Goal: Task Accomplishment & Management: Complete application form

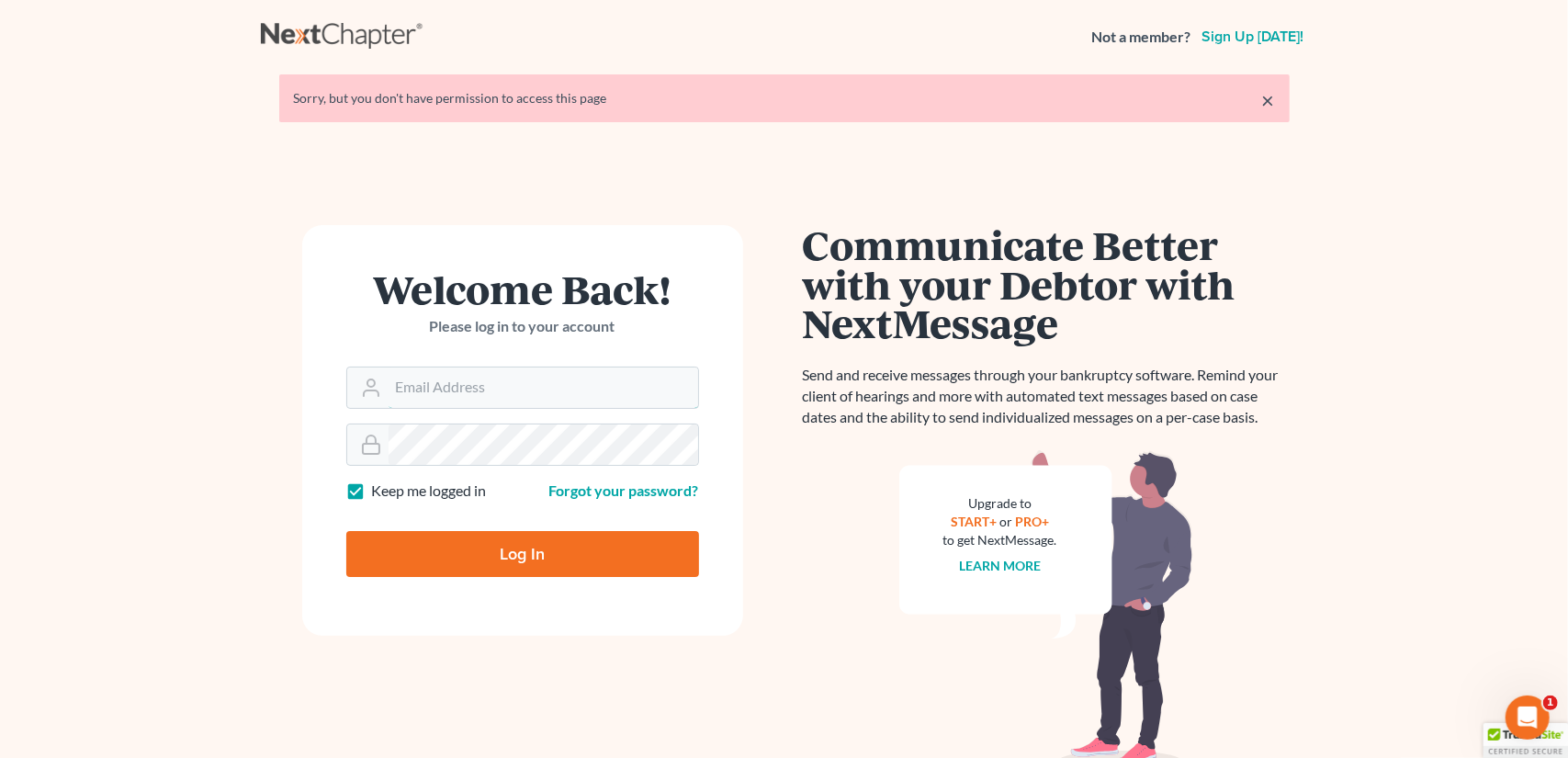
type input "[EMAIL_ADDRESS][DOMAIN_NAME]"
click at [597, 555] on input "Log In" at bounding box center [522, 554] width 353 height 46
type input "Thinking..."
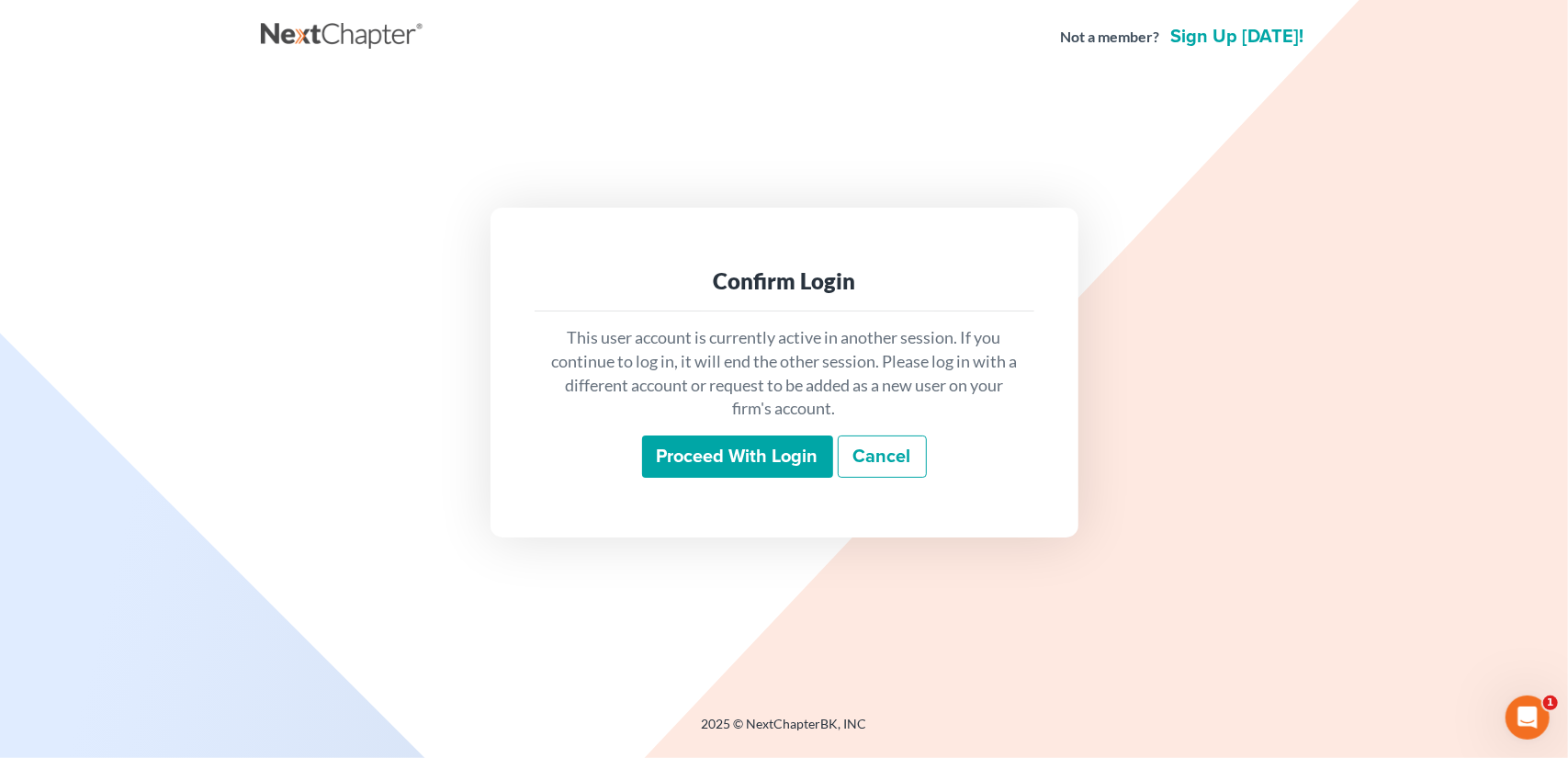
click at [735, 456] on input "Proceed with login" at bounding box center [738, 456] width 191 height 43
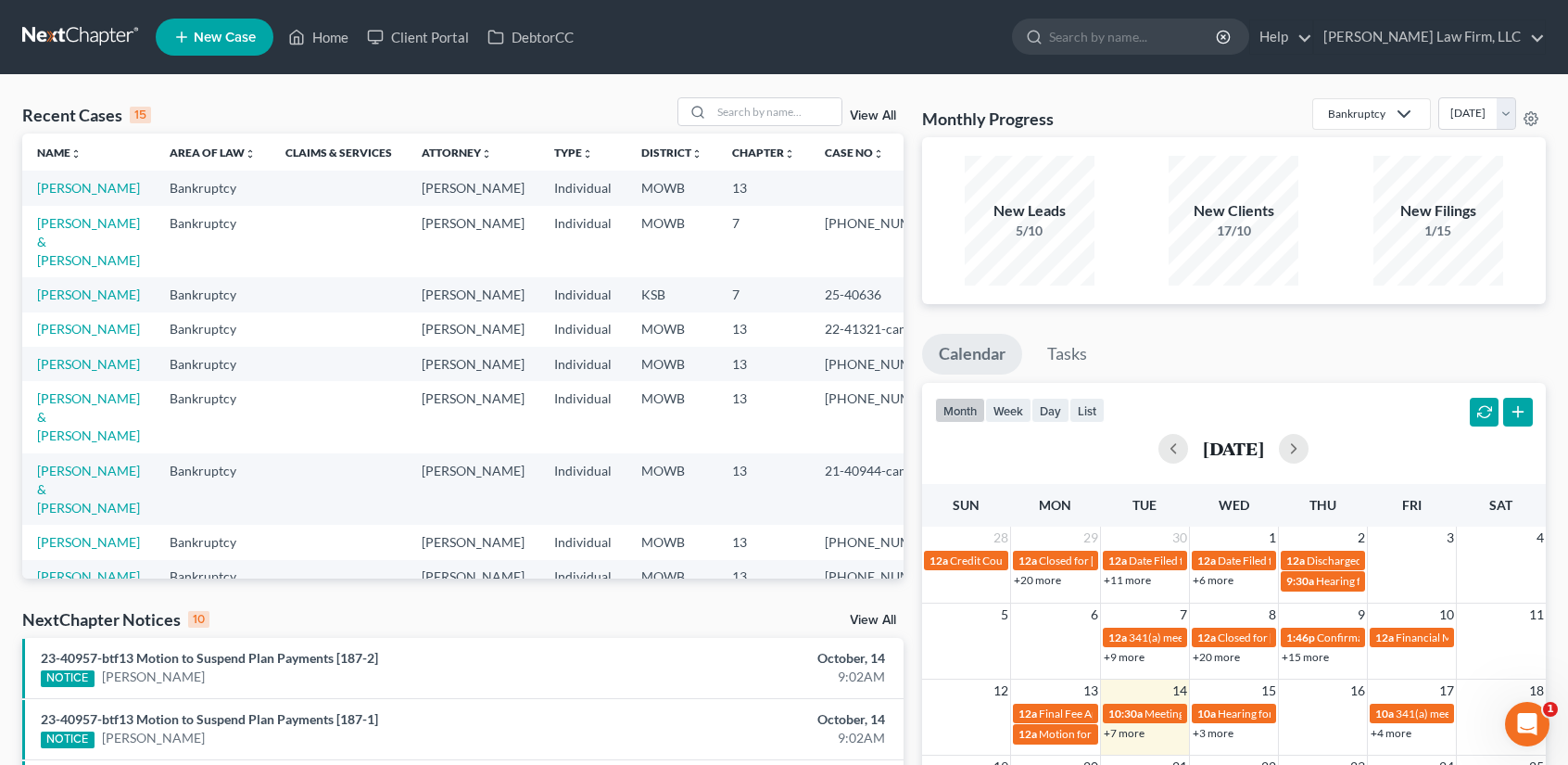
click at [227, 35] on span "New Case" at bounding box center [224, 37] width 62 height 14
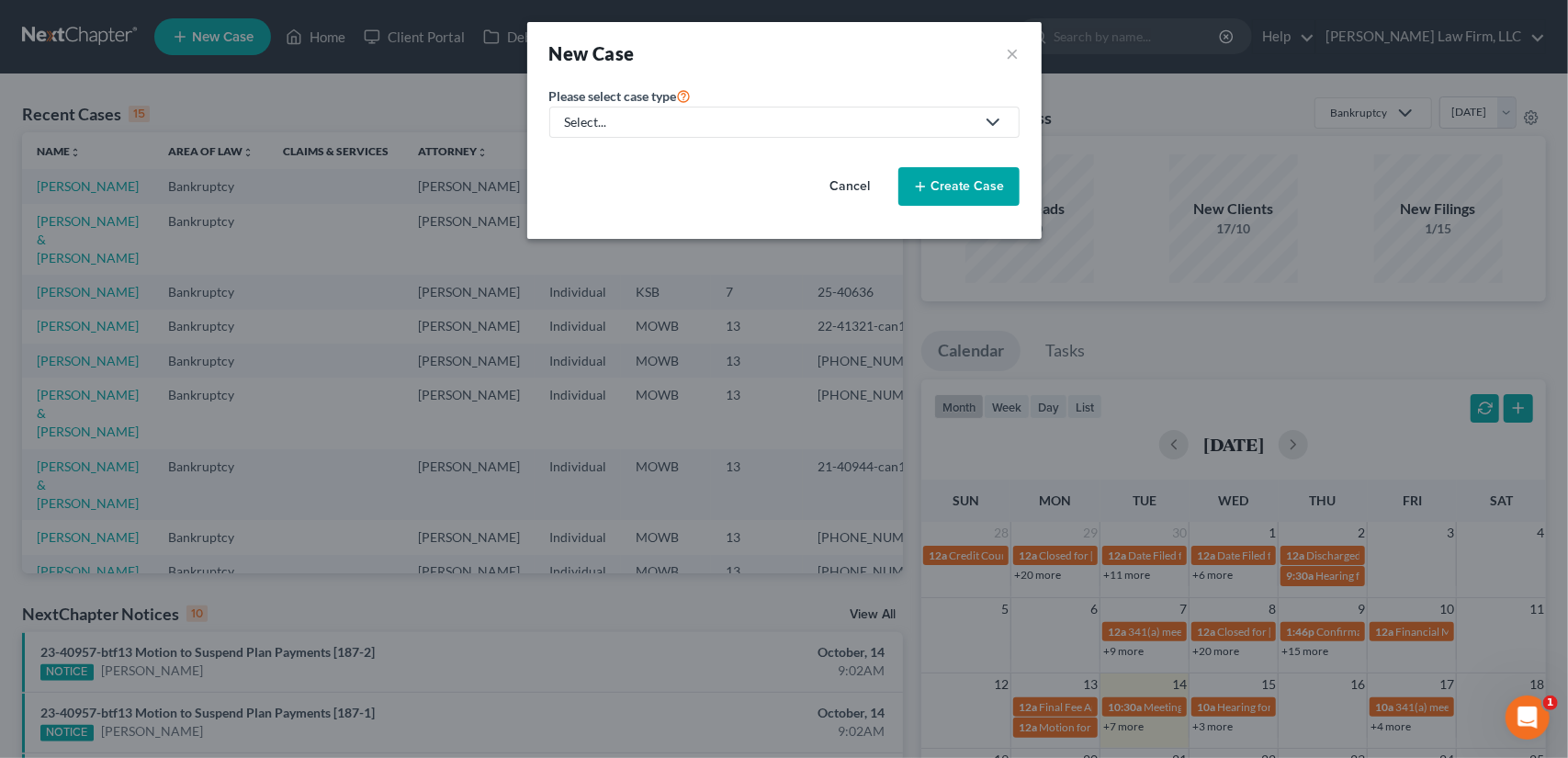
click at [954, 121] on div "Select..." at bounding box center [769, 122] width 410 height 19
drag, startPoint x: 619, startPoint y: 156, endPoint x: 649, endPoint y: 155, distance: 30.0
click at [619, 156] on div "Bankruptcy" at bounding box center [599, 159] width 66 height 19
select select "46"
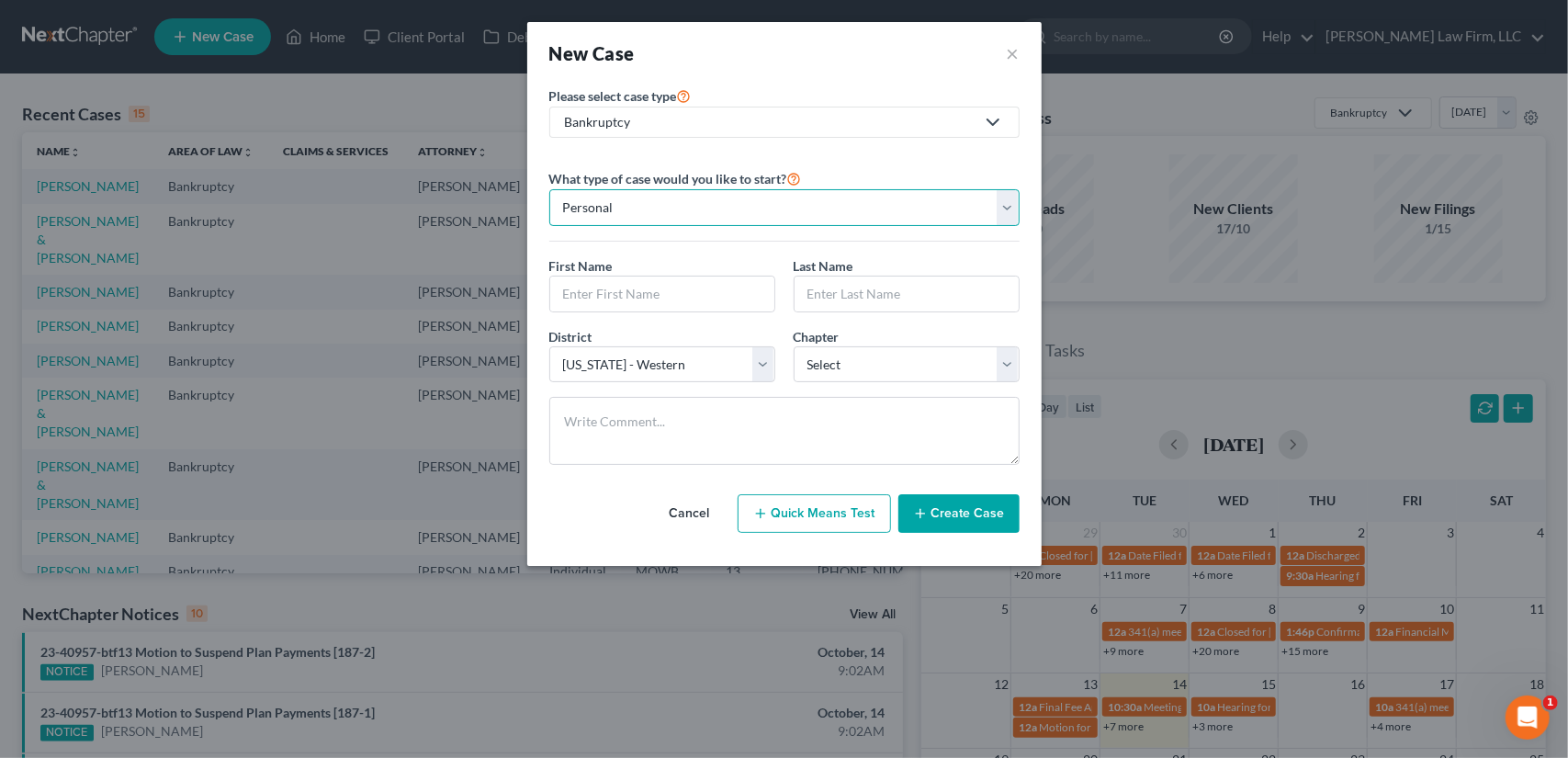
click at [634, 208] on select "Personal Business" at bounding box center [784, 207] width 470 height 37
select select "1"
click at [549, 189] on select "Personal Business" at bounding box center [784, 207] width 470 height 37
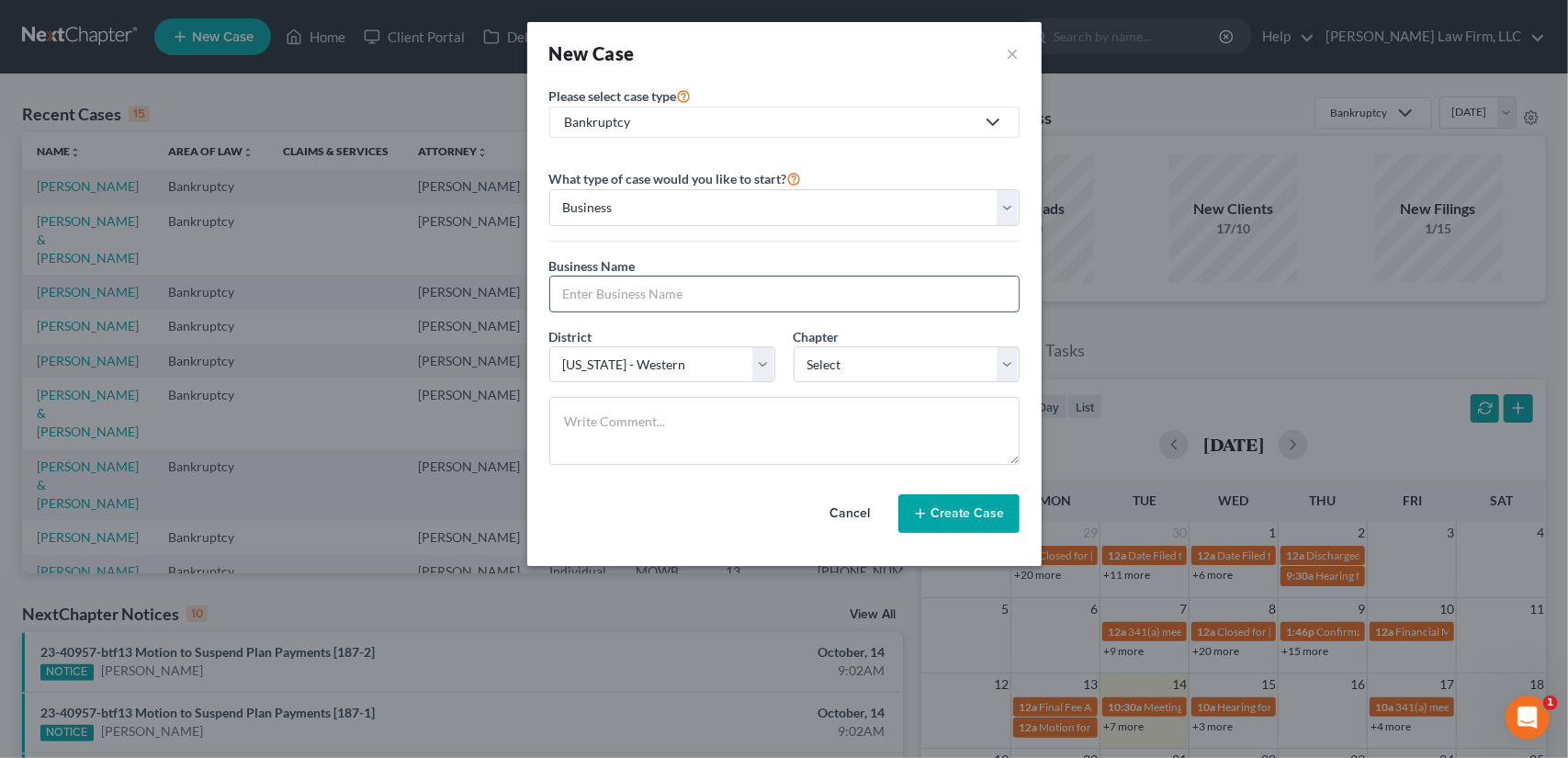
click at [657, 295] on input "text" at bounding box center [784, 294] width 468 height 35
type input "Shield Industries, Inc."
select select "31"
select select "1"
click at [977, 506] on button "Create Case" at bounding box center [958, 514] width 121 height 39
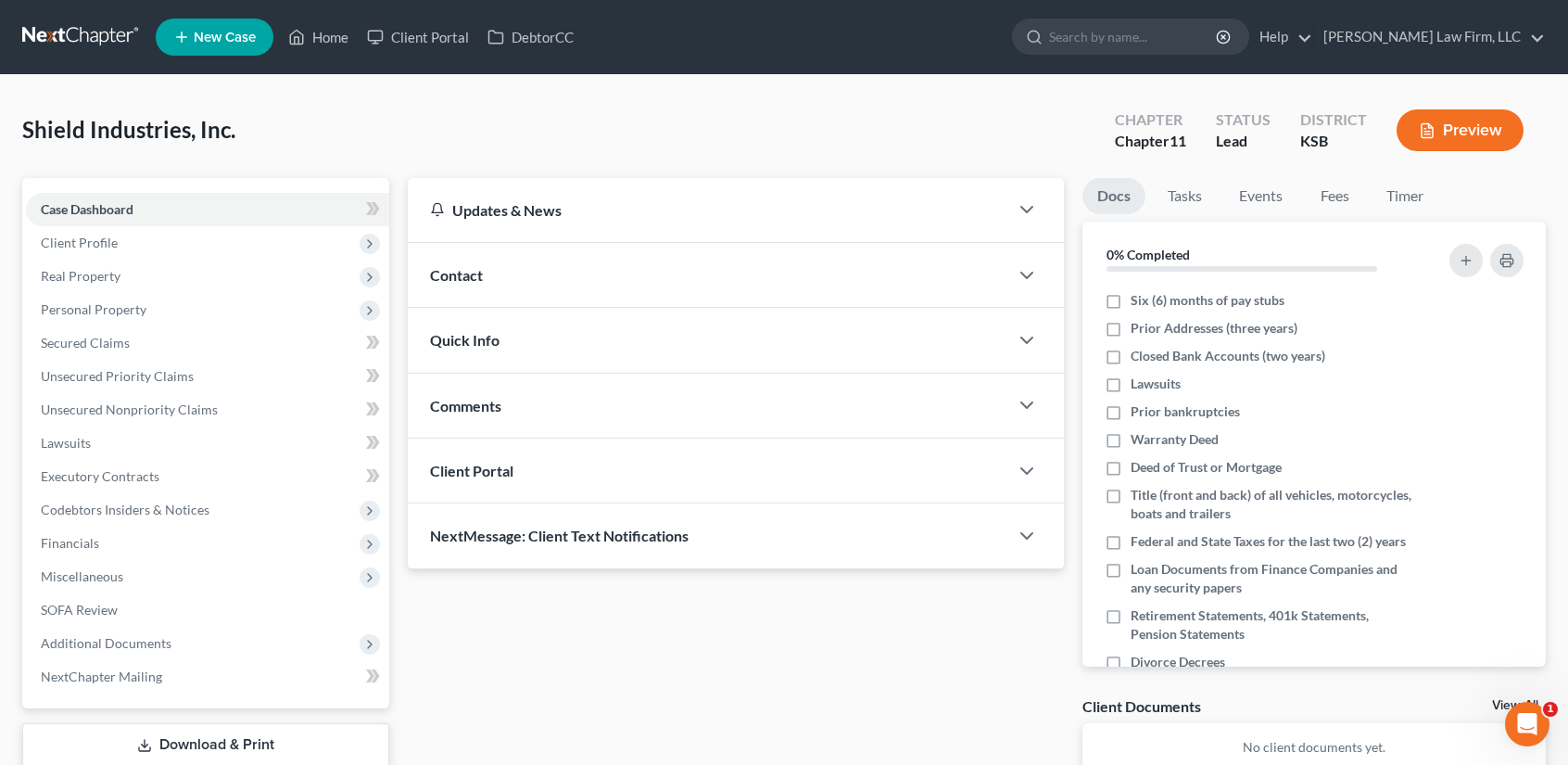
click at [463, 271] on span "Contact" at bounding box center [456, 275] width 53 height 18
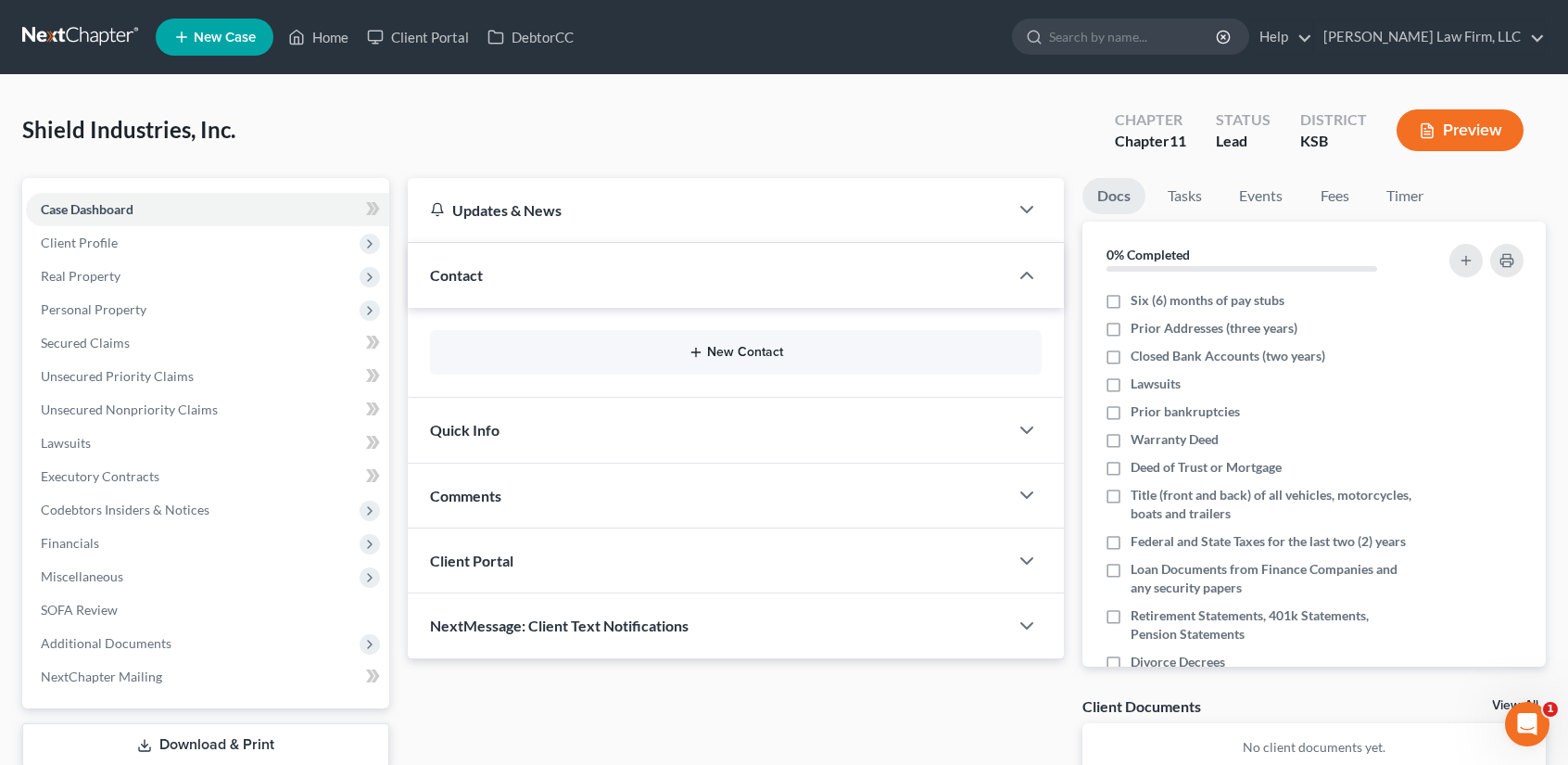
click at [761, 350] on button "New Contact" at bounding box center [735, 352] width 582 height 15
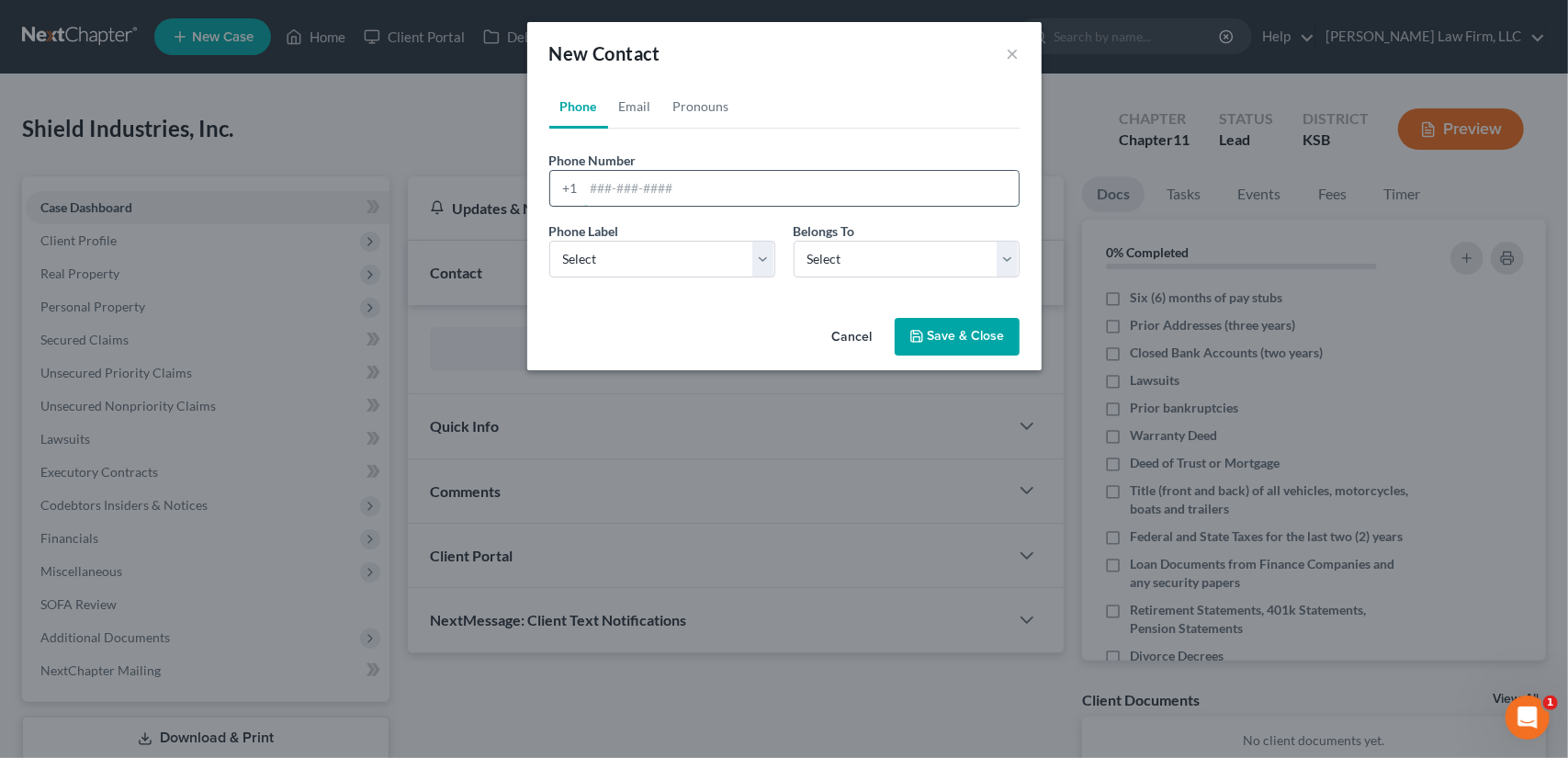
click at [627, 190] on input "tel" at bounding box center [801, 189] width 434 height 35
type input "620-662-7221"
click at [761, 255] on select "Select Mobile Home Work Other" at bounding box center [662, 259] width 226 height 37
select select "2"
click at [549, 241] on select "Select Mobile Home Work Other" at bounding box center [662, 259] width 226 height 37
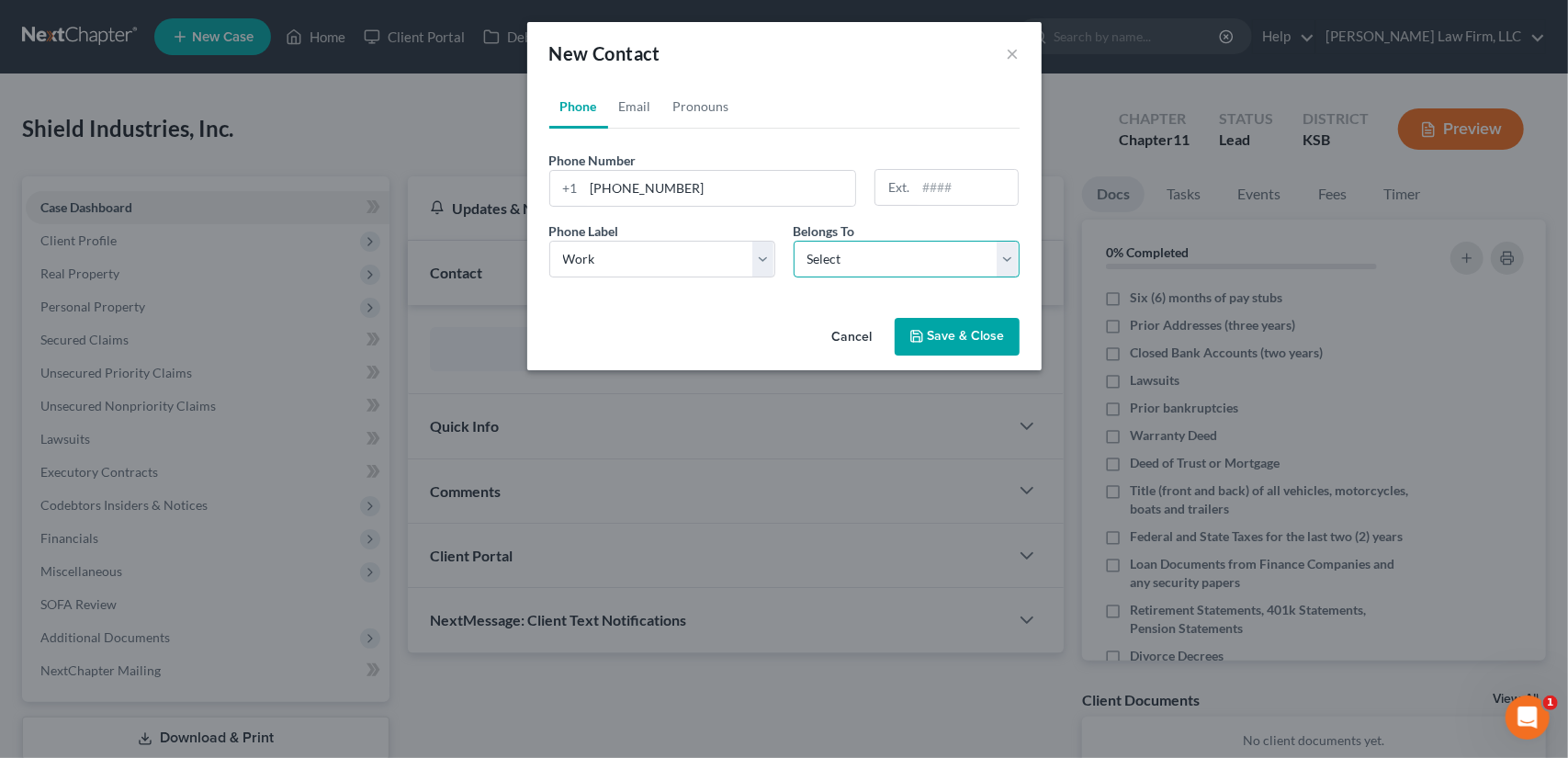
click at [860, 256] on select "Select Client Other" at bounding box center [906, 259] width 226 height 37
select select "0"
click at [793, 241] on select "Select Client Other" at bounding box center [906, 259] width 226 height 37
click at [641, 111] on link "Email" at bounding box center [635, 106] width 55 height 44
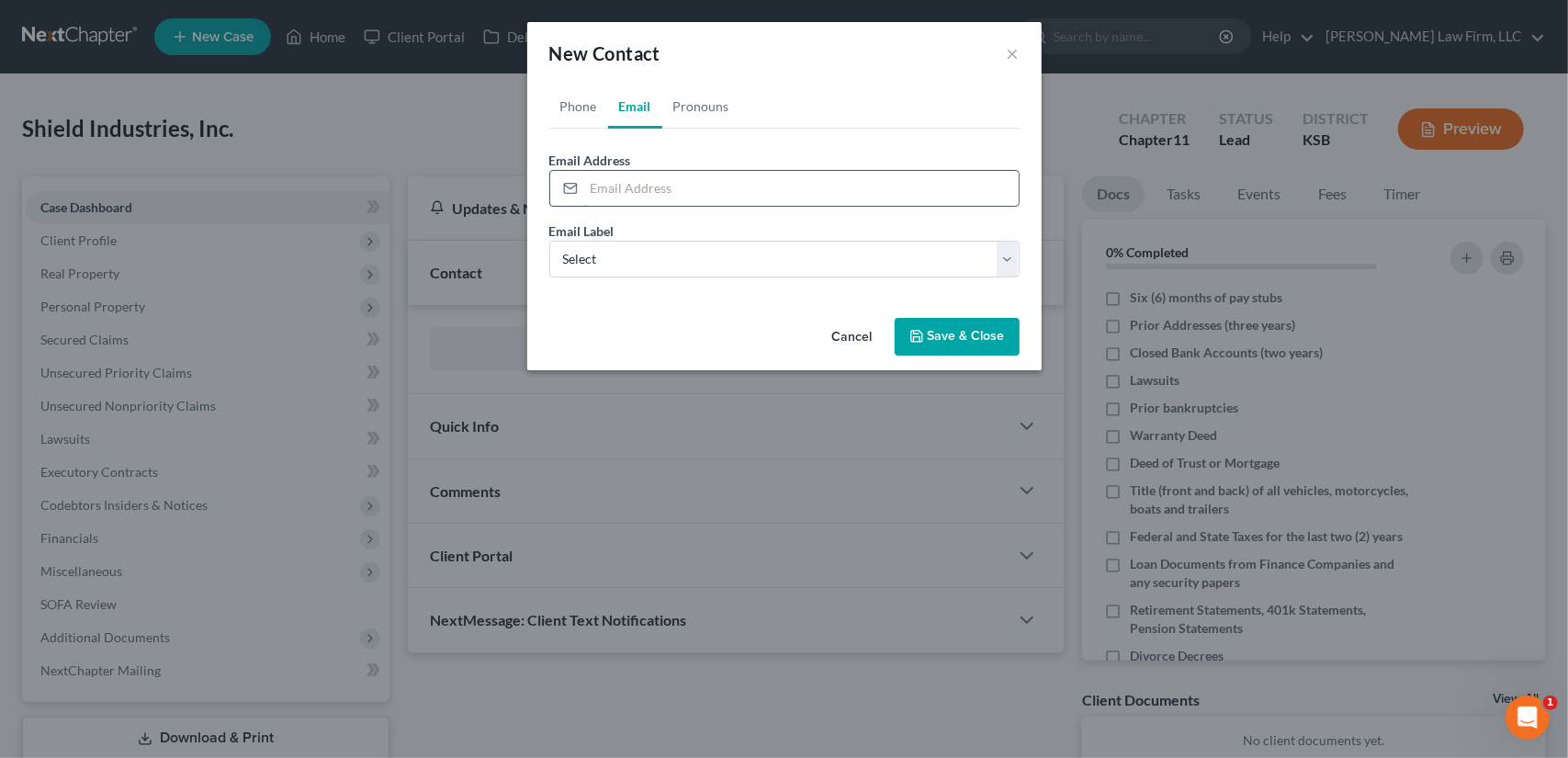
drag, startPoint x: 643, startPoint y: 193, endPoint x: 655, endPoint y: 188, distance: 13.0
click at [643, 193] on input "email" at bounding box center [801, 189] width 434 height 35
type input "angie@shieldag.com"
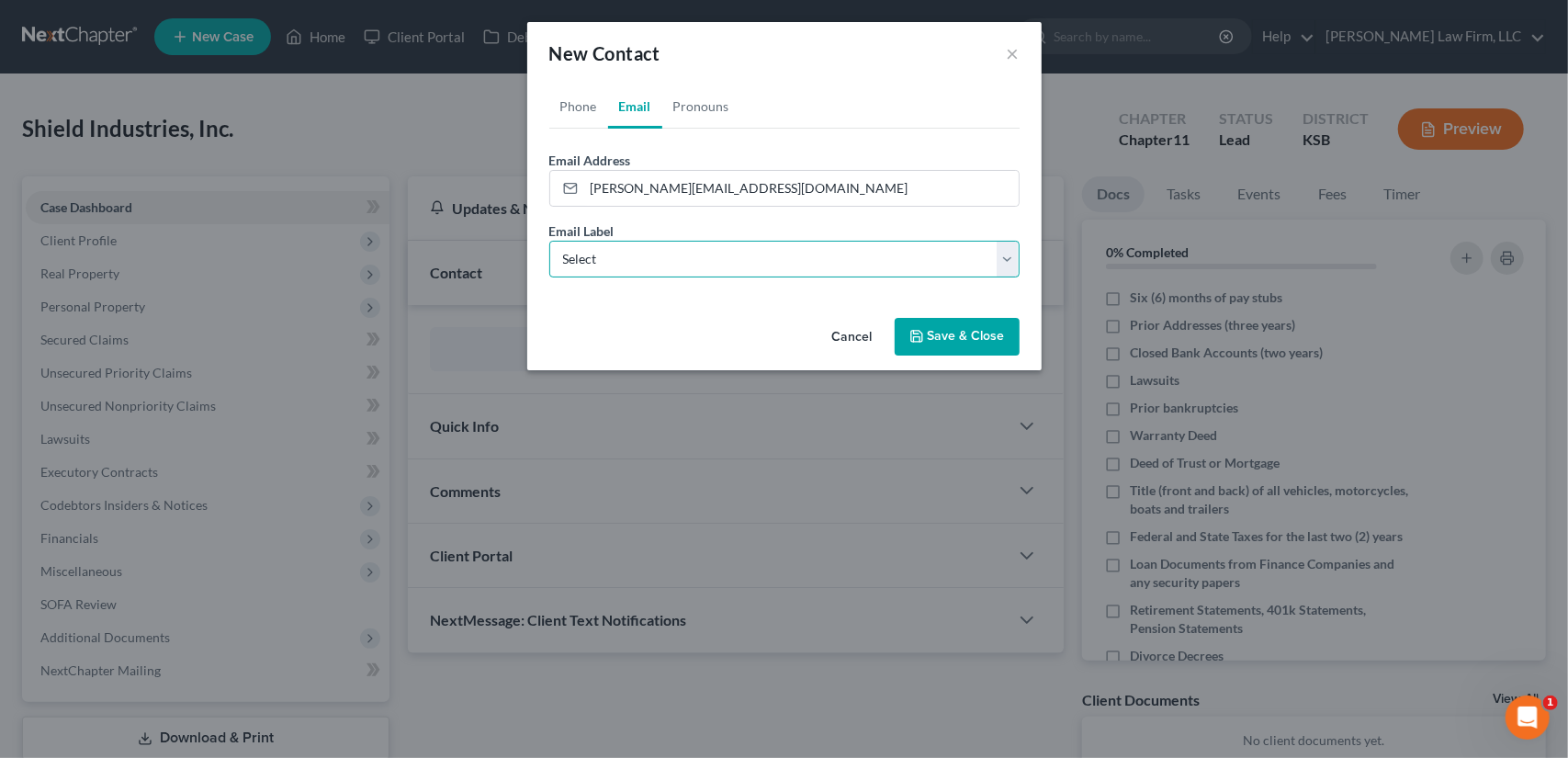
click at [647, 258] on select "Select Home Work Other" at bounding box center [784, 259] width 470 height 37
select select "1"
click at [549, 241] on select "Select Home Work Other" at bounding box center [784, 259] width 470 height 37
click at [968, 346] on button "Save & Close" at bounding box center [956, 337] width 125 height 39
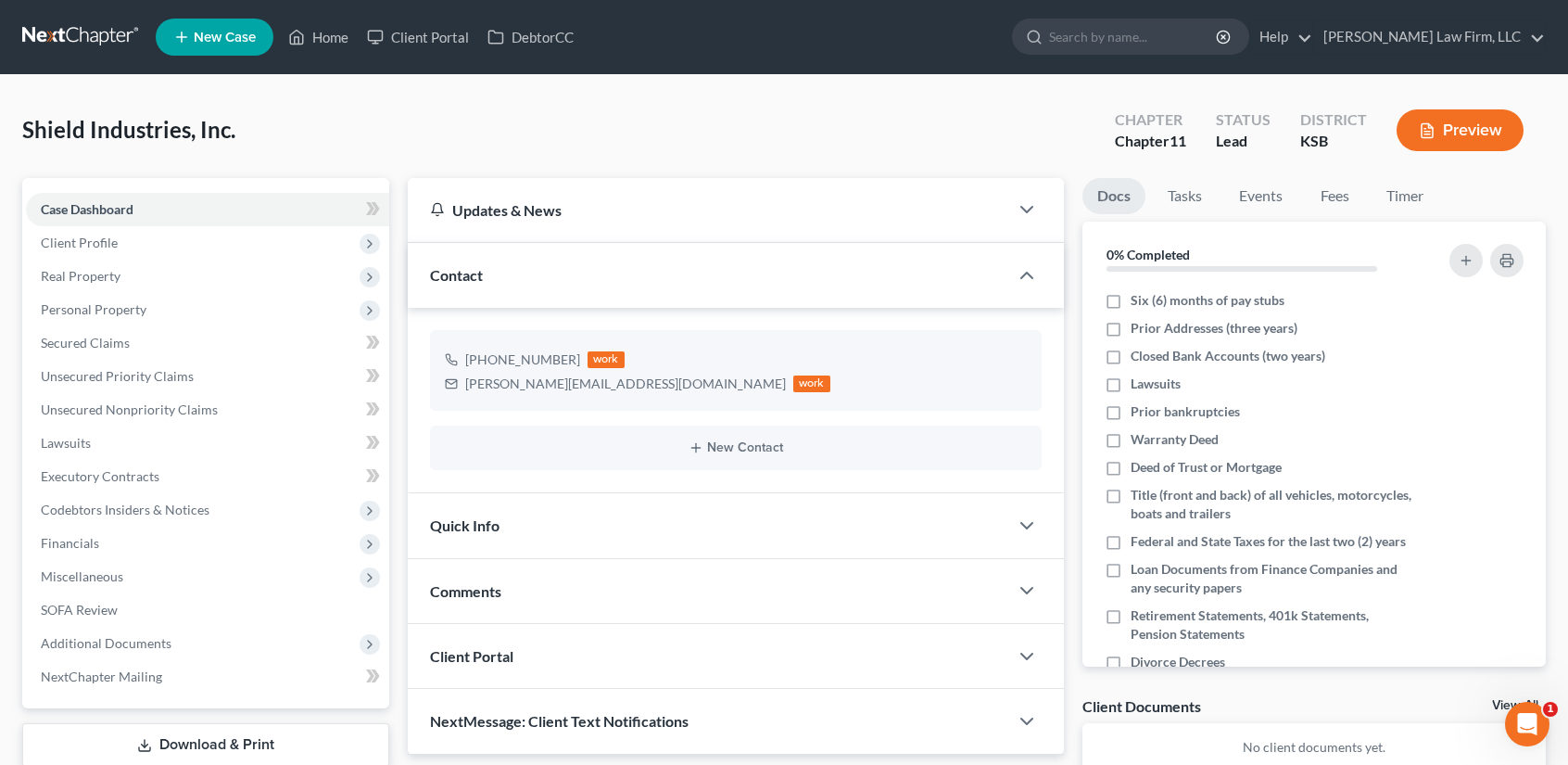
click at [461, 531] on span "Quick Info" at bounding box center [464, 525] width 69 height 18
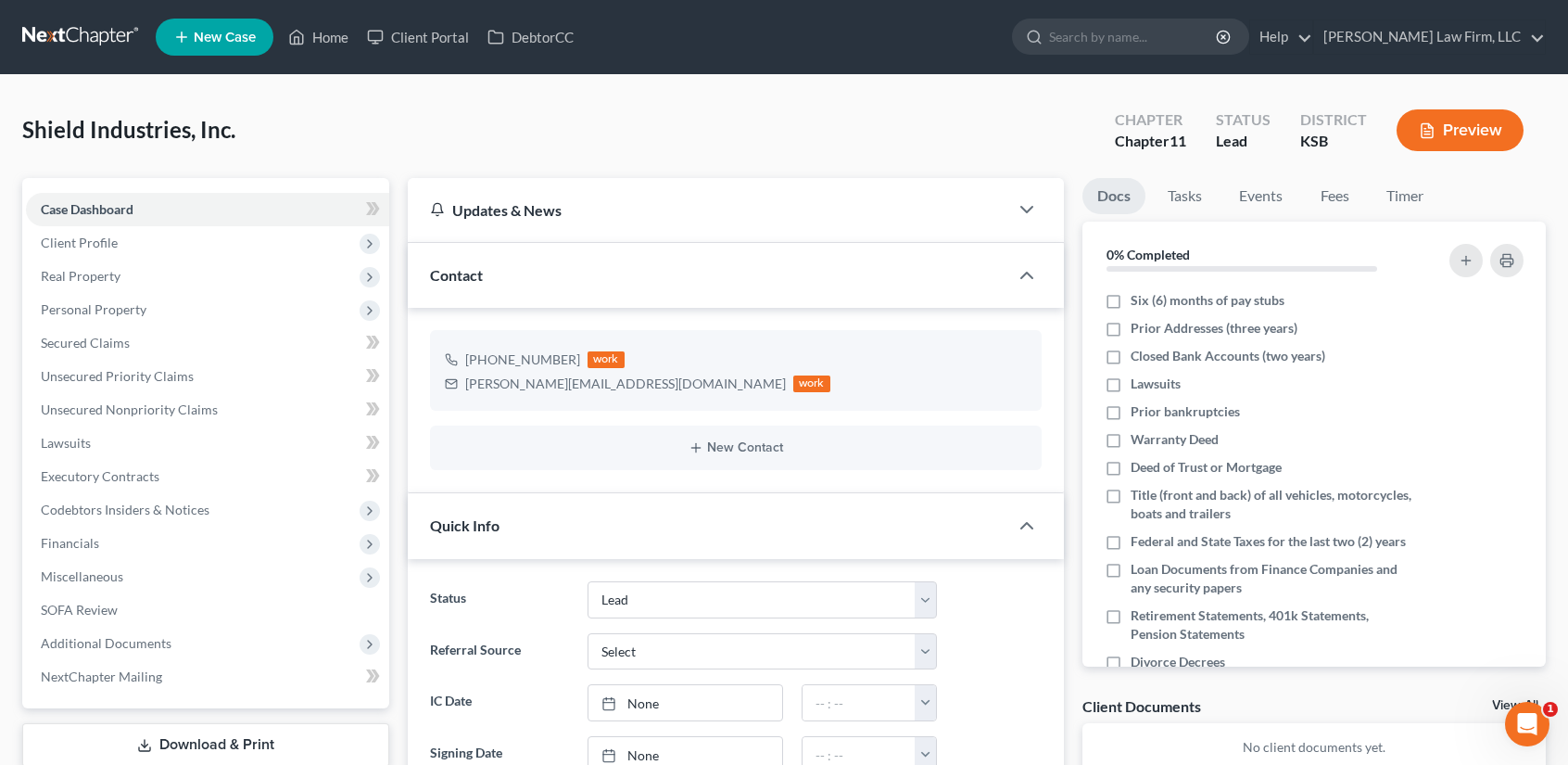
scroll to position [494, 0]
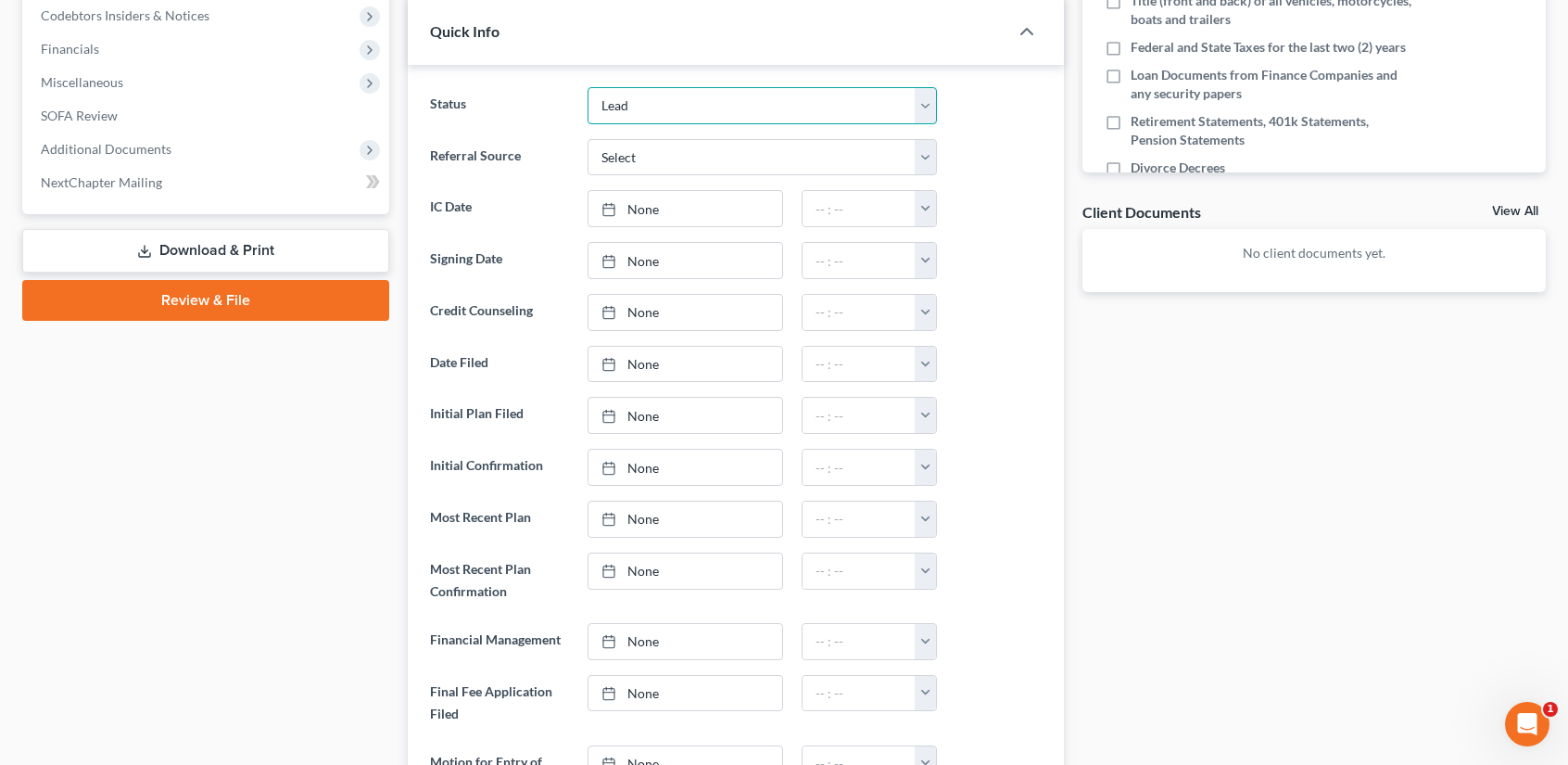
click at [637, 93] on select "Closed Discharged Dismissed Filed In Progress Lead Lost Lead Ready to File To R…" at bounding box center [762, 106] width 349 height 37
select select "4"
click at [587, 87] on select "Closed Discharged Dismissed Filed In Progress Lead Lost Lead Ready to File To R…" at bounding box center [762, 106] width 349 height 37
type input "10/14/2025"
click at [636, 208] on link "None" at bounding box center [685, 208] width 193 height 35
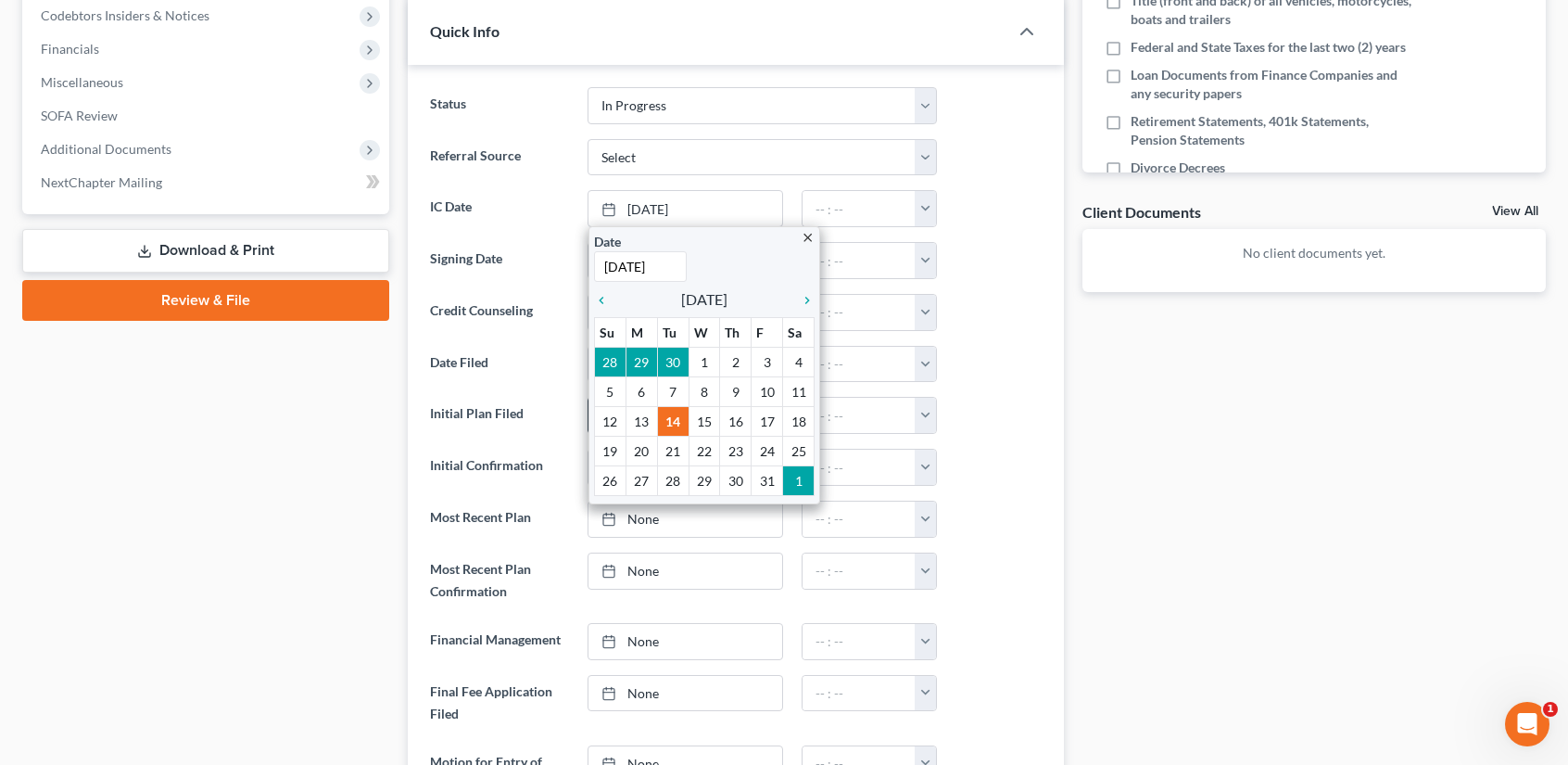
drag, startPoint x: 671, startPoint y: 412, endPoint x: 726, endPoint y: 400, distance: 56.3
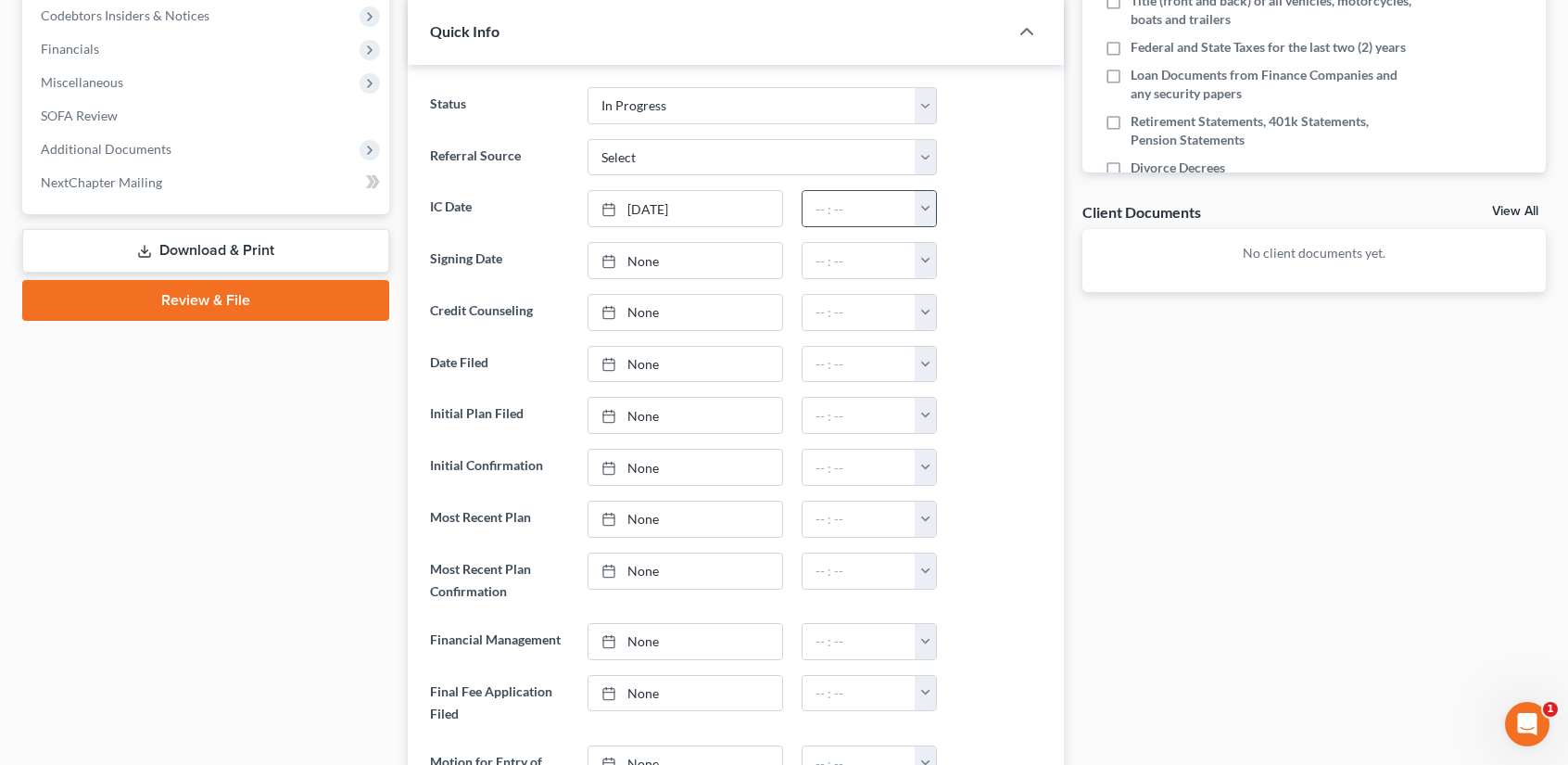
click at [921, 205] on button "button" at bounding box center [925, 208] width 21 height 35
click at [943, 244] on link "12:00am" at bounding box center [966, 249] width 104 height 32
type input "12:00am"
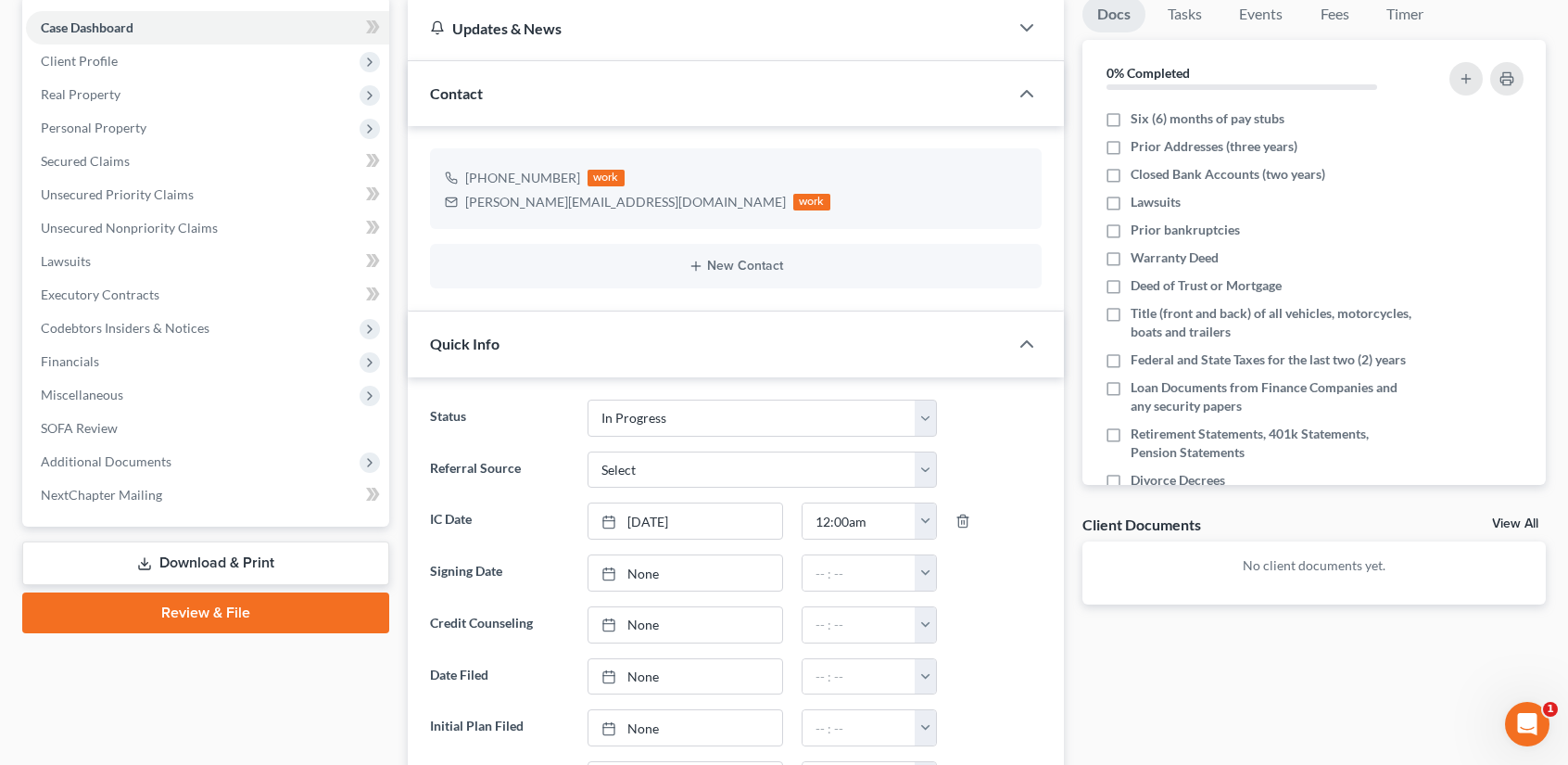
scroll to position [0, 0]
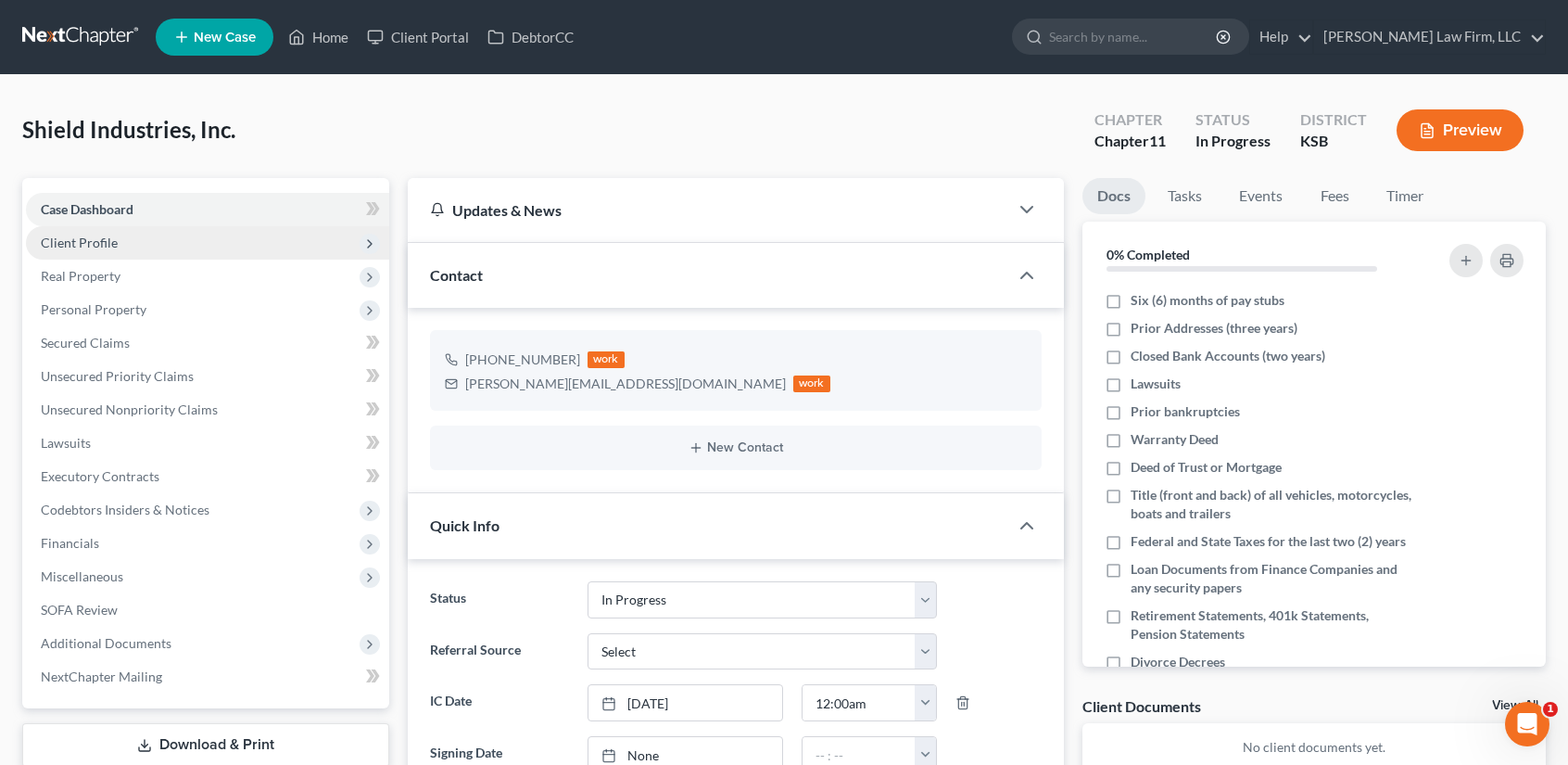
click at [112, 249] on span "Client Profile" at bounding box center [79, 242] width 77 height 16
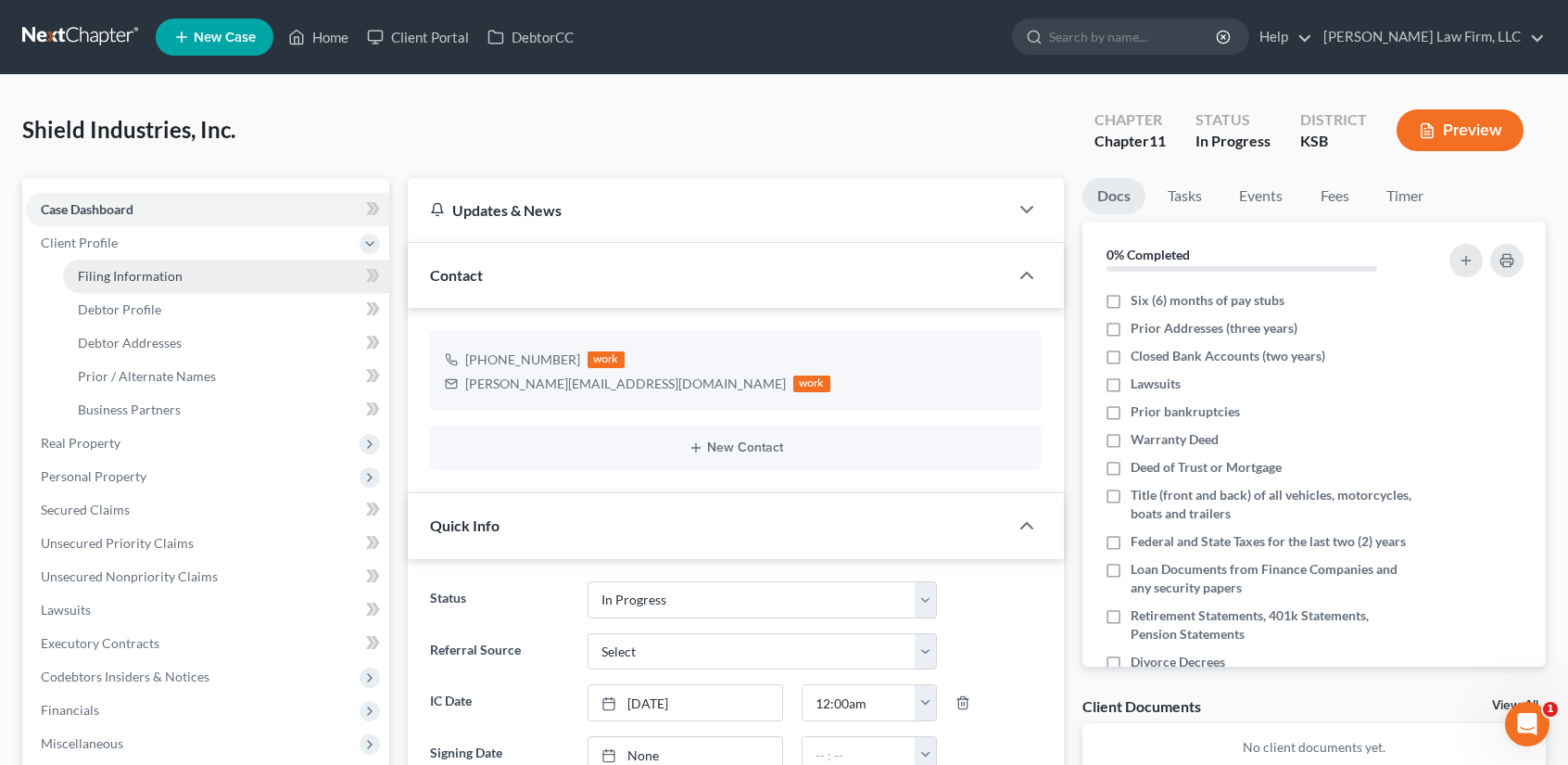
click at [99, 274] on span "Filing Information" at bounding box center [130, 276] width 105 height 16
select select "1"
select select "31"
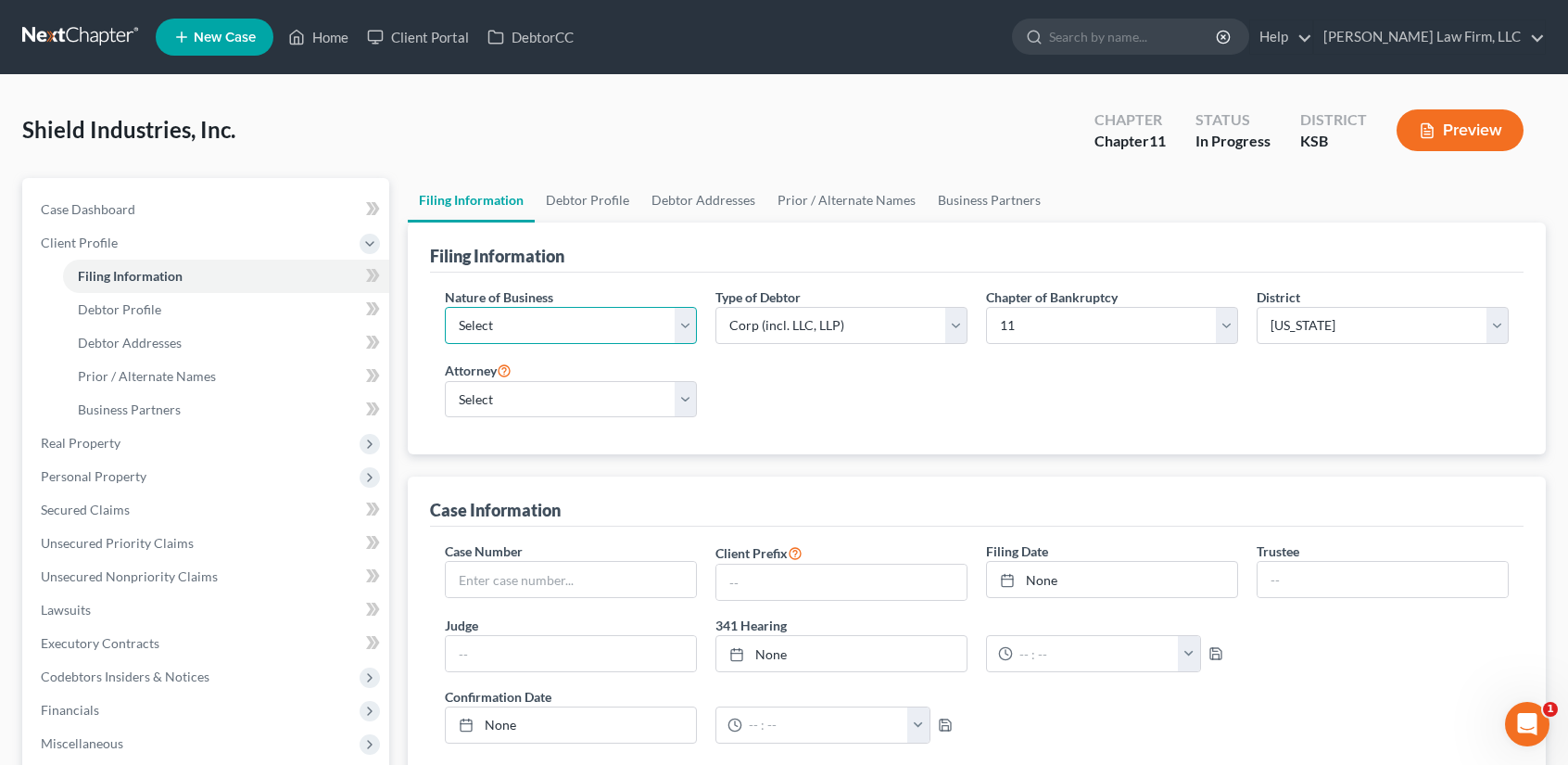
click at [497, 319] on select "Select Clearing Bank Commodity Broker Health Care Business Other Railroad Singl…" at bounding box center [571, 325] width 252 height 37
select select "3"
click at [445, 306] on select "Select Clearing Bank Commodity Broker Health Care Business Other Railroad Singl…" at bounding box center [571, 325] width 252 height 37
click at [683, 405] on select "Select Bradley McCormack - MOWB Bradley McCormack - KSB Bradley McCormack - MOE…" at bounding box center [571, 400] width 252 height 37
select select "4"
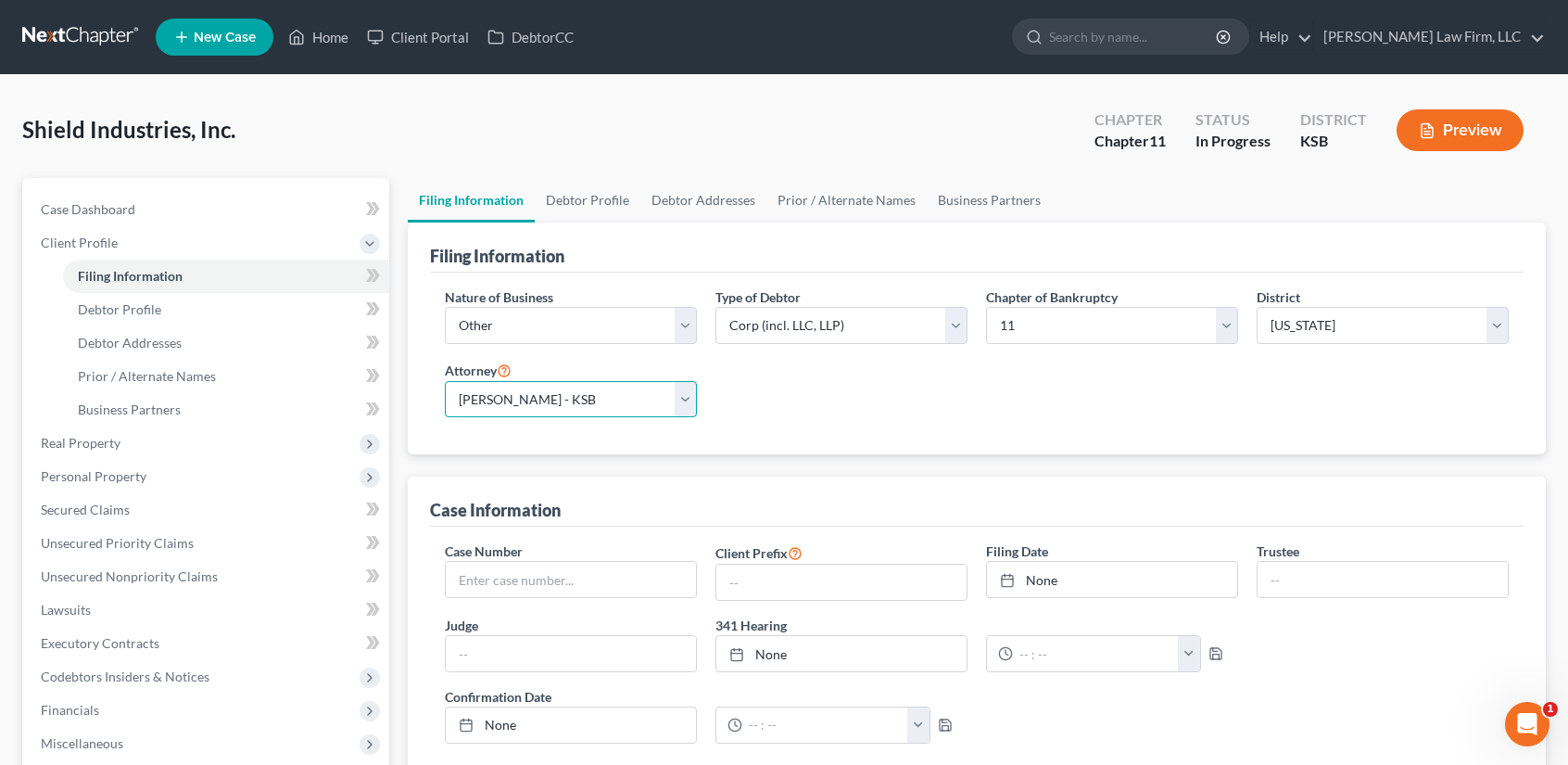
click at [445, 381] on select "Select Bradley McCormack - MOWB Bradley McCormack - KSB Bradley McCormack - MOE…" at bounding box center [571, 400] width 252 height 37
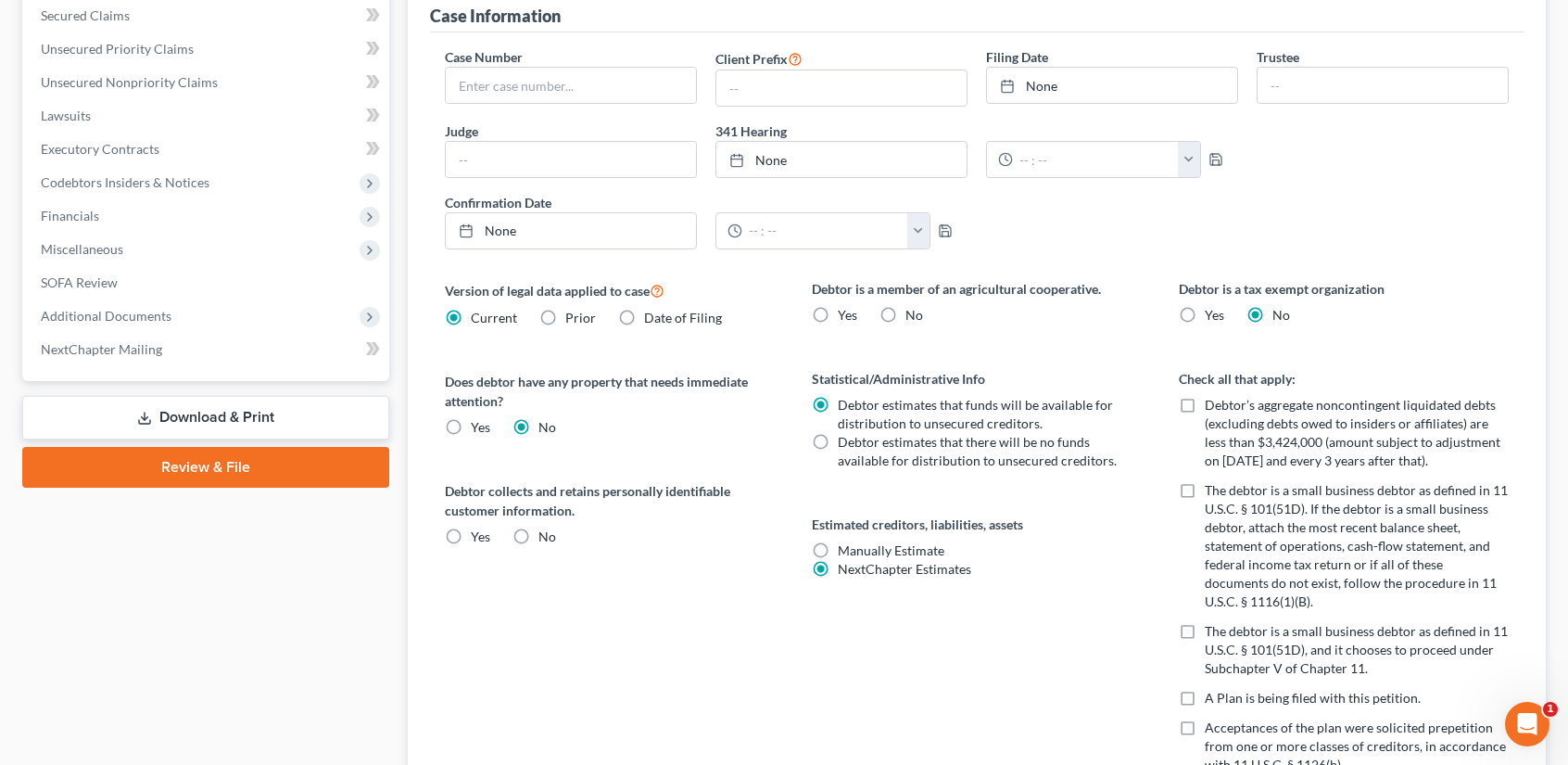
scroll to position [827, 0]
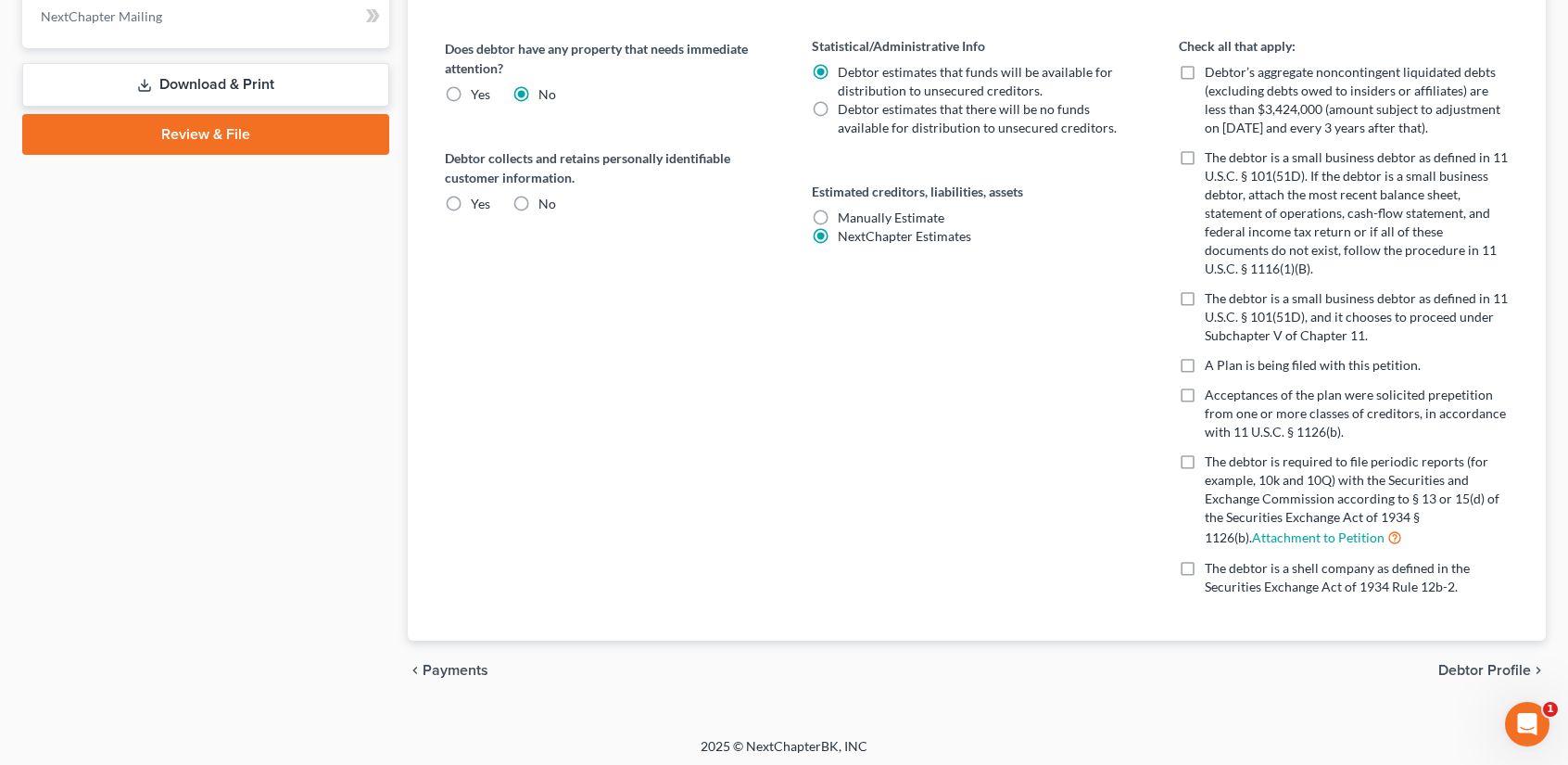
click at [1471, 662] on span "Debtor Profile" at bounding box center [1484, 670] width 92 height 15
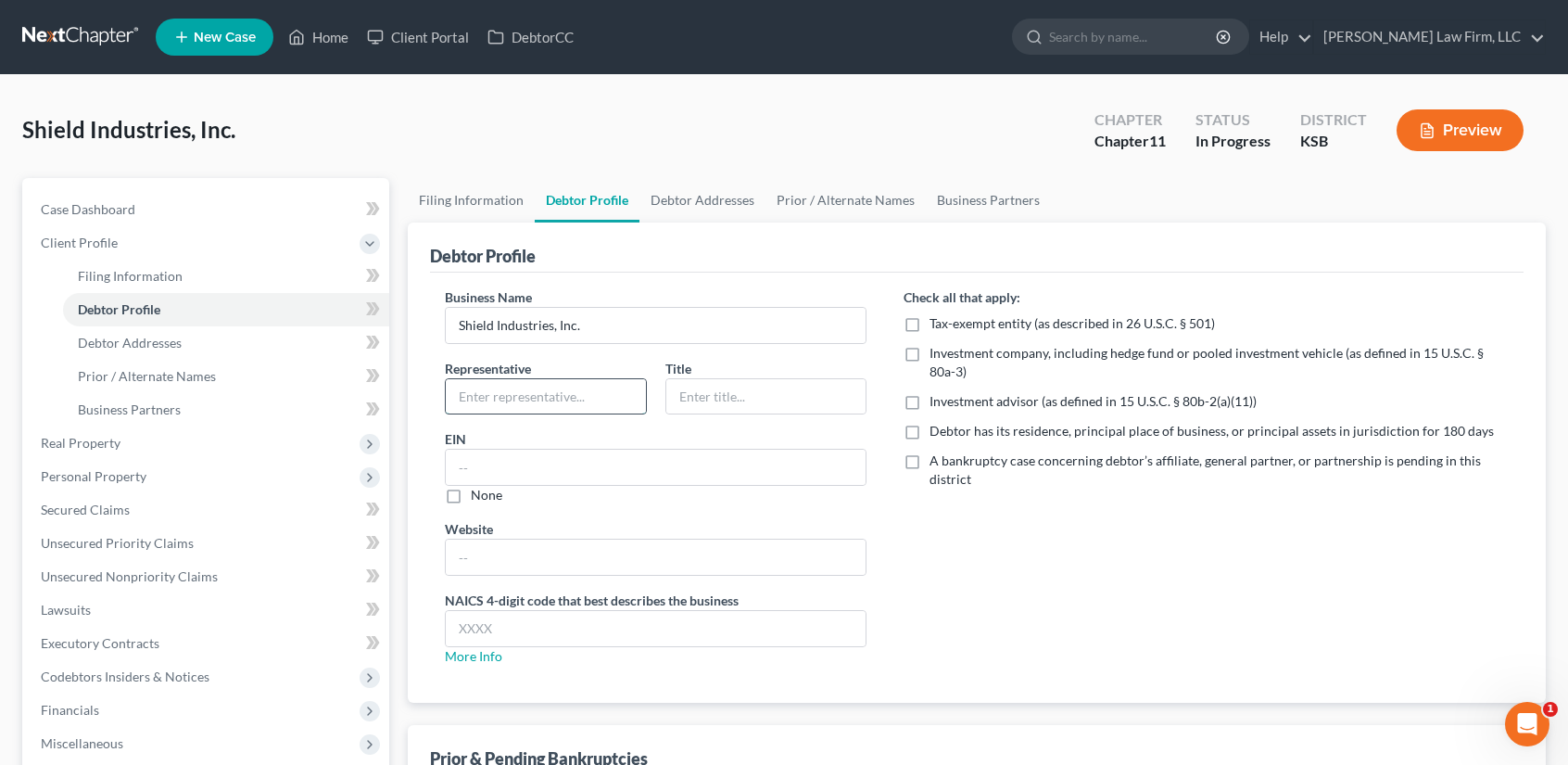
click at [517, 394] on input "text" at bounding box center [545, 397] width 200 height 35
type input "Mike J. Bergmeier"
type input "President"
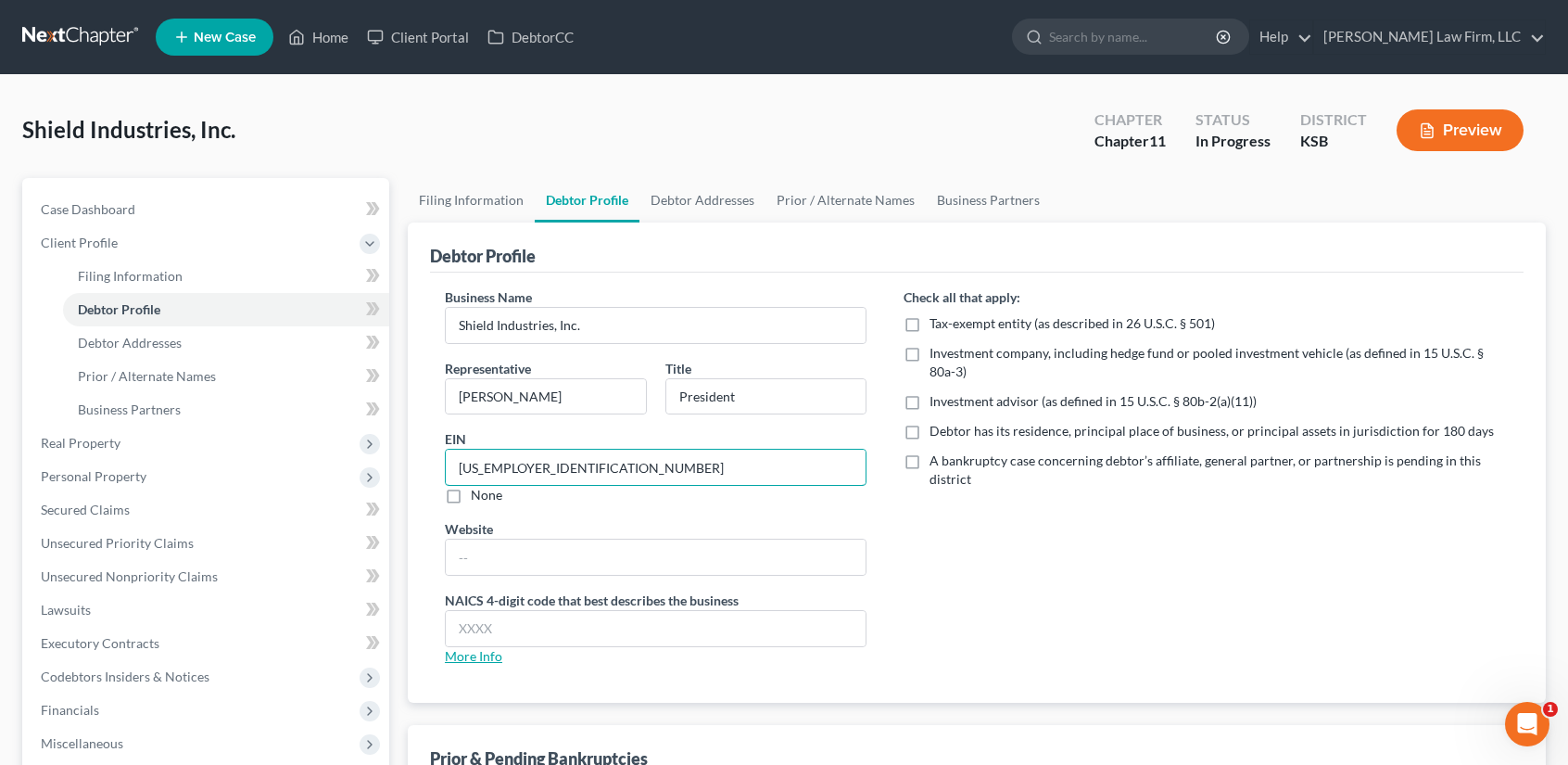
type input "48-1239245"
click at [479, 654] on link "More Info" at bounding box center [473, 656] width 58 height 16
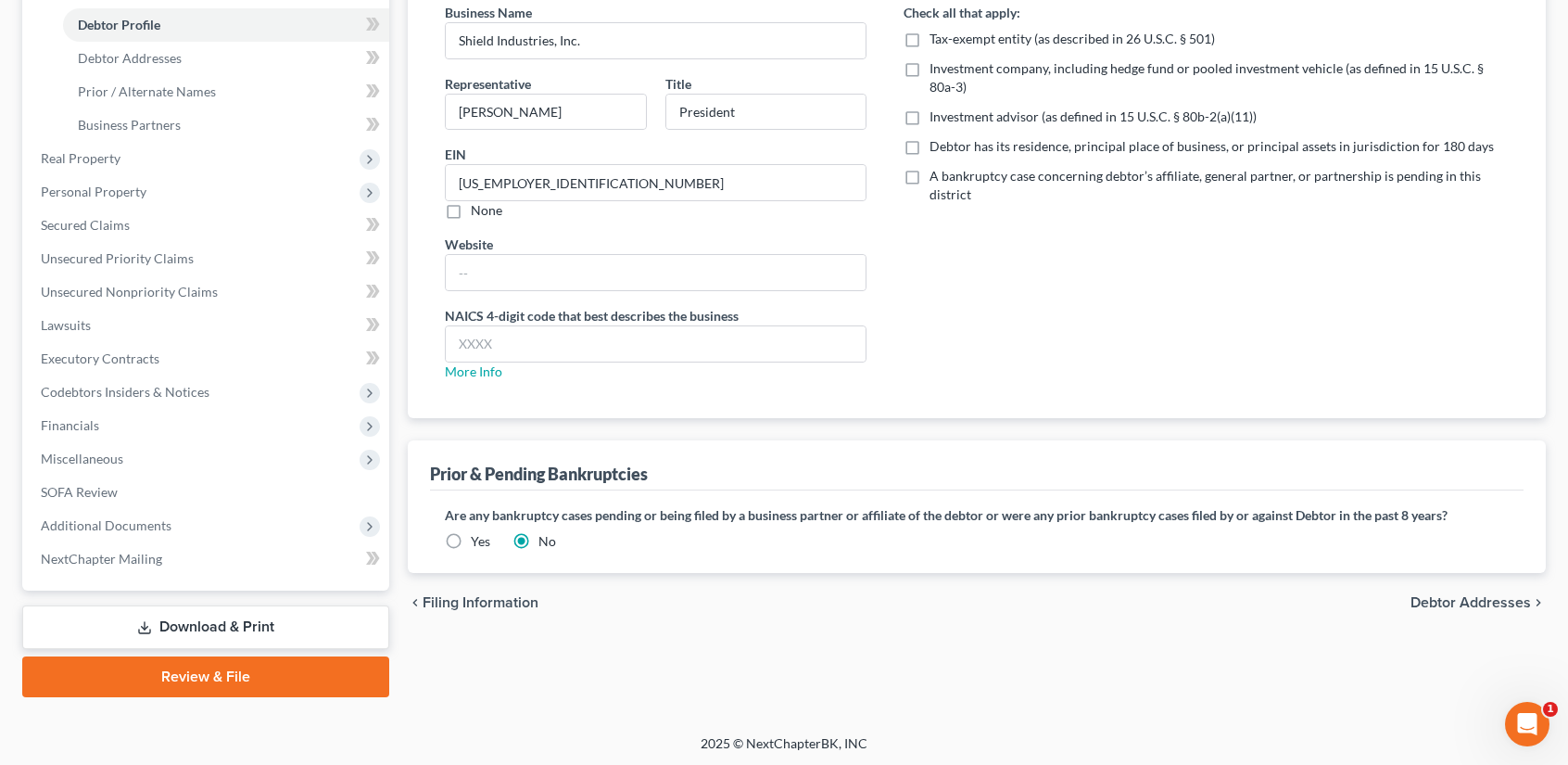
click at [1464, 601] on span "Debtor Addresses" at bounding box center [1470, 602] width 120 height 15
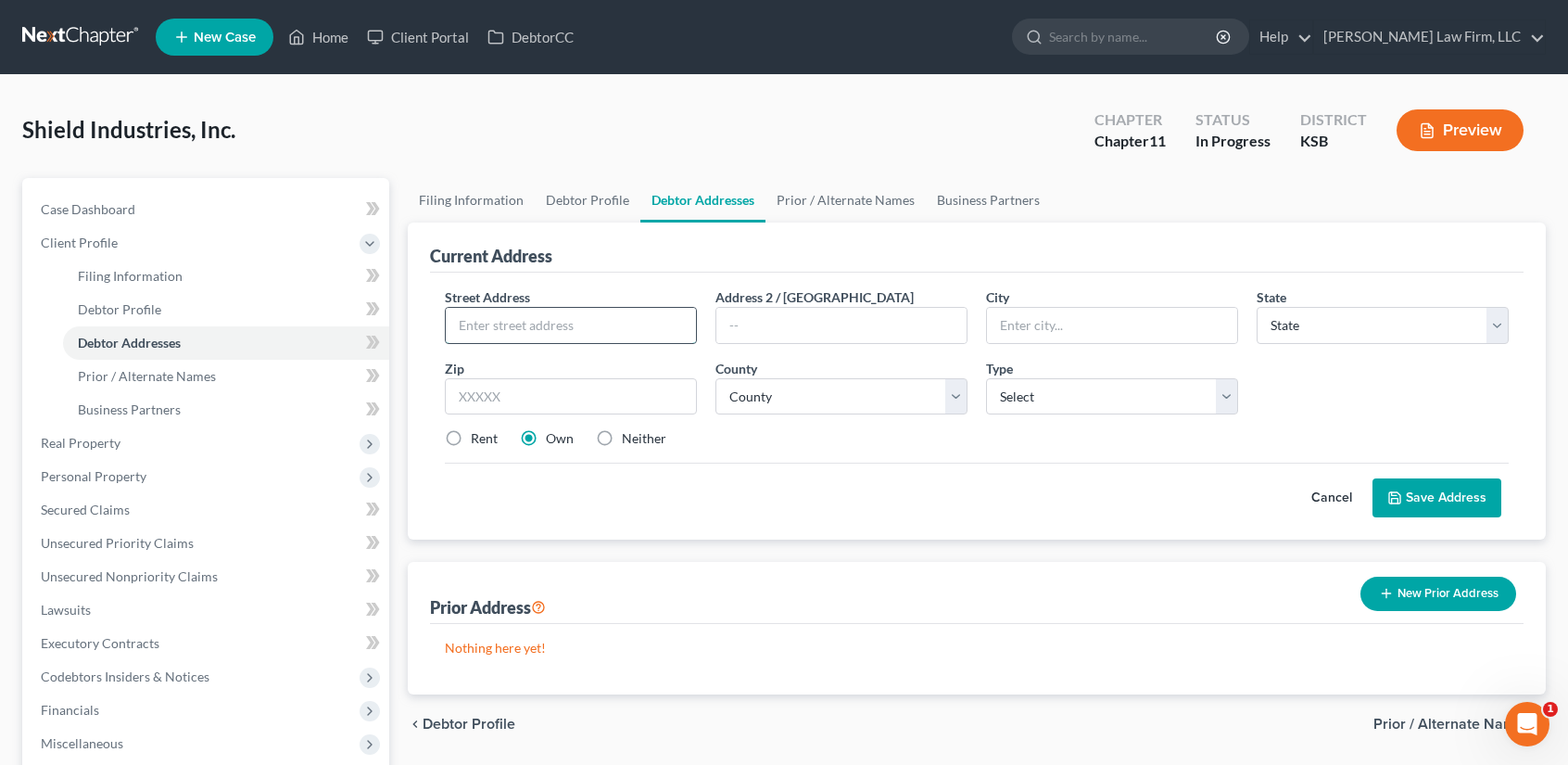
click at [537, 321] on input "text" at bounding box center [571, 325] width 250 height 35
type input "904 Williams"
type input "67505"
type input "South Hutchinson"
select select "17"
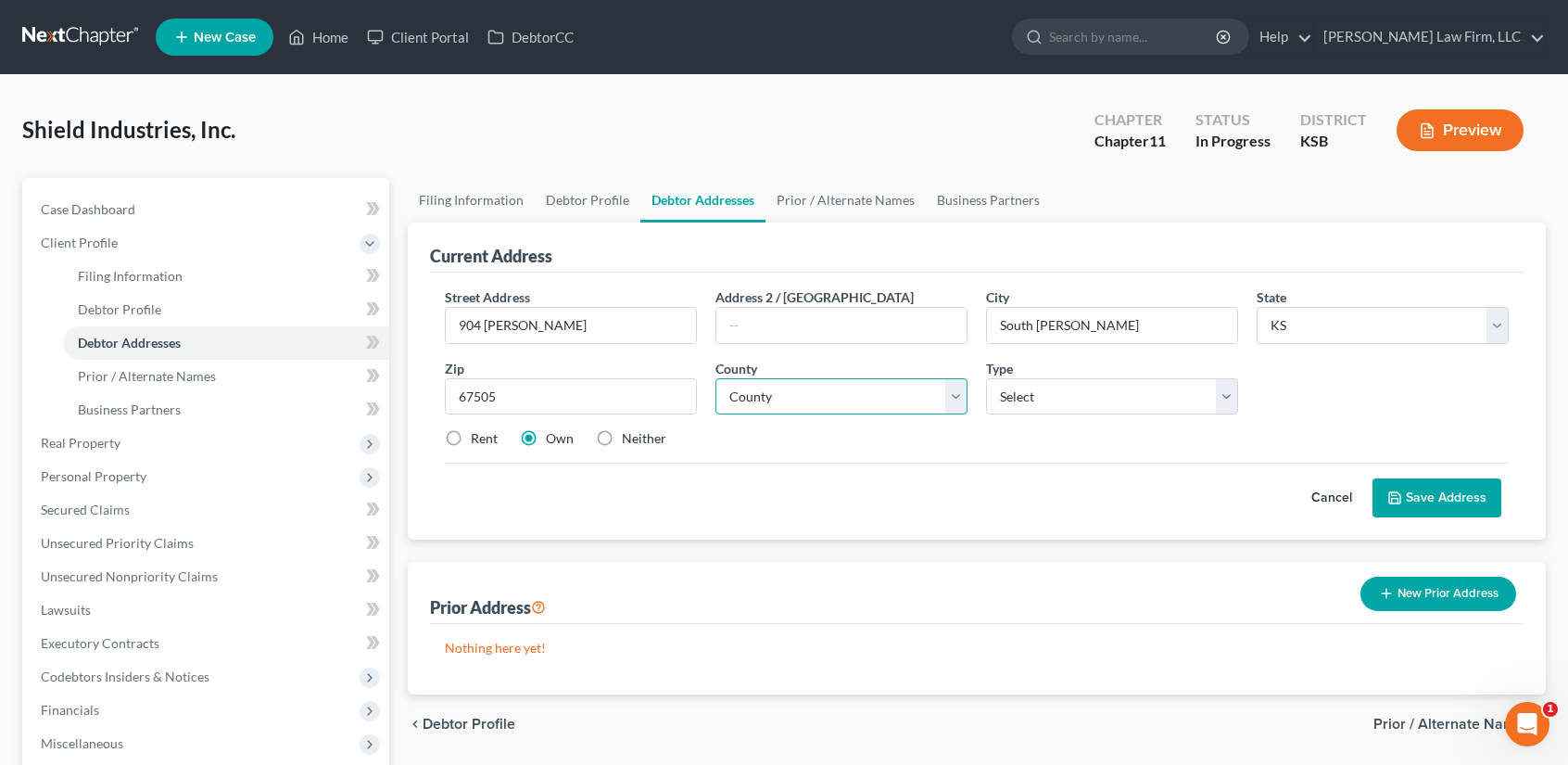
click at [795, 394] on select "County Allen County Anderson County Atchison County Barber County Barton County…" at bounding box center [841, 397] width 252 height 37
select select "77"
click at [715, 378] on select "County Allen County Anderson County Atchison County Barber County Barton County…" at bounding box center [841, 397] width 252 height 37
click at [1074, 385] on select "Select Business Mailing Location of Assets" at bounding box center [1112, 397] width 252 height 37
select select "0"
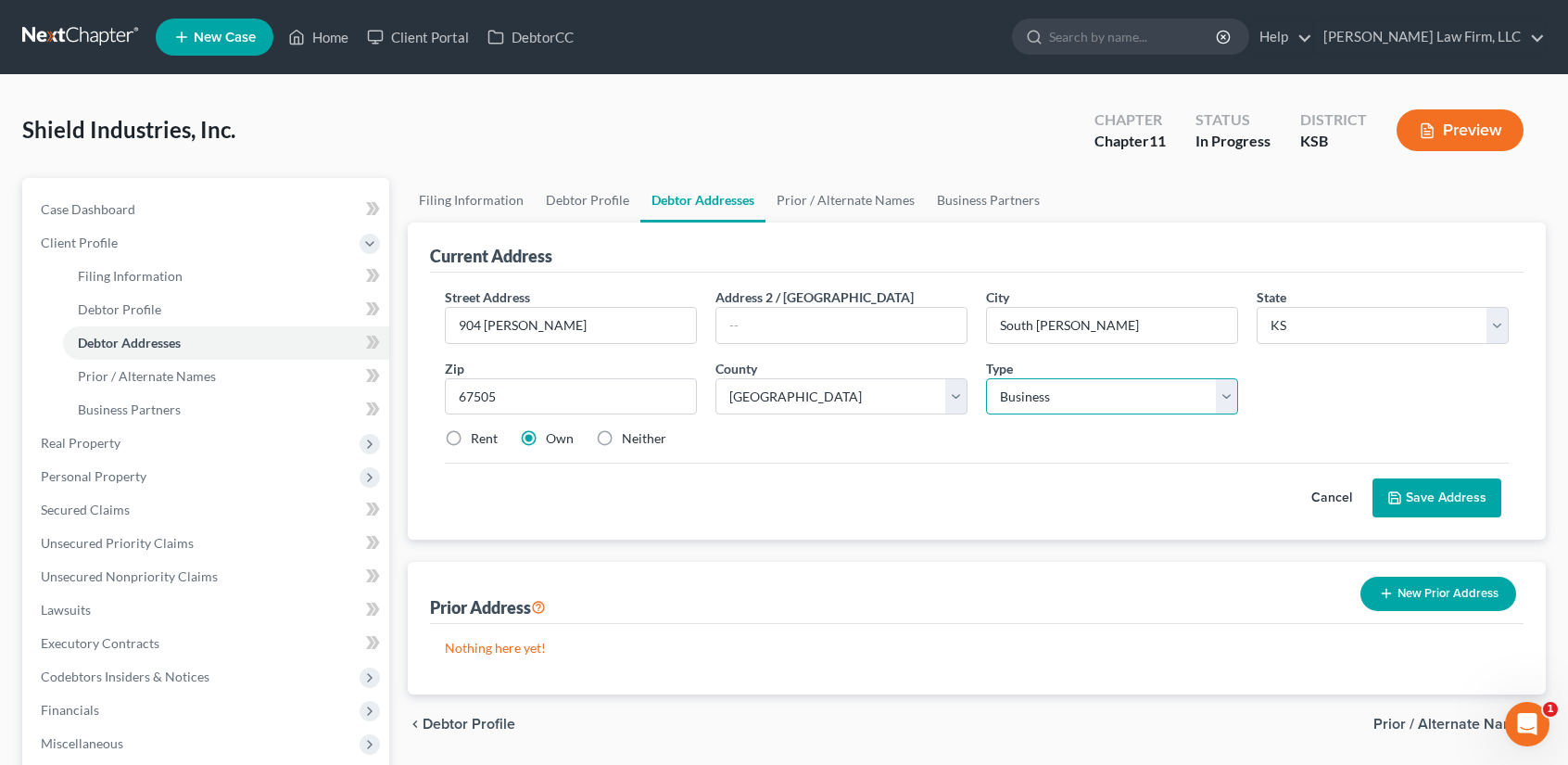
click at [986, 378] on select "Select Business Mailing Location of Assets" at bounding box center [1112, 397] width 252 height 37
click at [1451, 491] on button "Save Address" at bounding box center [1437, 498] width 129 height 39
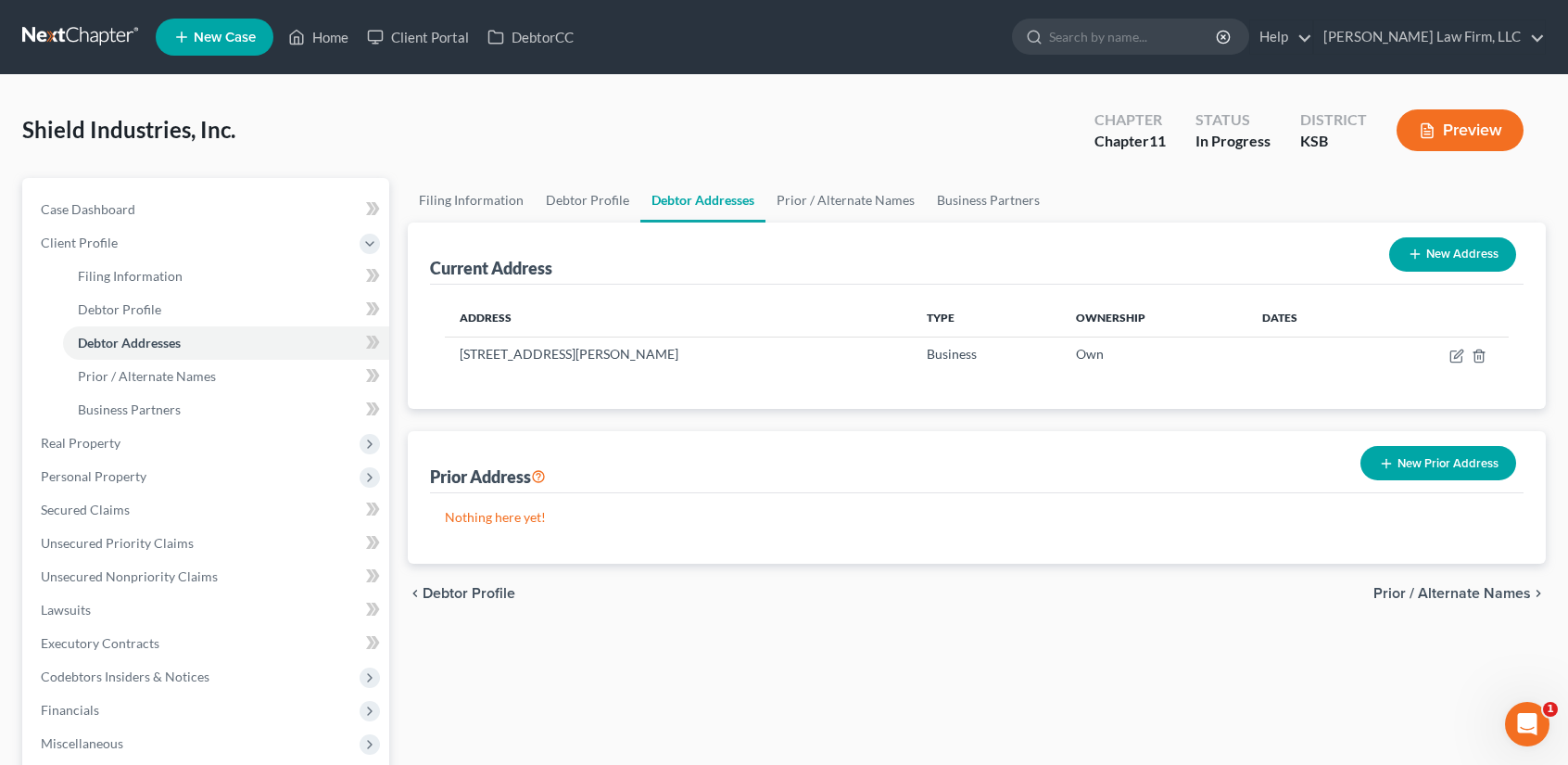
click at [1484, 591] on span "Prior / Alternate Names" at bounding box center [1452, 593] width 158 height 15
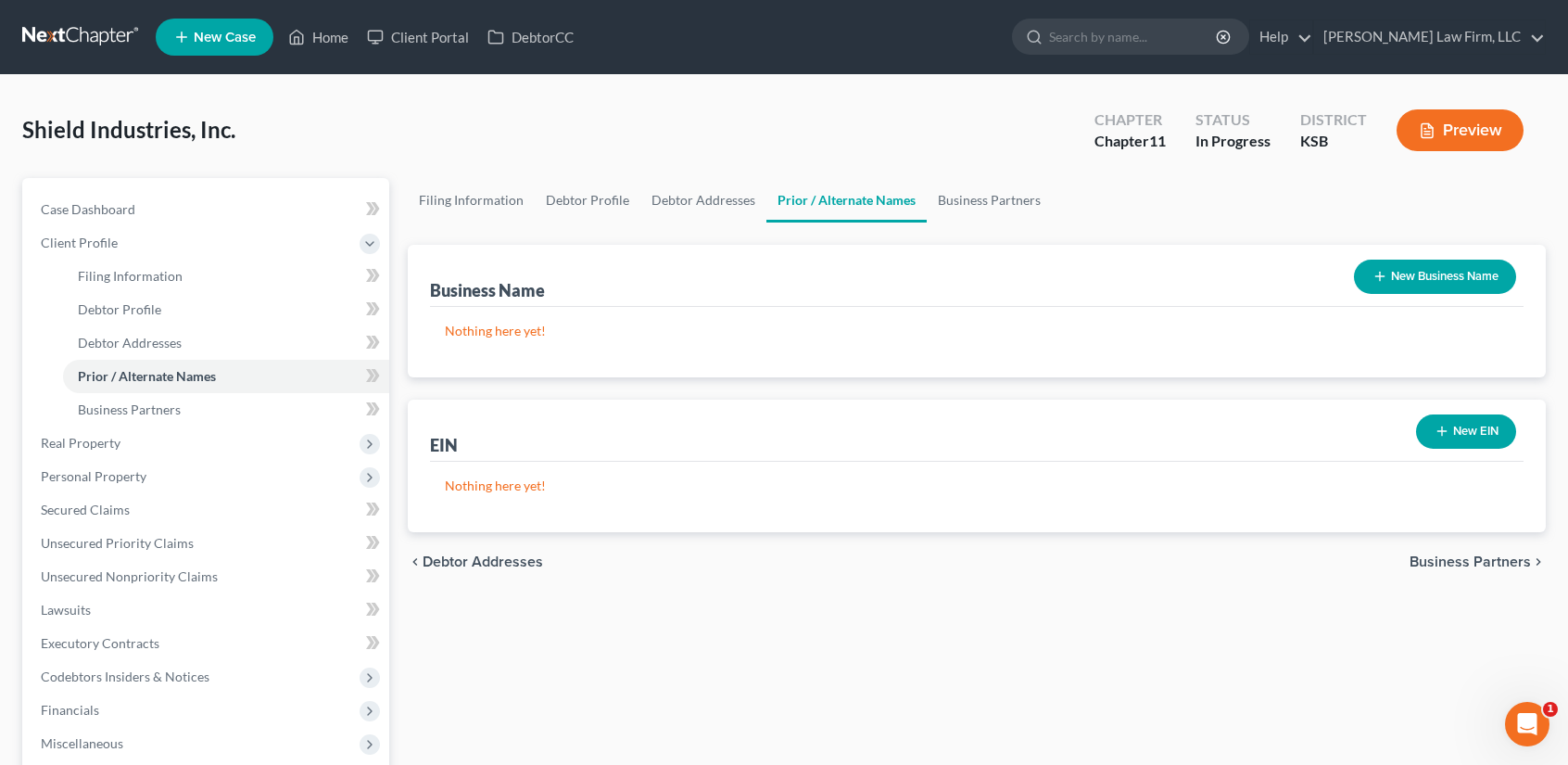
click at [1455, 558] on span "Business Partners" at bounding box center [1470, 561] width 121 height 15
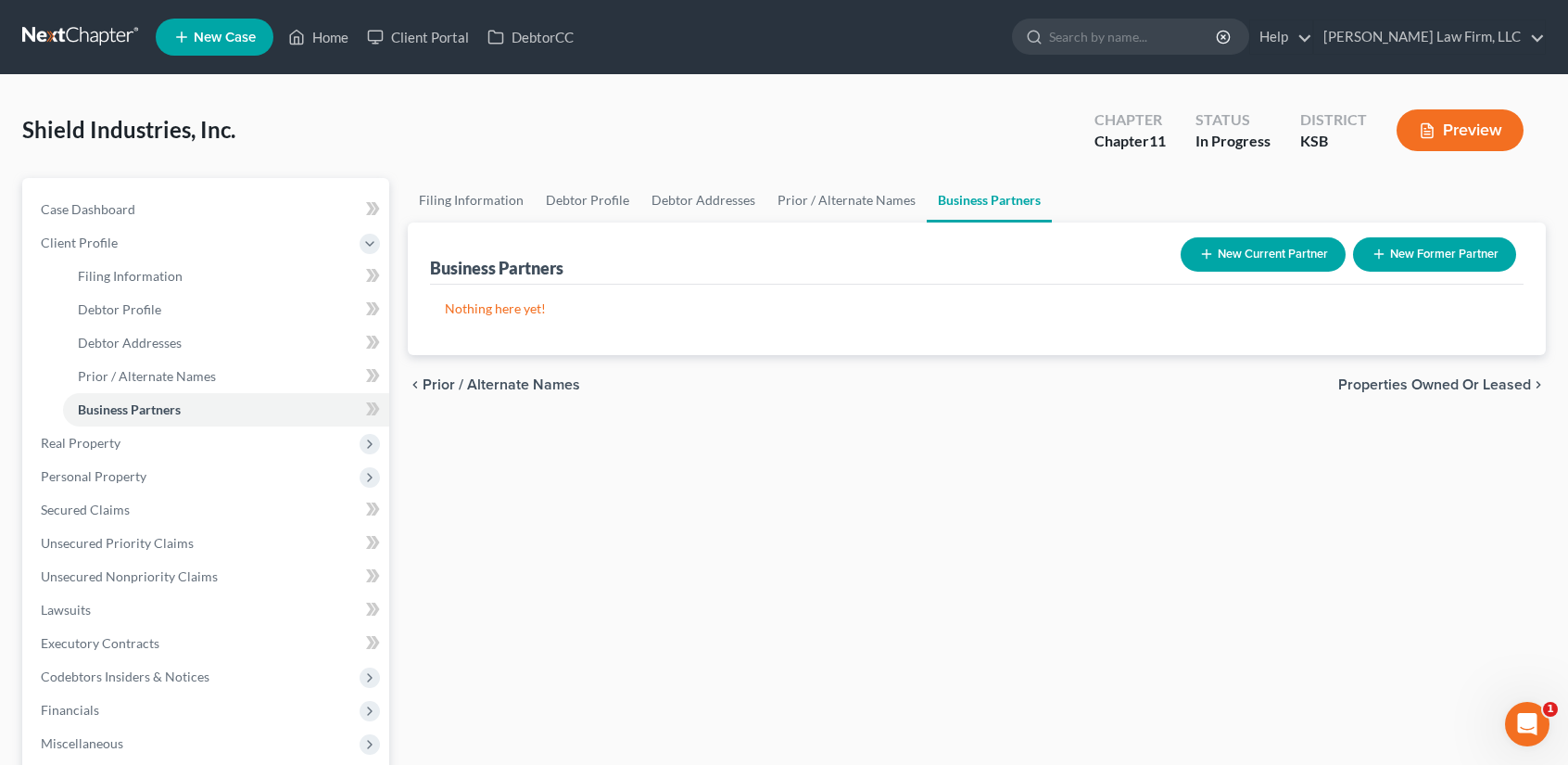
click at [1427, 385] on span "Properties Owned or Leased" at bounding box center [1434, 385] width 192 height 15
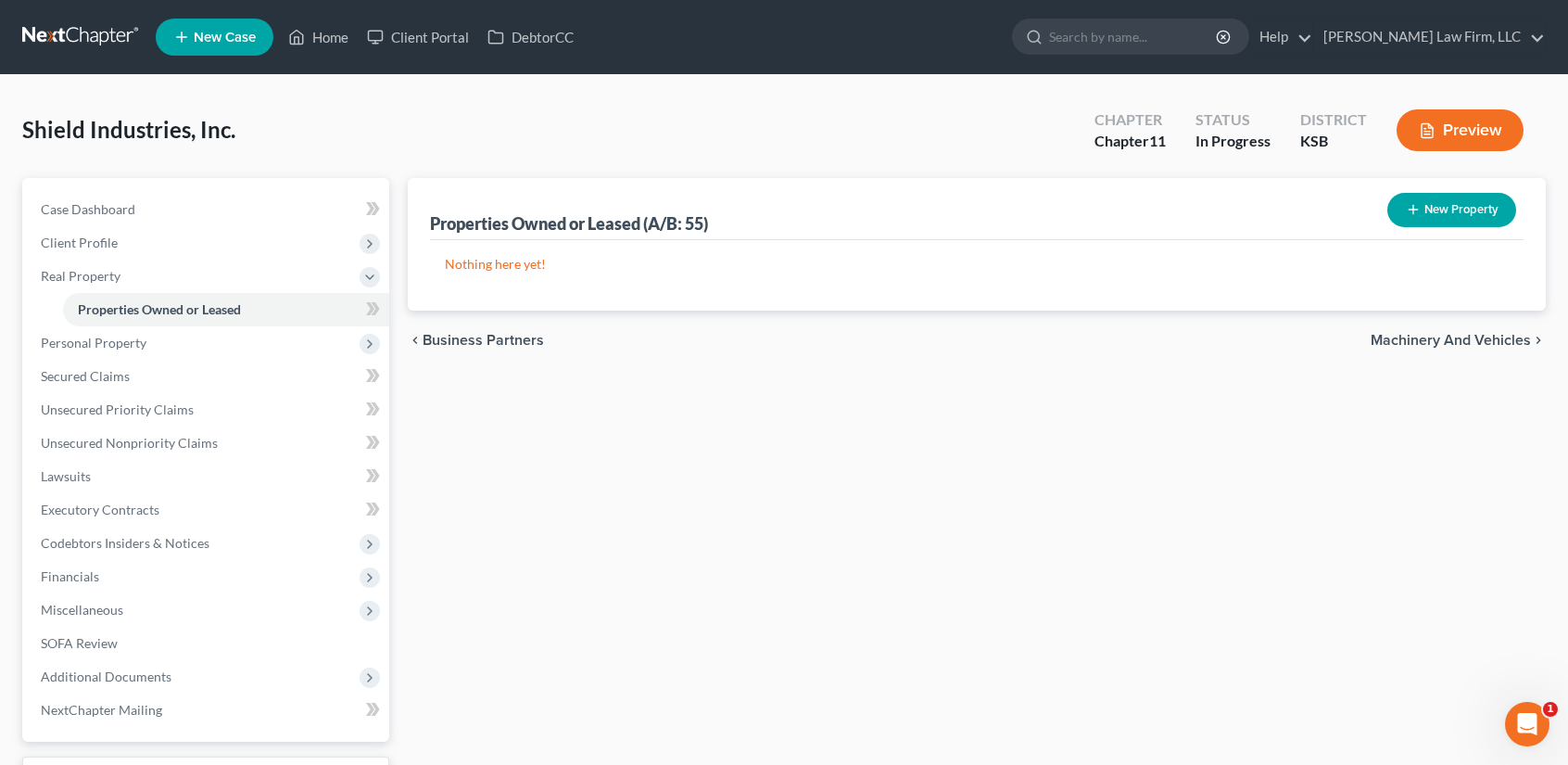
click at [1478, 340] on span "Machinery and Vehicles" at bounding box center [1451, 340] width 161 height 15
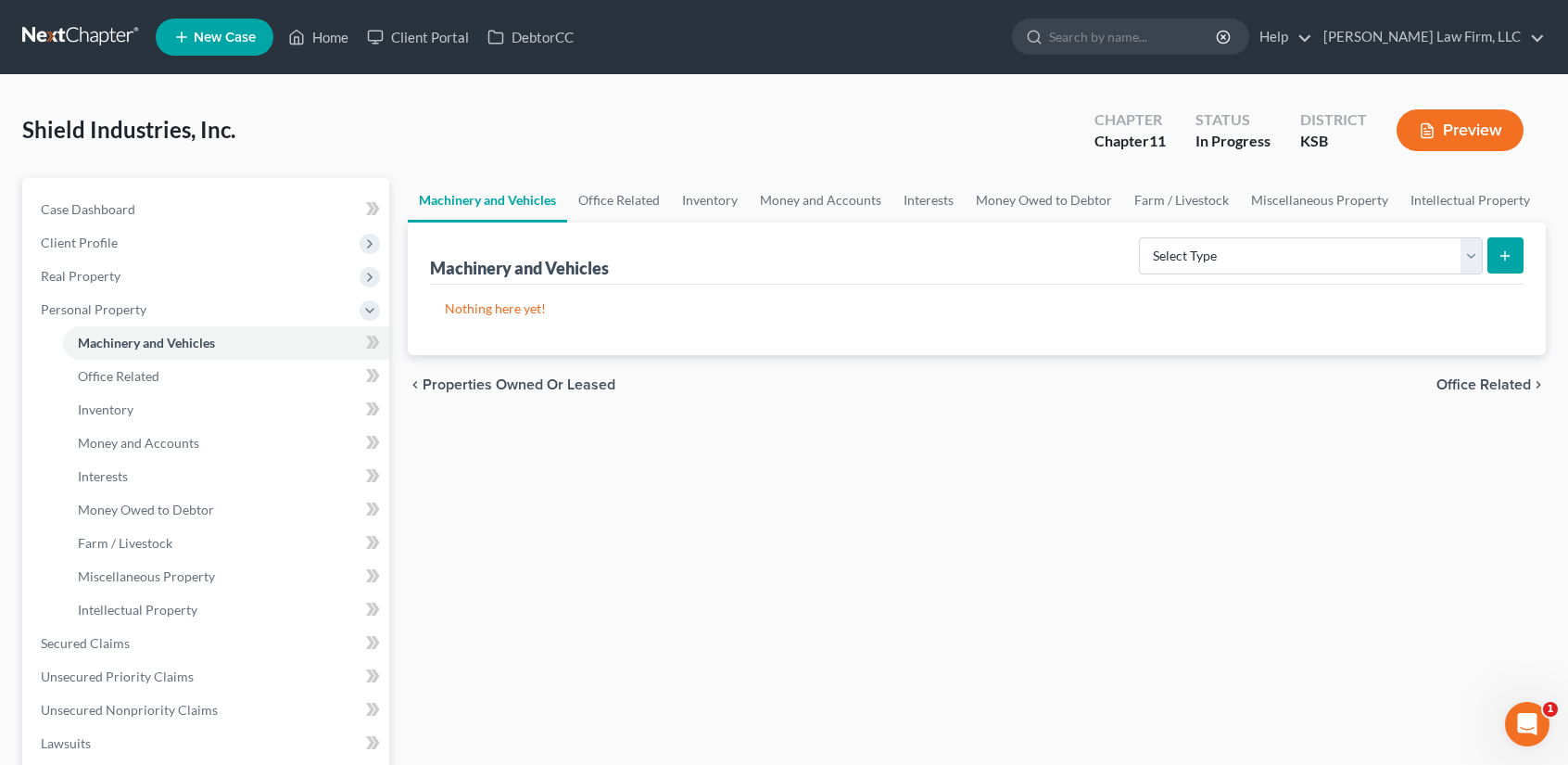
click at [1489, 381] on span "Office Related" at bounding box center [1483, 385] width 94 height 15
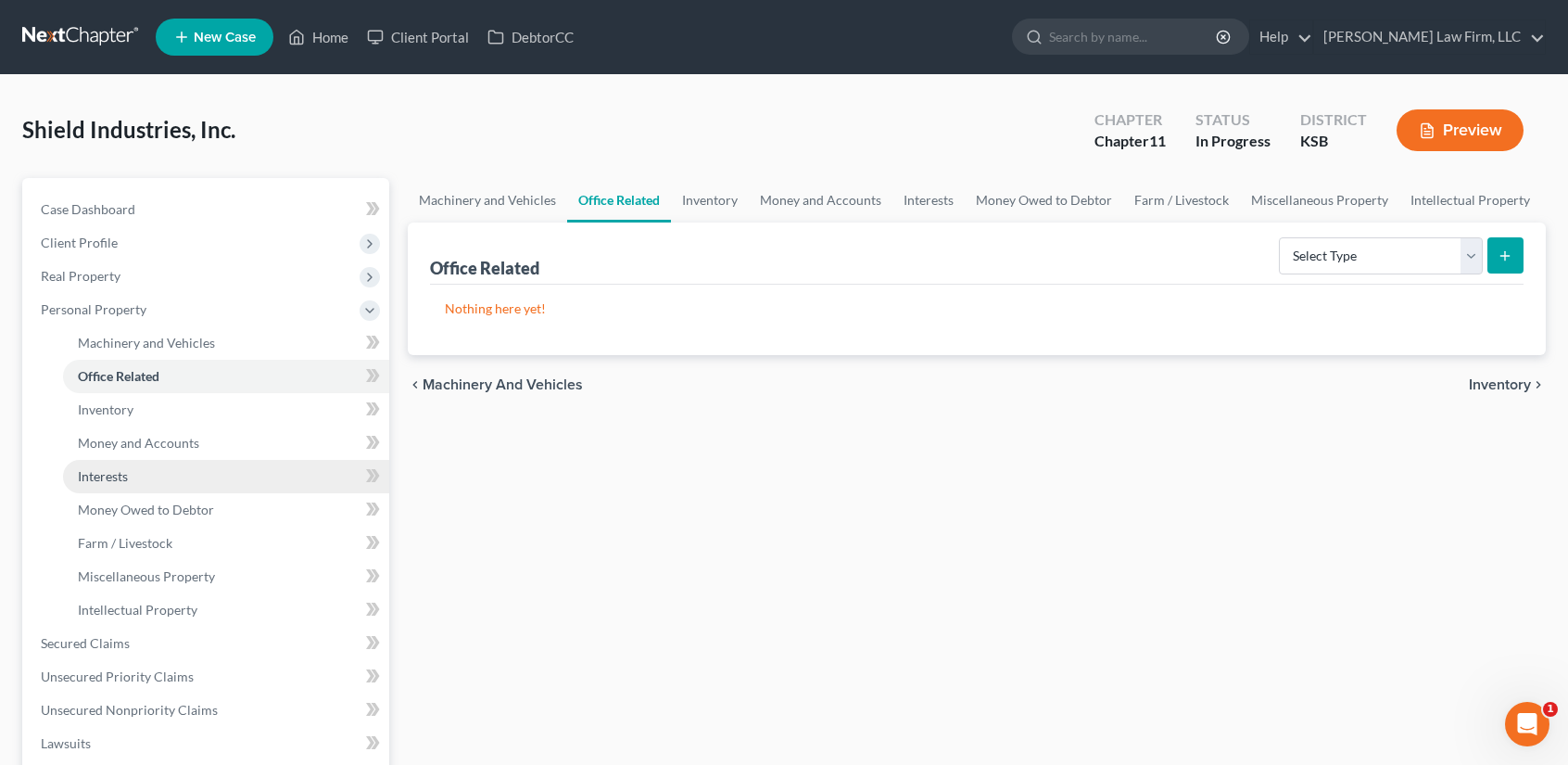
click at [120, 483] on link "Interests" at bounding box center [225, 476] width 326 height 34
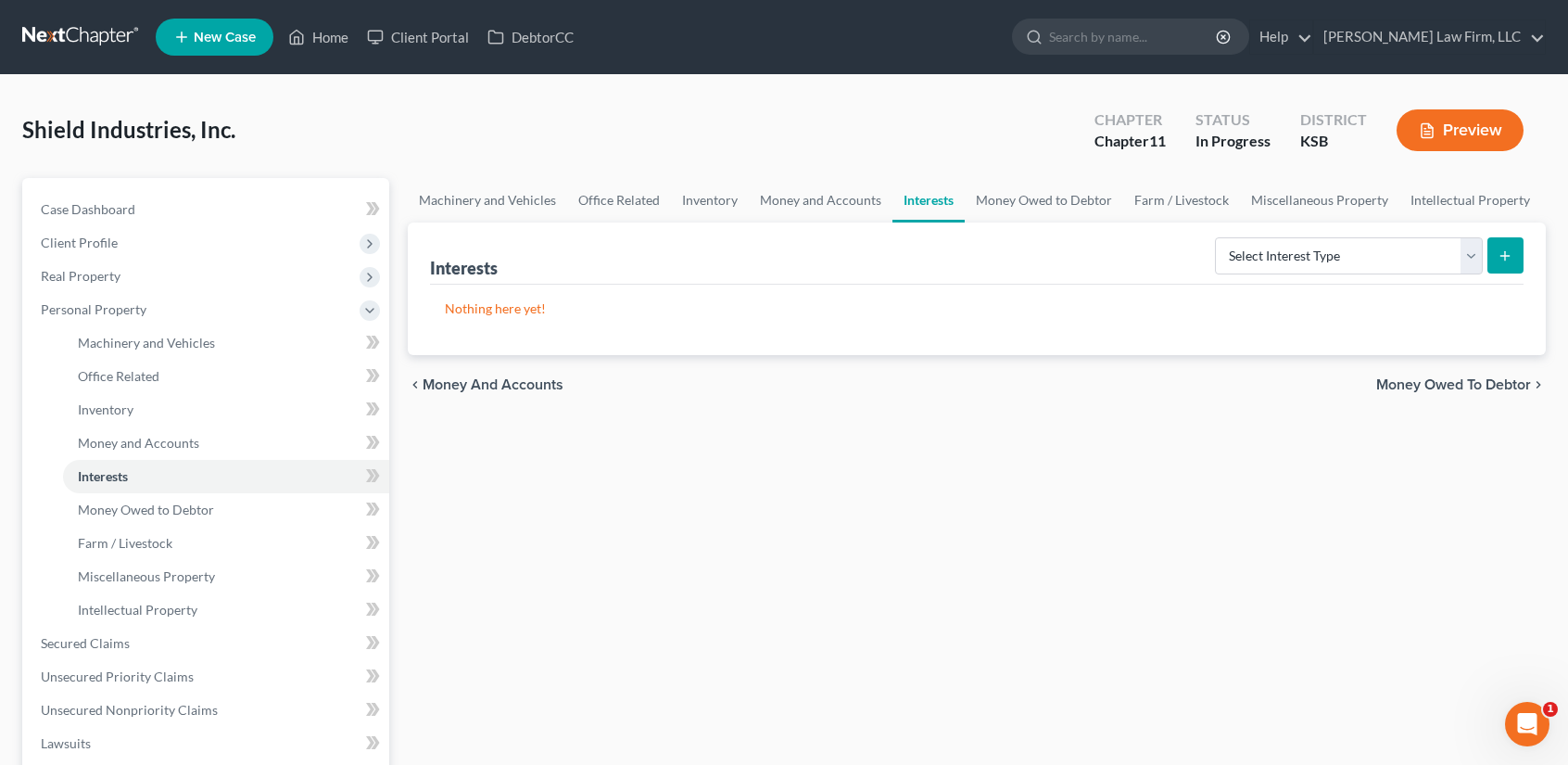
scroll to position [418, 0]
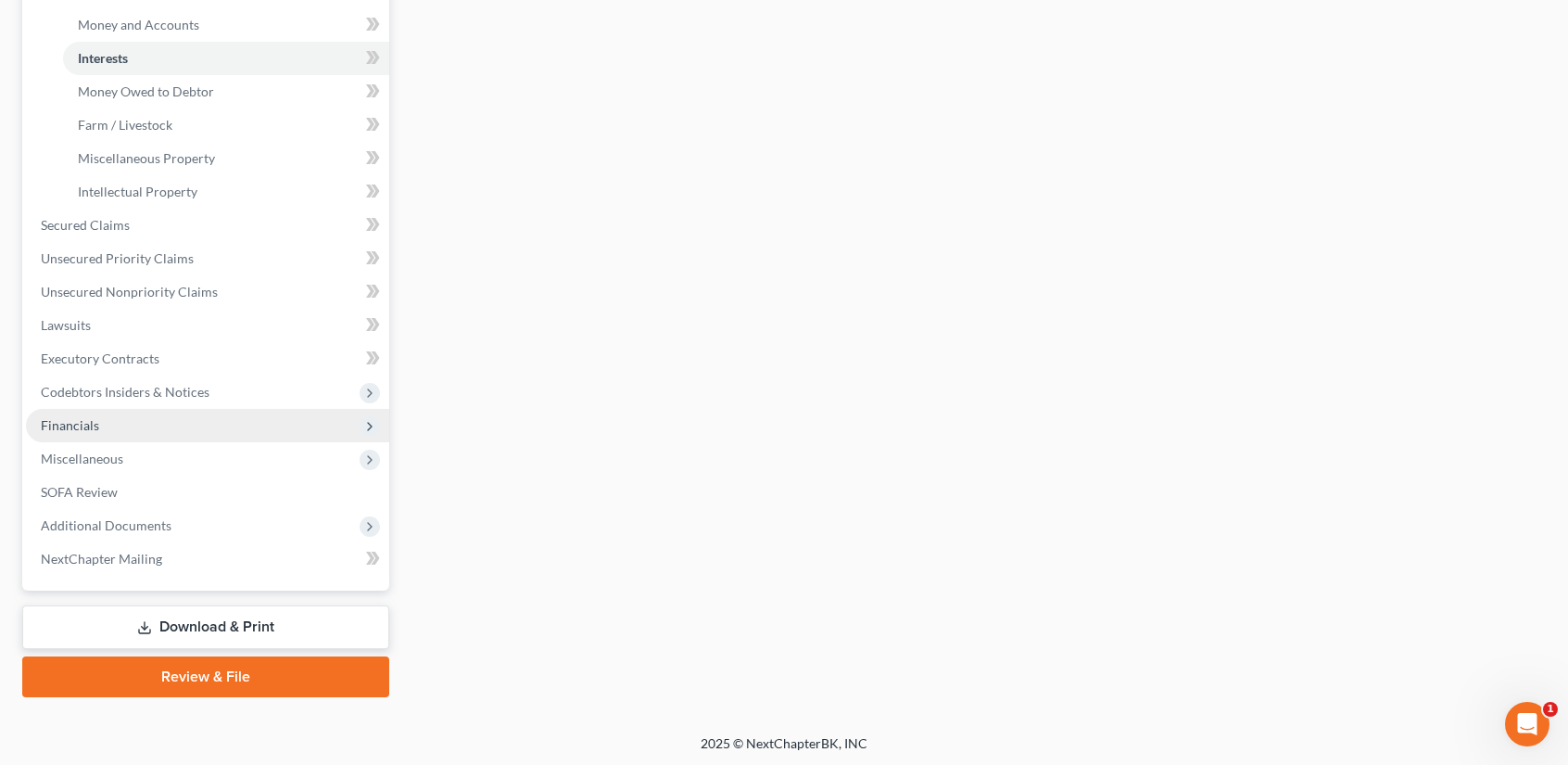
click at [98, 419] on span "Financials" at bounding box center [207, 426] width 363 height 34
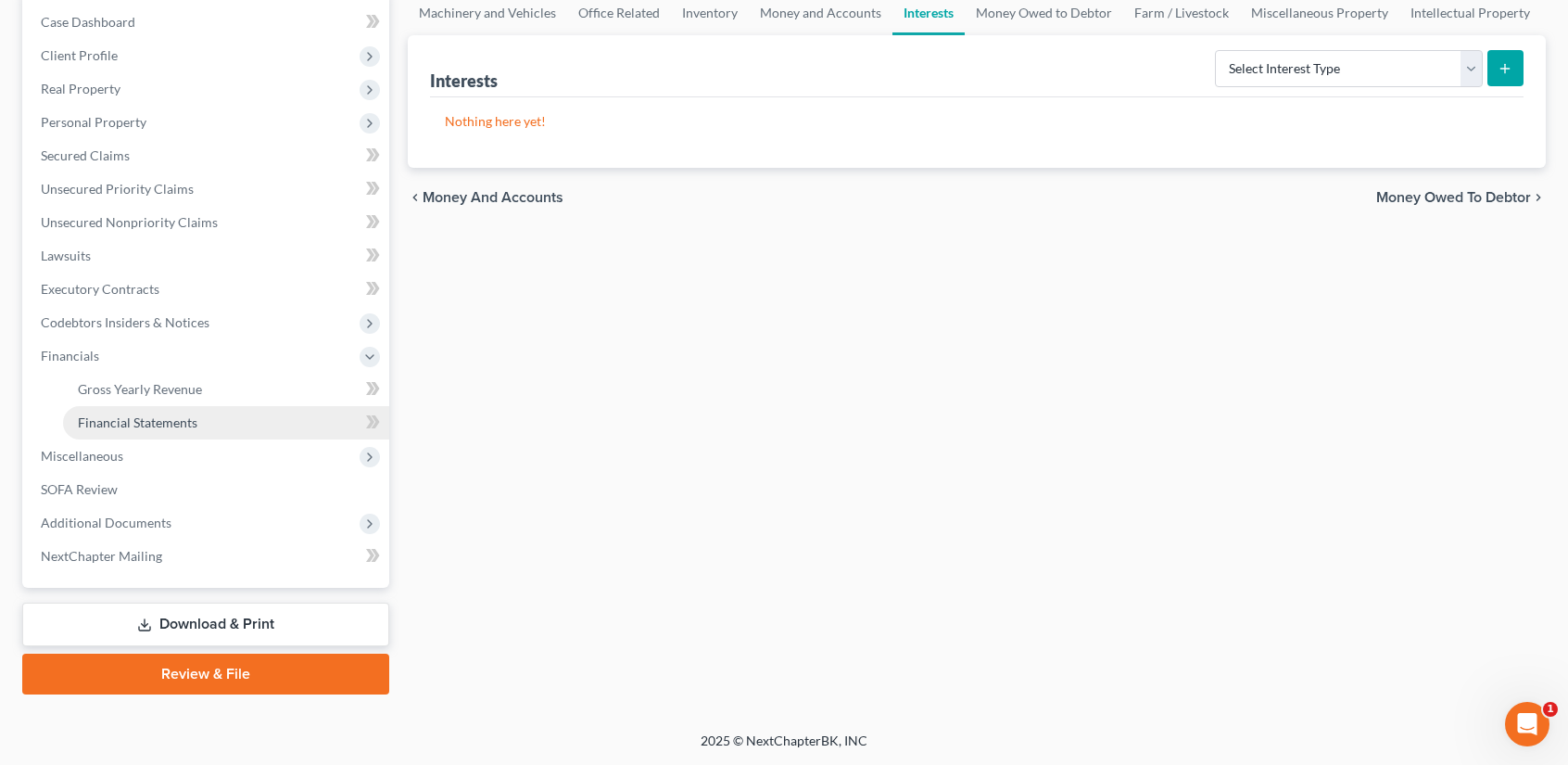
scroll to position [184, 0]
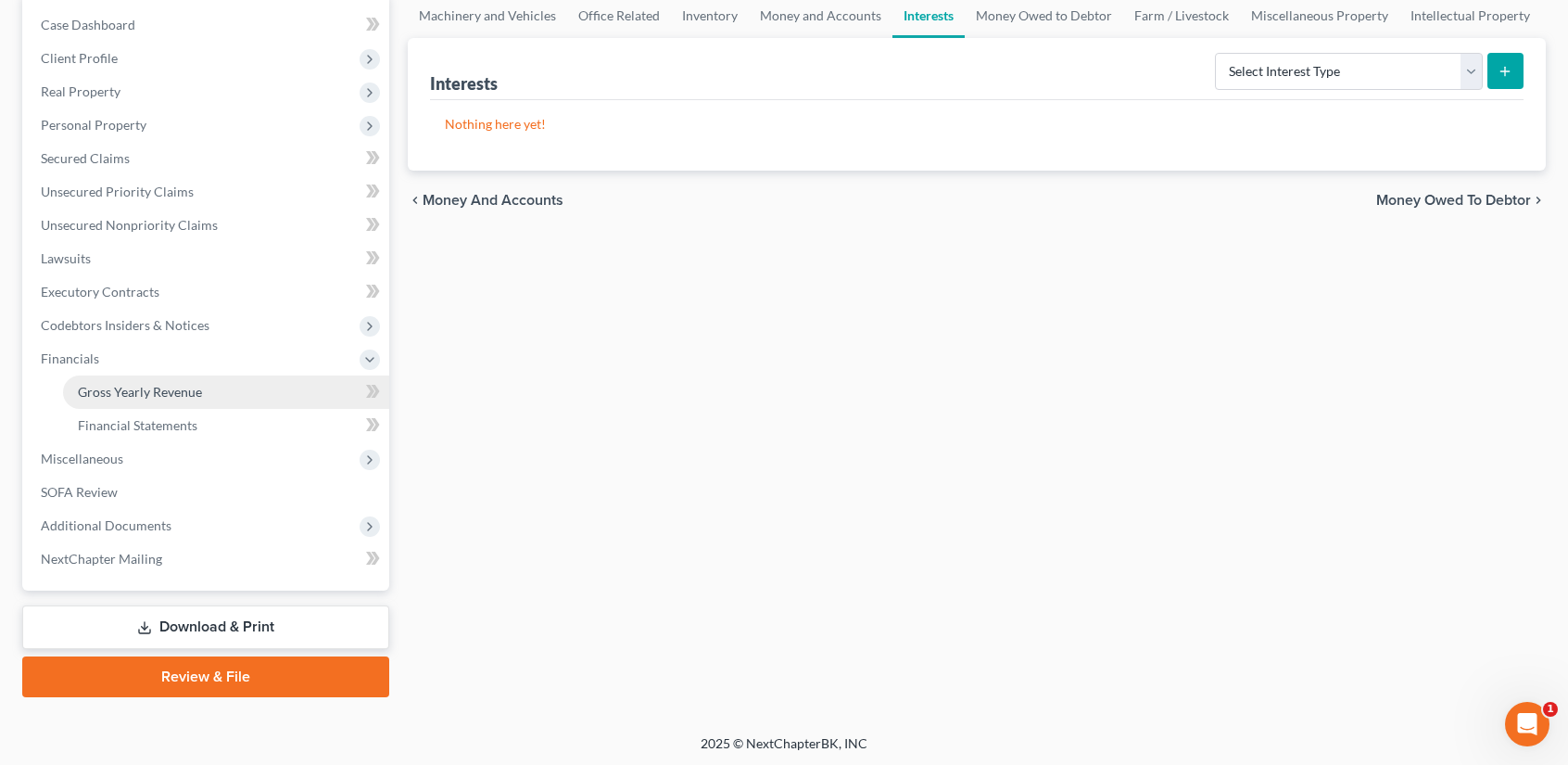
click at [167, 390] on span "Gross Yearly Revenue" at bounding box center [139, 391] width 124 height 16
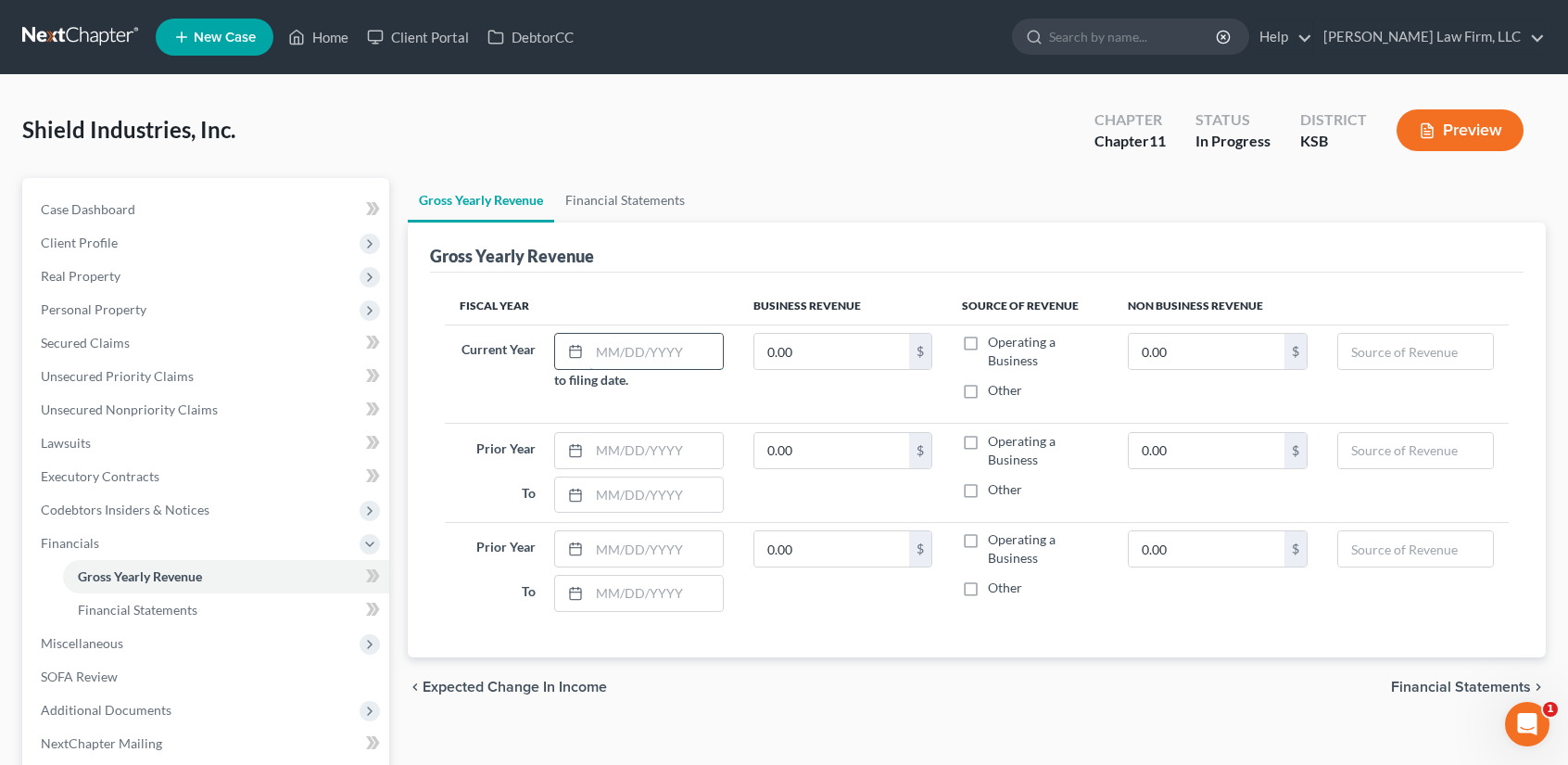
click at [600, 347] on input "text" at bounding box center [656, 351] width 134 height 35
type input "2,800,000"
click at [988, 341] on label "Operating a Business" at bounding box center [1043, 351] width 110 height 37
click at [996, 341] on input "Operating a Business" at bounding box center [1001, 338] width 12 height 12
checkbox input "true"
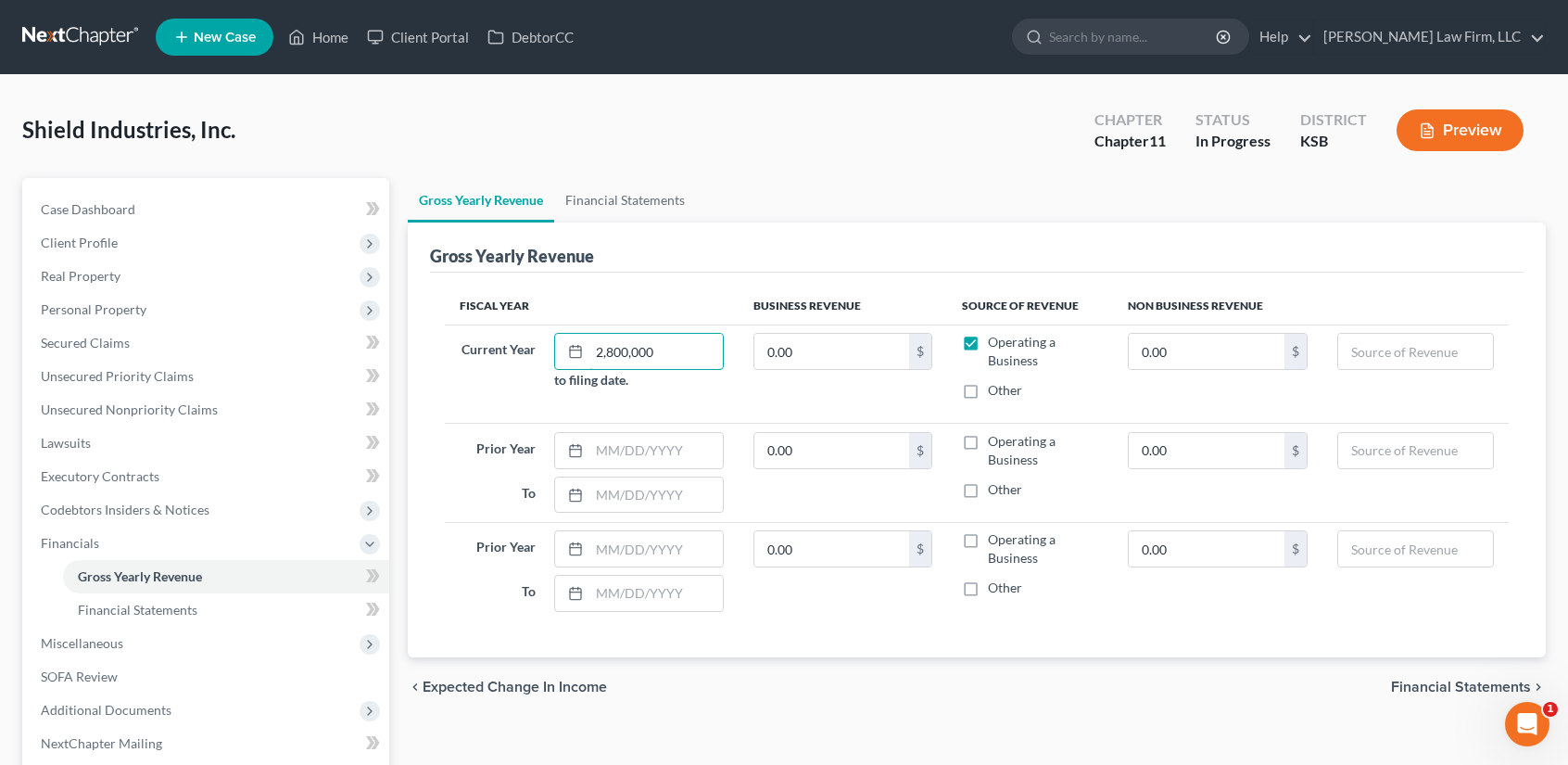
drag, startPoint x: 666, startPoint y: 347, endPoint x: 550, endPoint y: 357, distance: 116.4
click at [550, 357] on div "2,800,000 to filing date." at bounding box center [638, 361] width 188 height 57
click at [572, 349] on icon at bounding box center [575, 351] width 15 height 15
click at [606, 353] on input "text" at bounding box center [656, 351] width 134 height 35
type input "10/10/2025"
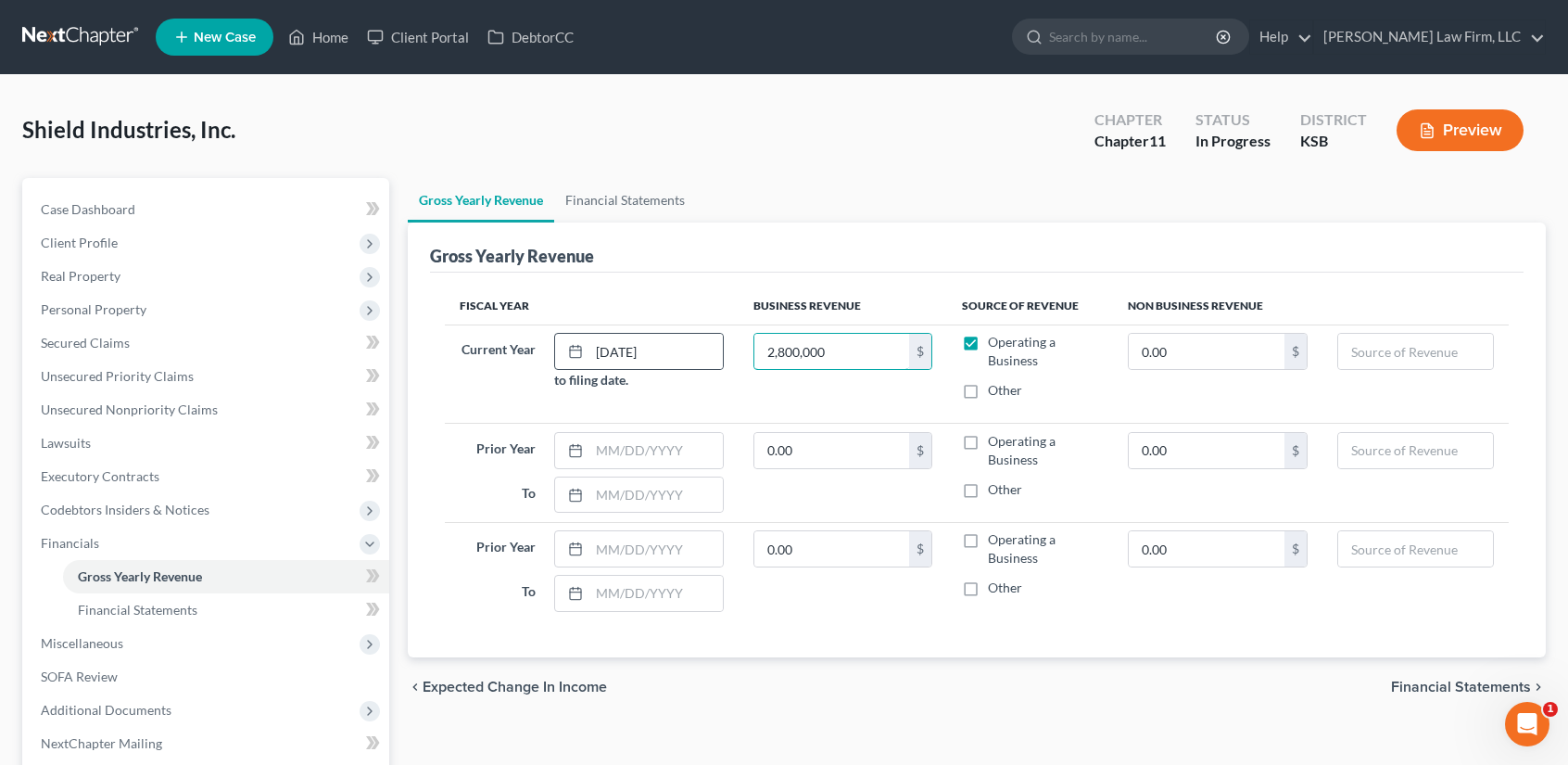
type input "2,800,000"
click at [599, 453] on input "text" at bounding box center [656, 450] width 134 height 35
type input "01/01/2024"
type input "12/31/2024"
type input "5,000,000"
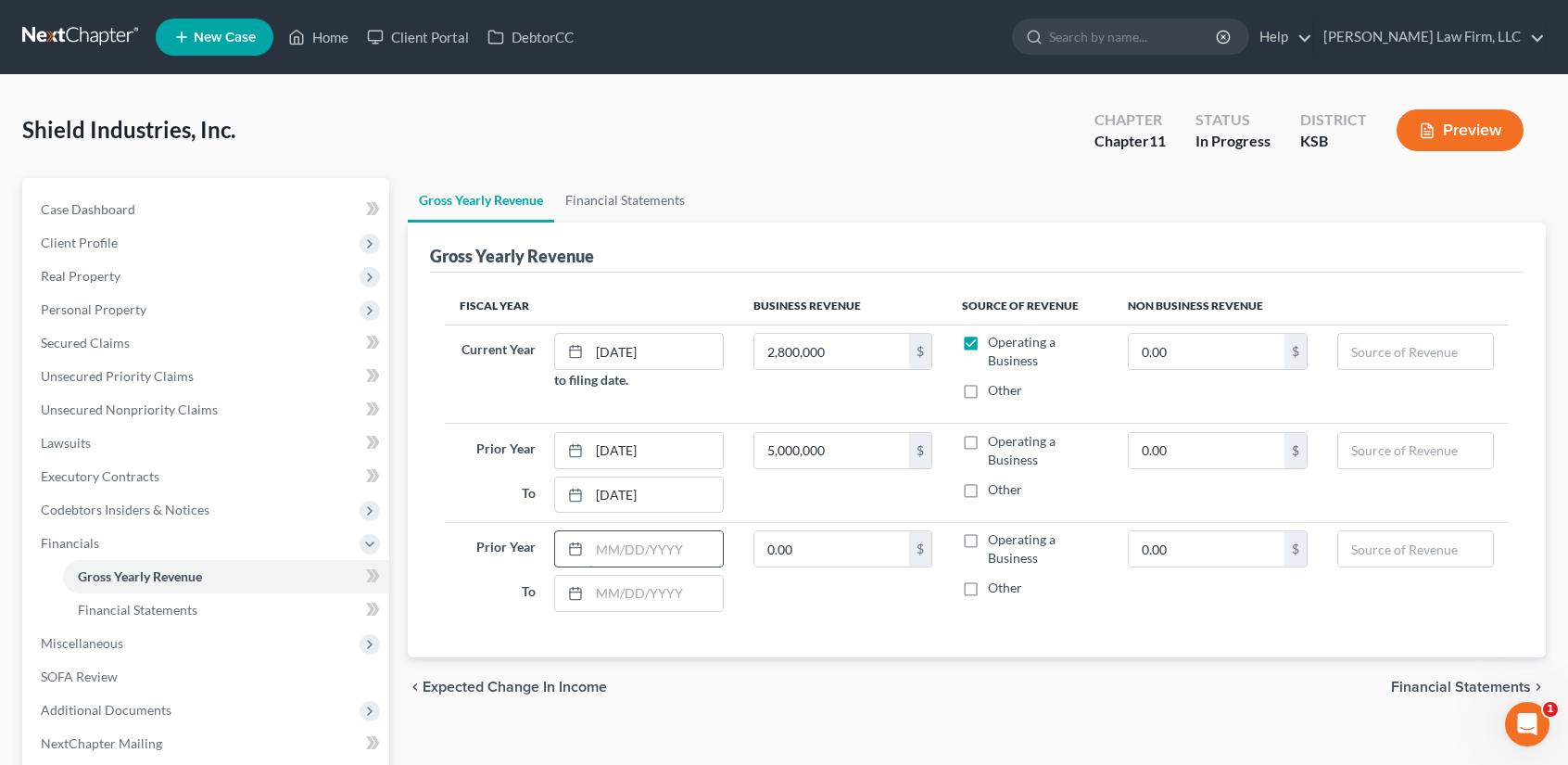
click at [600, 550] on input "text" at bounding box center [656, 549] width 134 height 35
type input "01/01/2023"
type input "12/31/2023"
type input "6,400,000"
click at [988, 440] on label "Operating a Business" at bounding box center [1043, 450] width 110 height 37
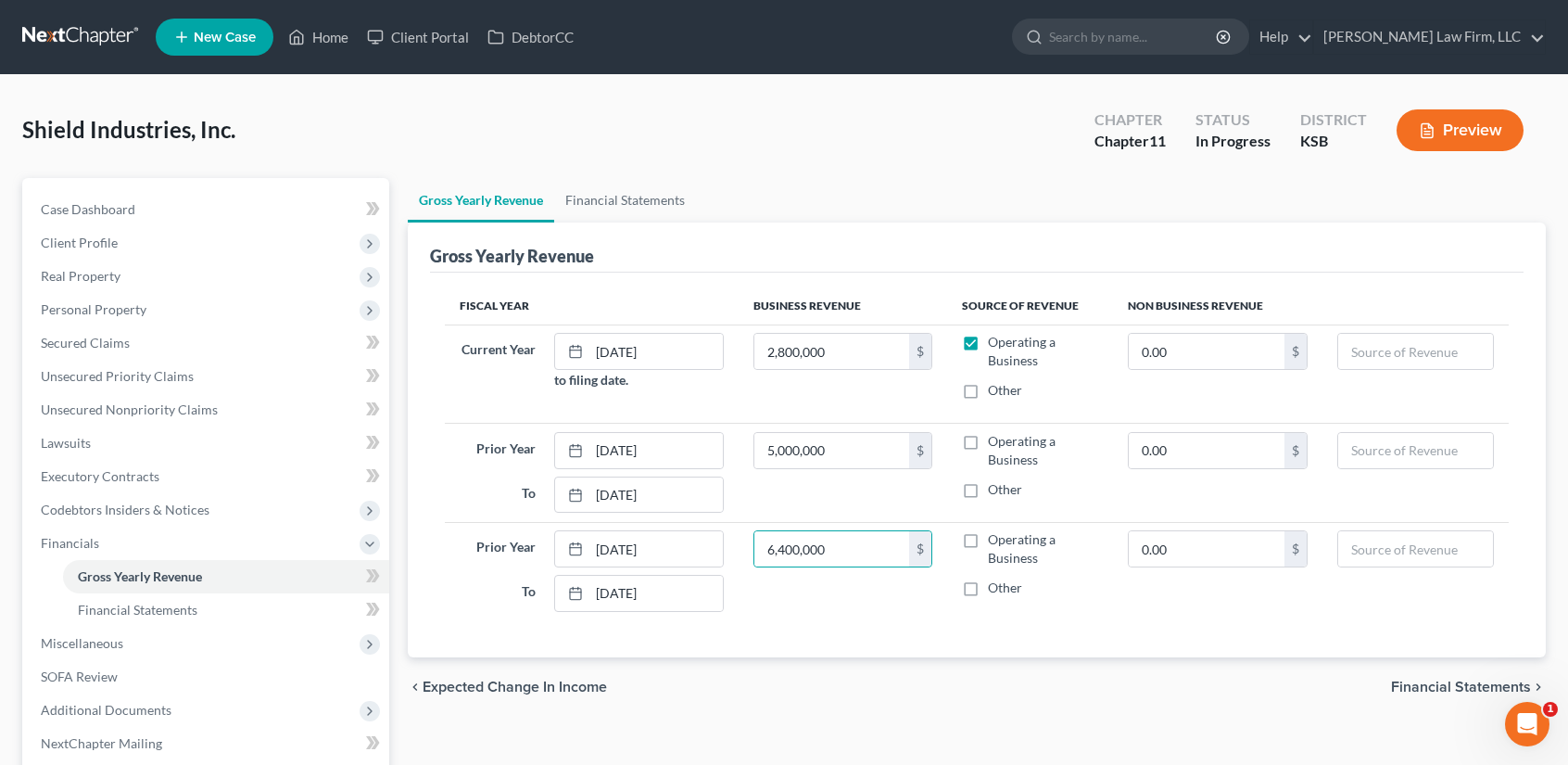
click at [996, 440] on input "Operating a Business" at bounding box center [1001, 437] width 12 height 12
checkbox input "true"
click at [988, 535] on label "Operating a Business" at bounding box center [1043, 549] width 110 height 37
click at [996, 535] on input "Operating a Business" at bounding box center [1001, 536] width 12 height 12
checkbox input "true"
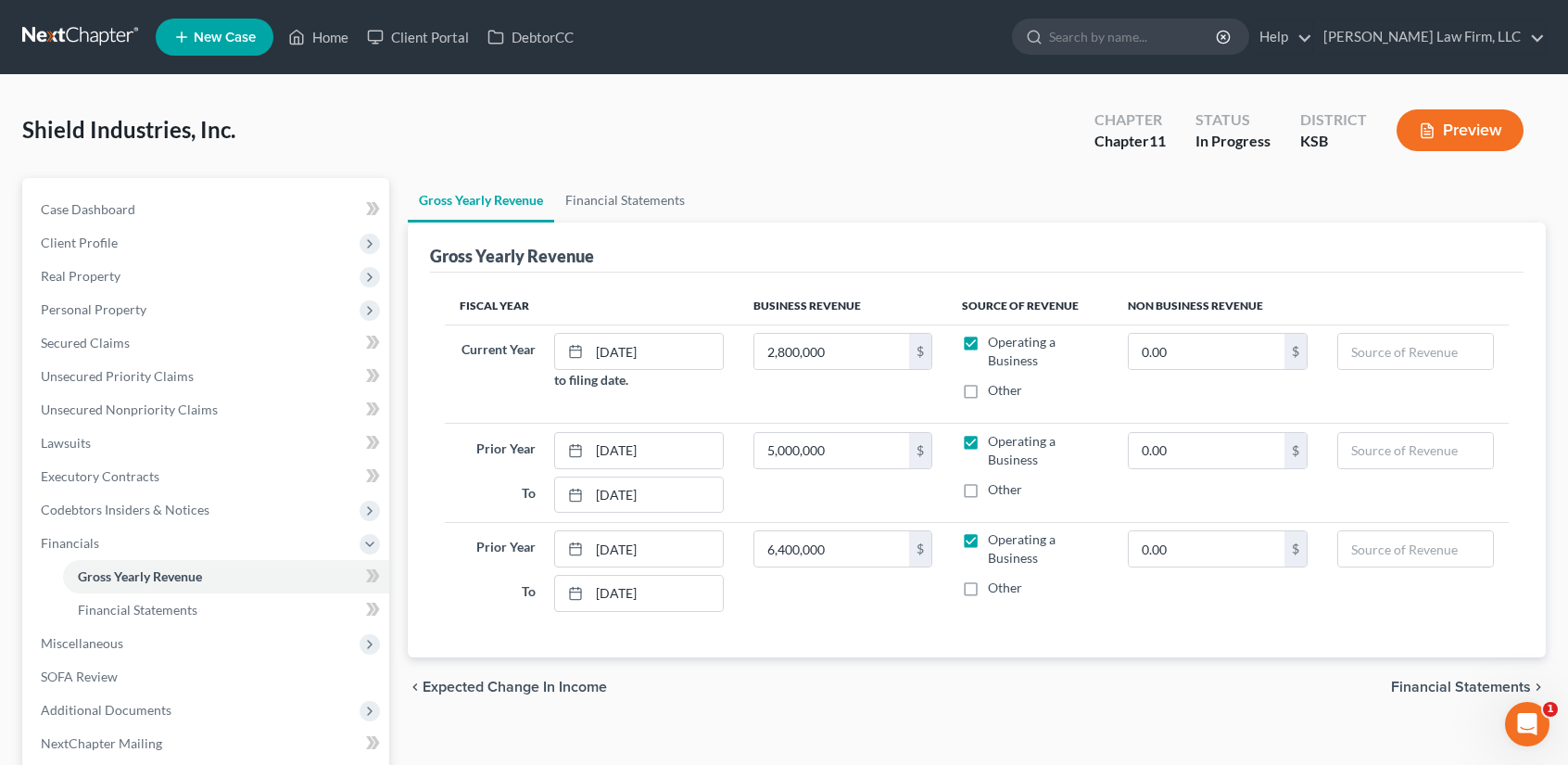
click at [1490, 685] on span "Financial Statements" at bounding box center [1461, 687] width 140 height 15
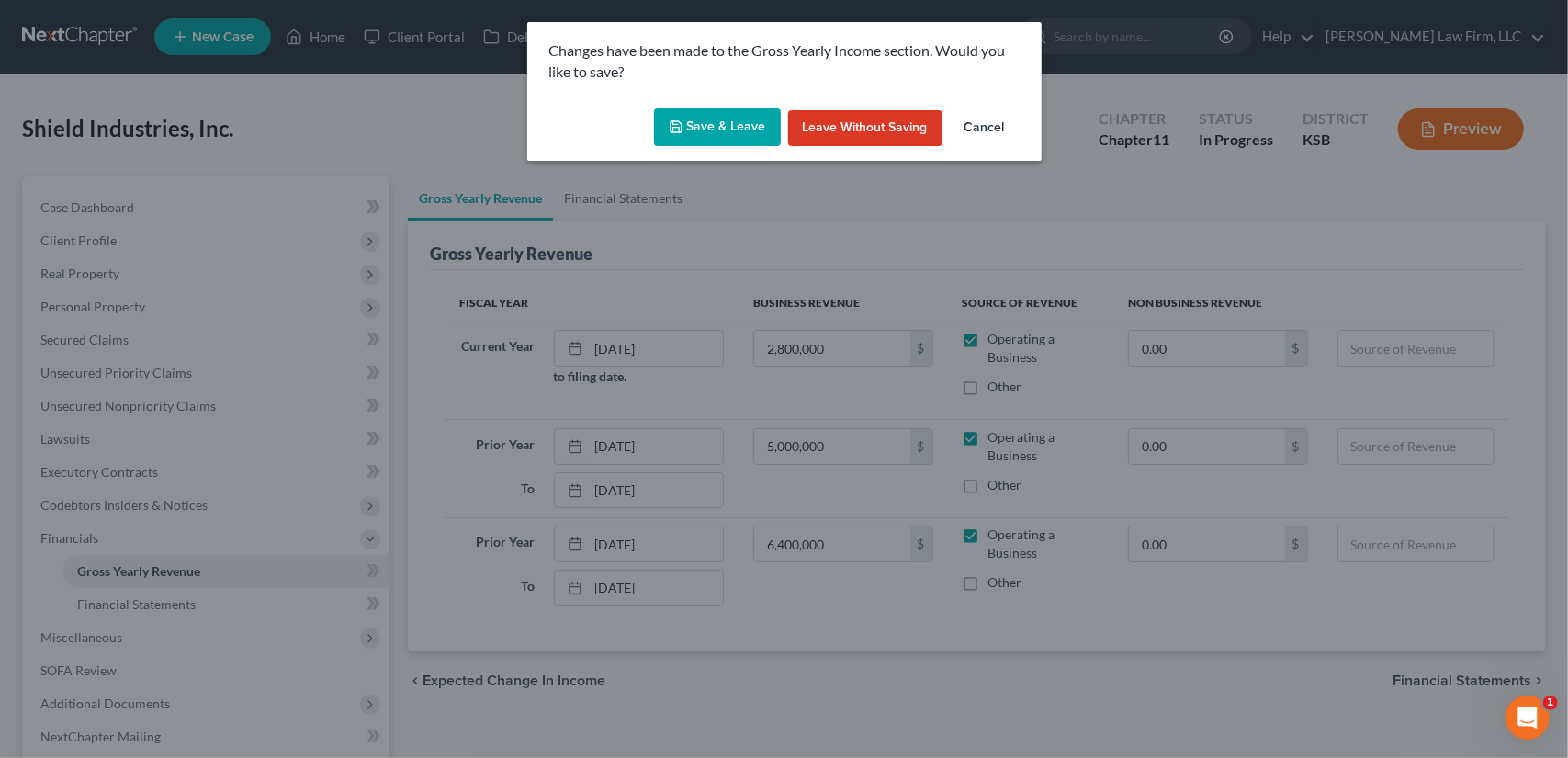
click at [745, 134] on button "Save & Leave" at bounding box center [716, 128] width 127 height 39
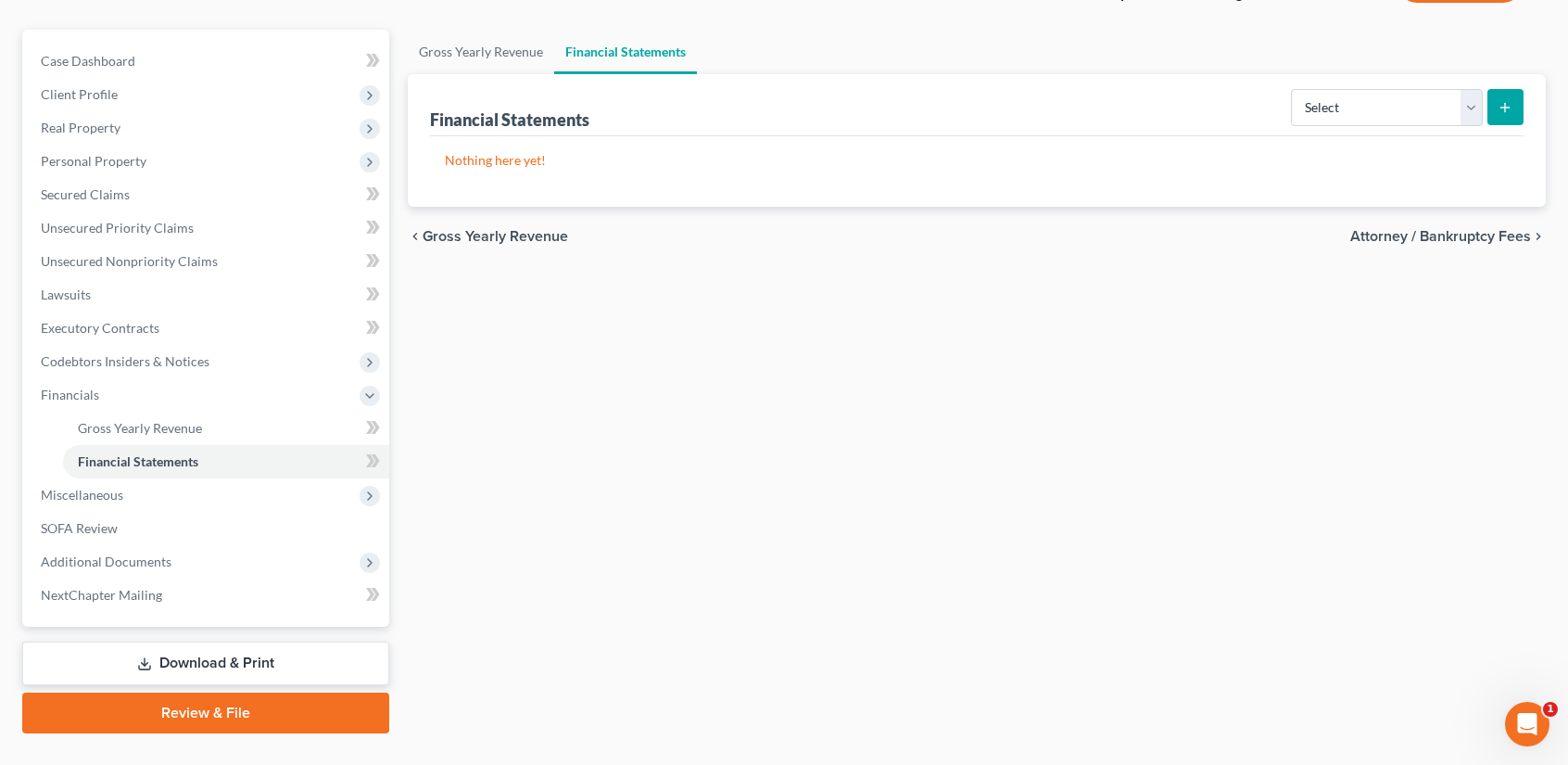
scroll to position [184, 0]
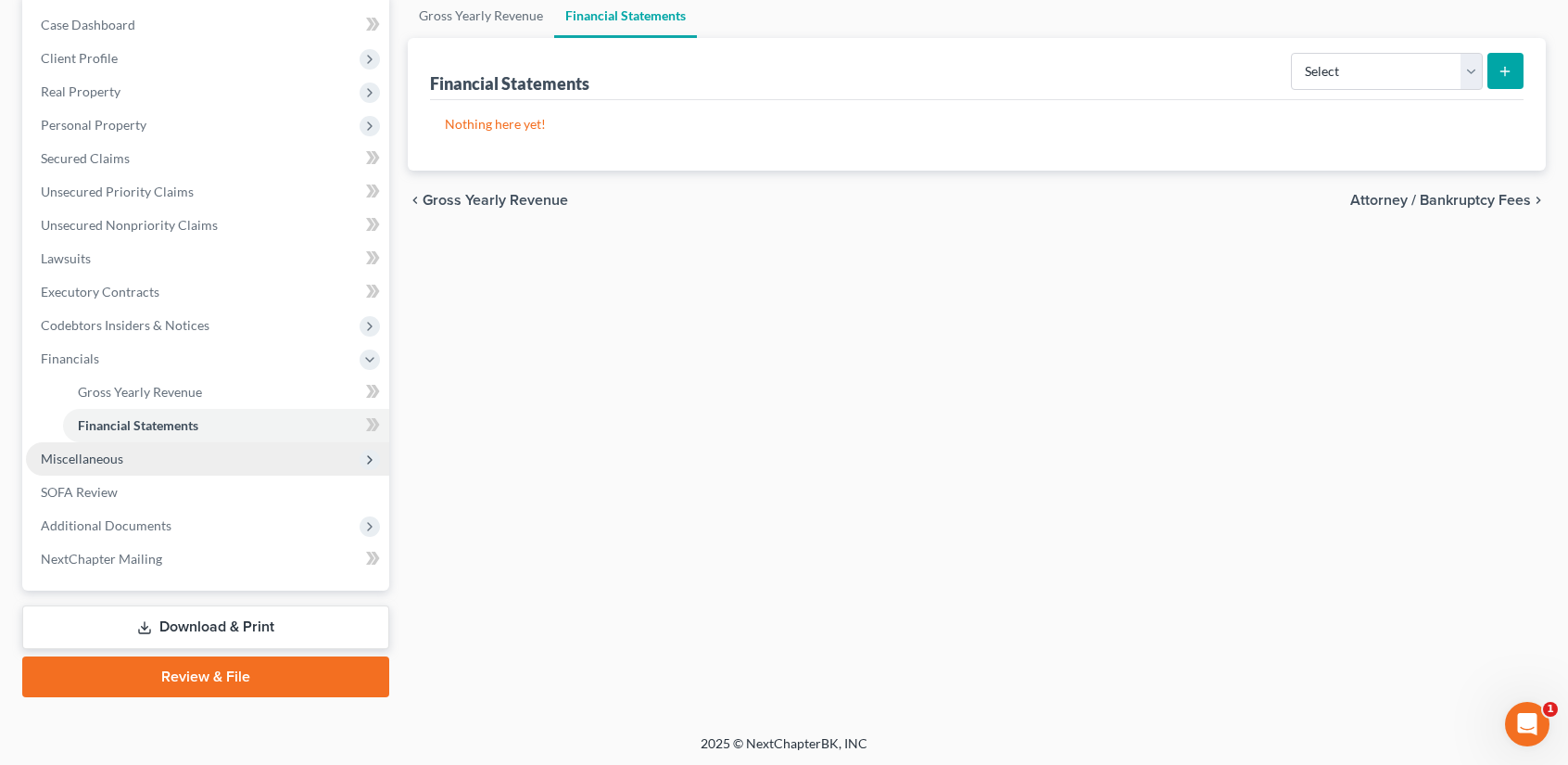
click at [153, 463] on span "Miscellaneous" at bounding box center [207, 459] width 363 height 34
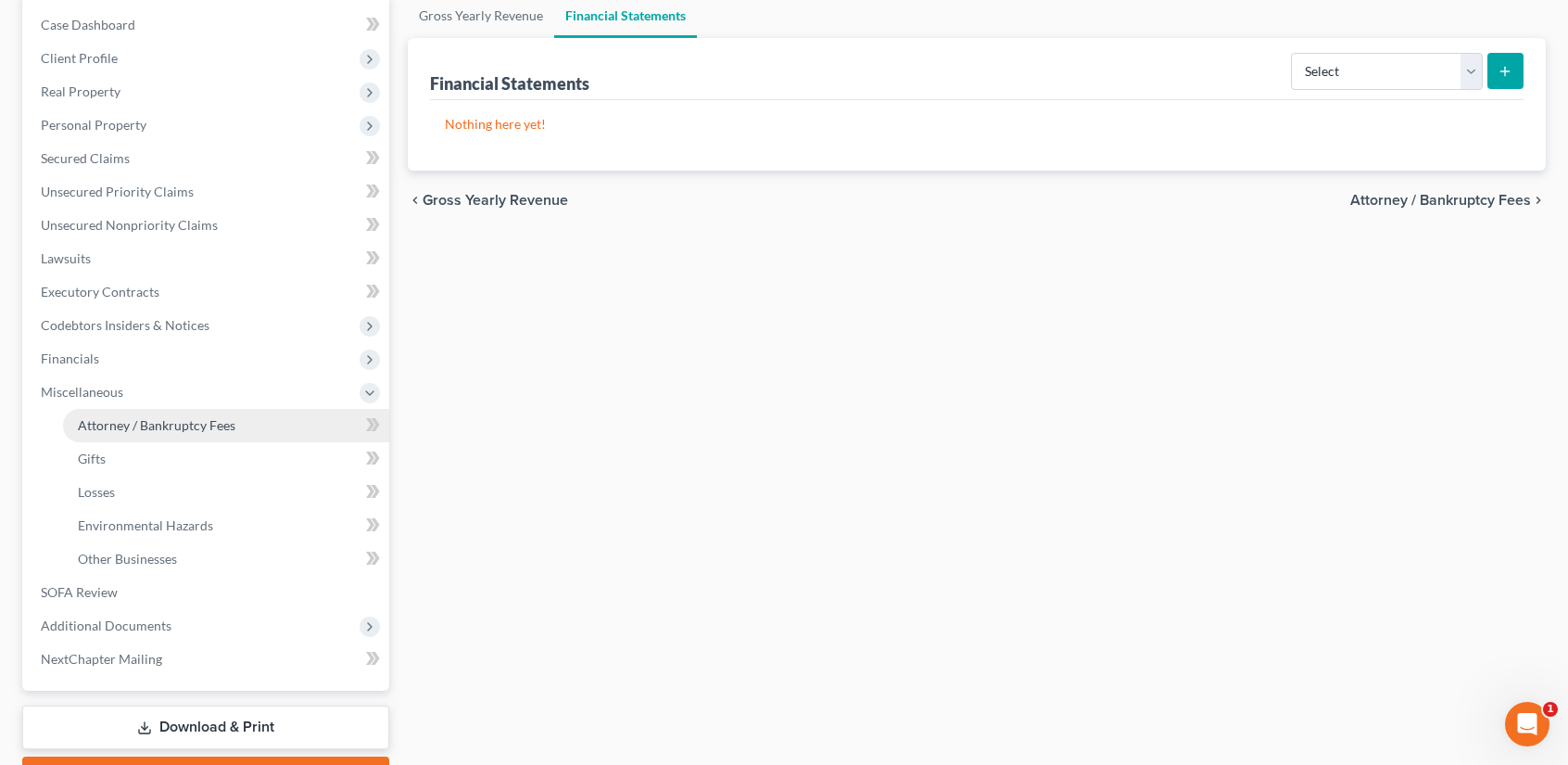
click at [238, 420] on link "Attorney / Bankruptcy Fees" at bounding box center [225, 426] width 326 height 34
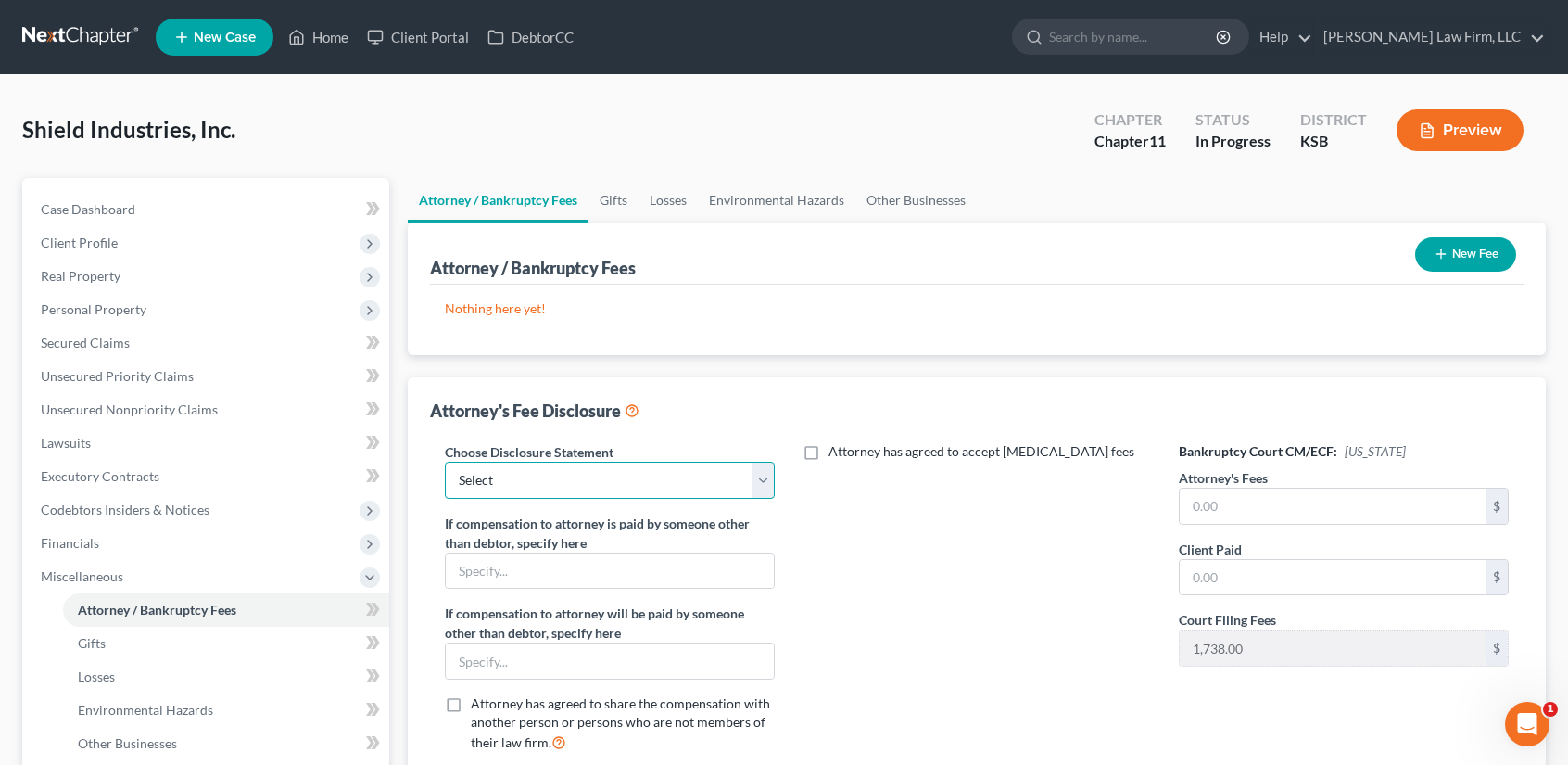
click at [756, 477] on select "Select Kansas Chapter 13 Kansas Chapter 7 Missouri Chapter 13 Missouri Chapter 7" at bounding box center [609, 480] width 330 height 37
click at [760, 485] on select "Select Kansas Chapter 13 Kansas Chapter 7 Missouri Chapter 13 Missouri Chapter 7" at bounding box center [609, 480] width 330 height 37
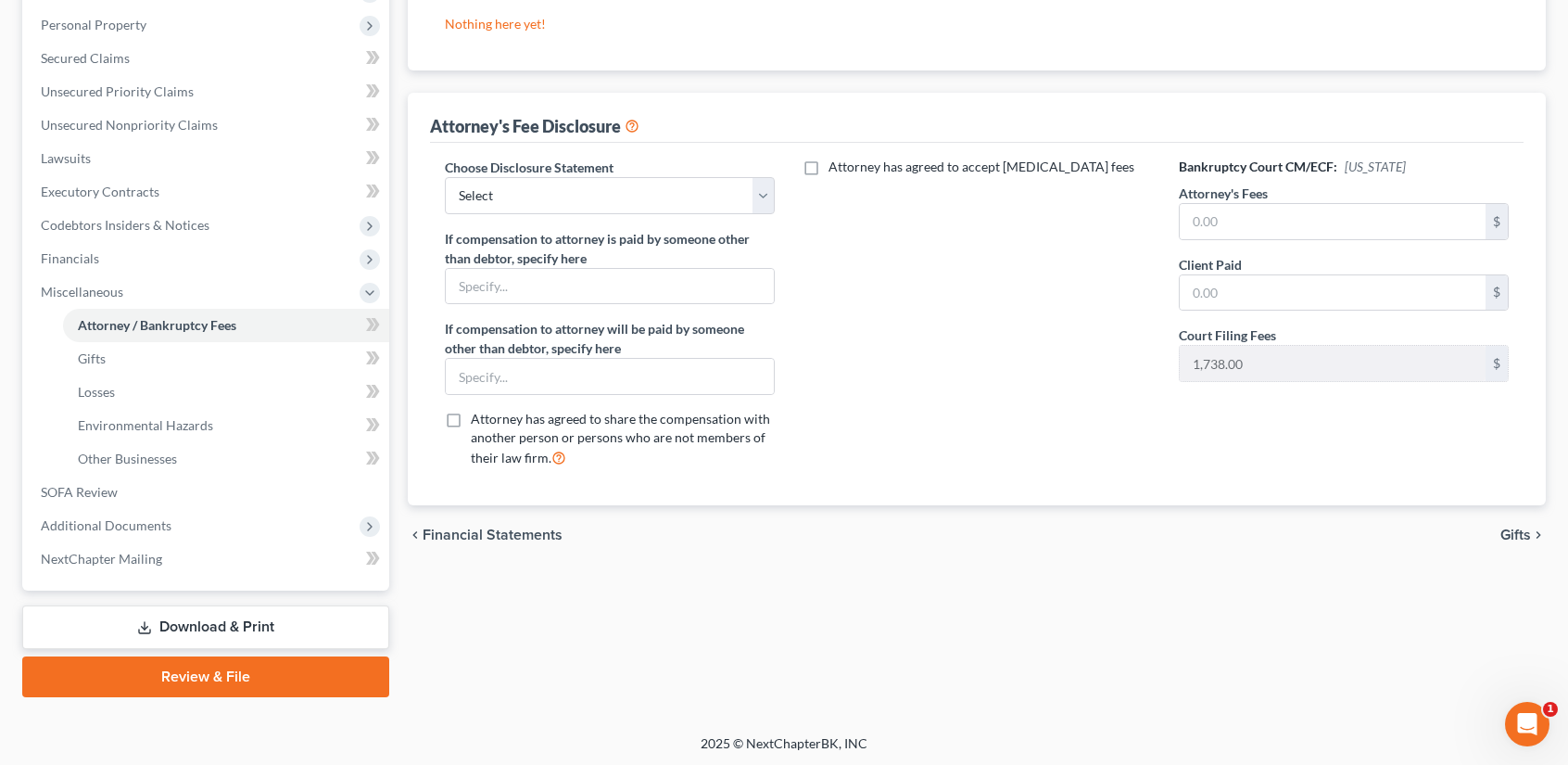
click at [200, 622] on link "Download & Print" at bounding box center [205, 627] width 367 height 44
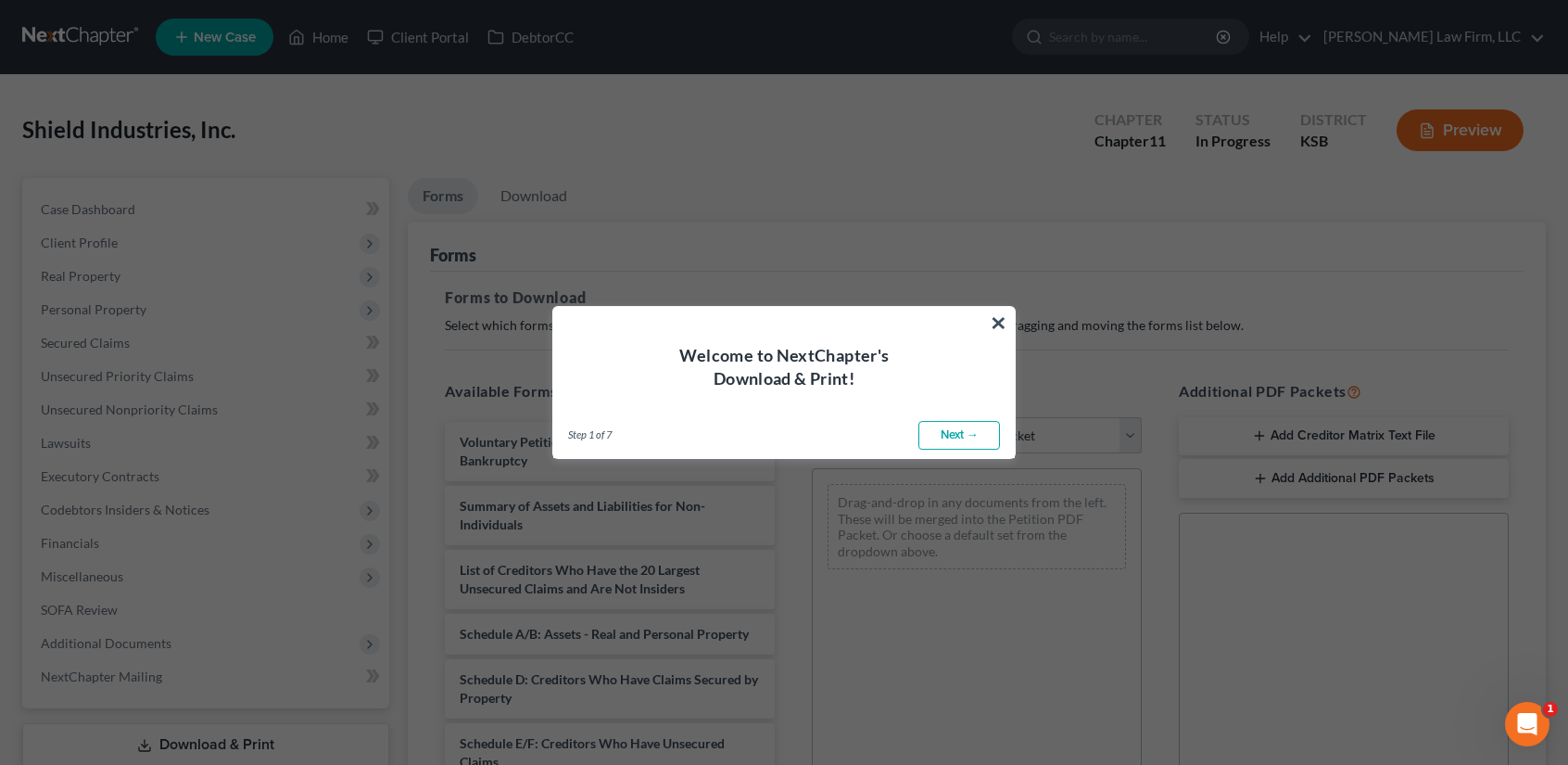
click at [957, 438] on link "Next →" at bounding box center [958, 435] width 81 height 30
select select "0"
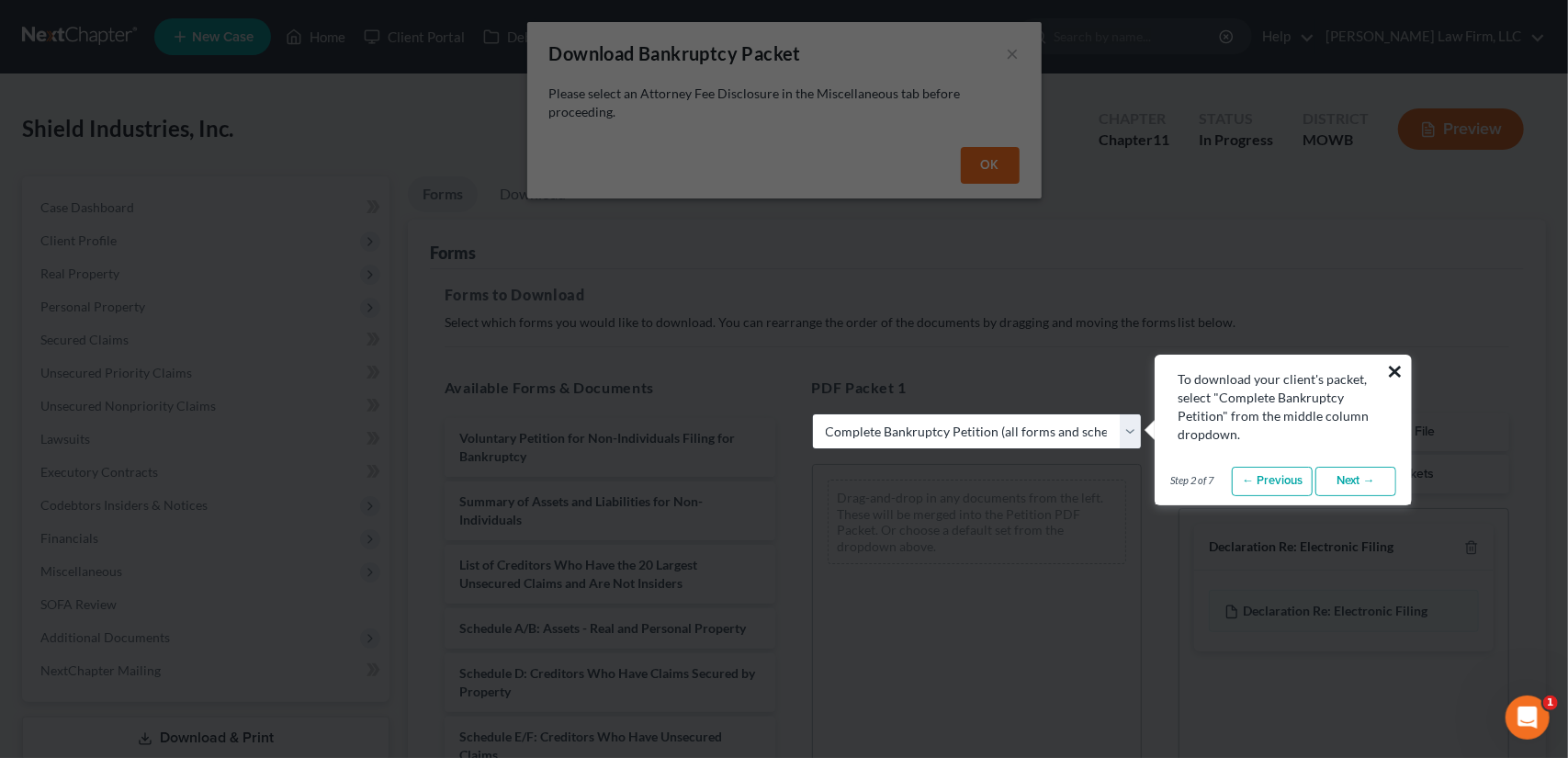
click at [1400, 370] on button "×" at bounding box center [1394, 371] width 18 height 30
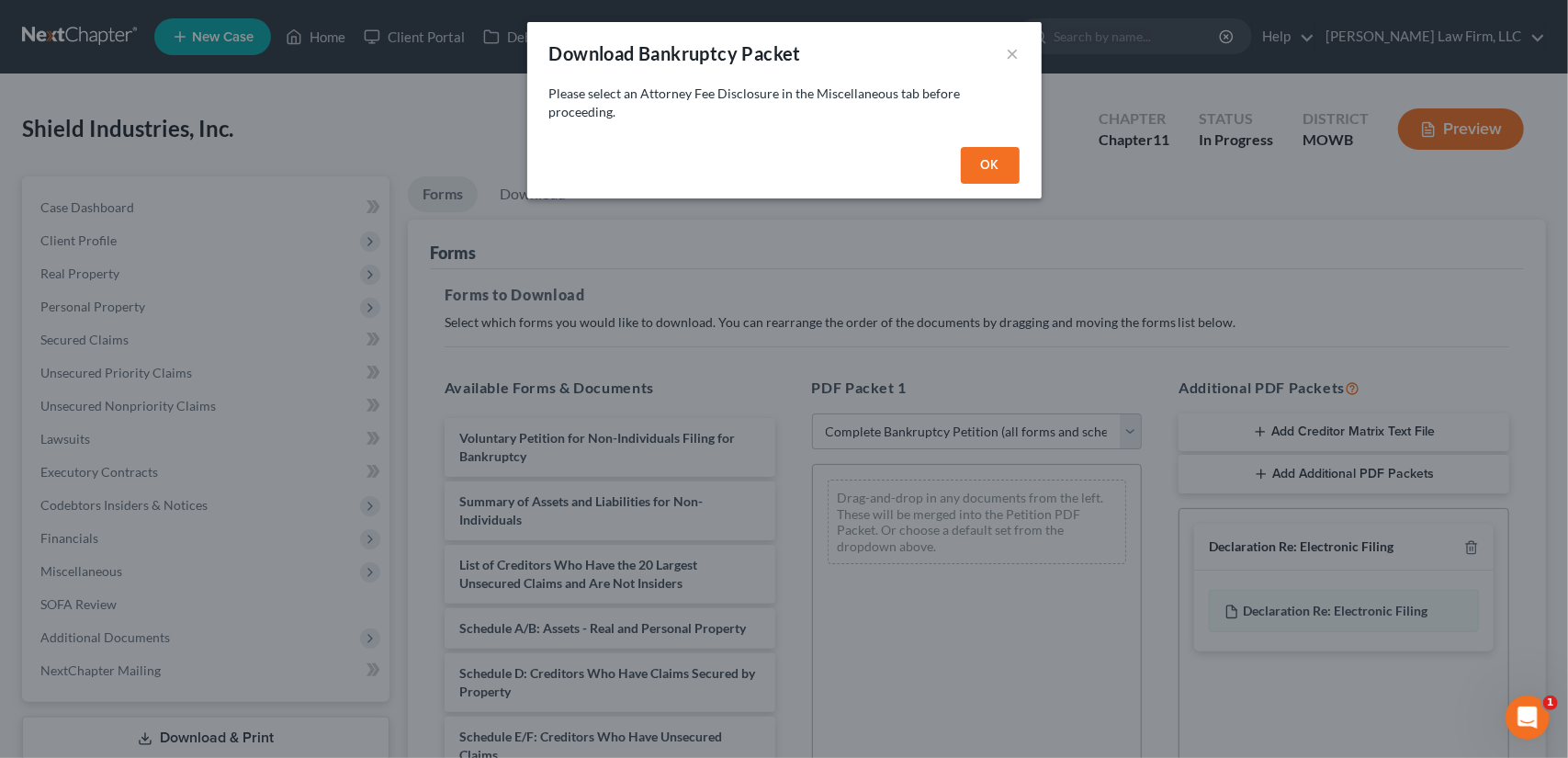
click at [992, 170] on button "OK" at bounding box center [990, 166] width 59 height 37
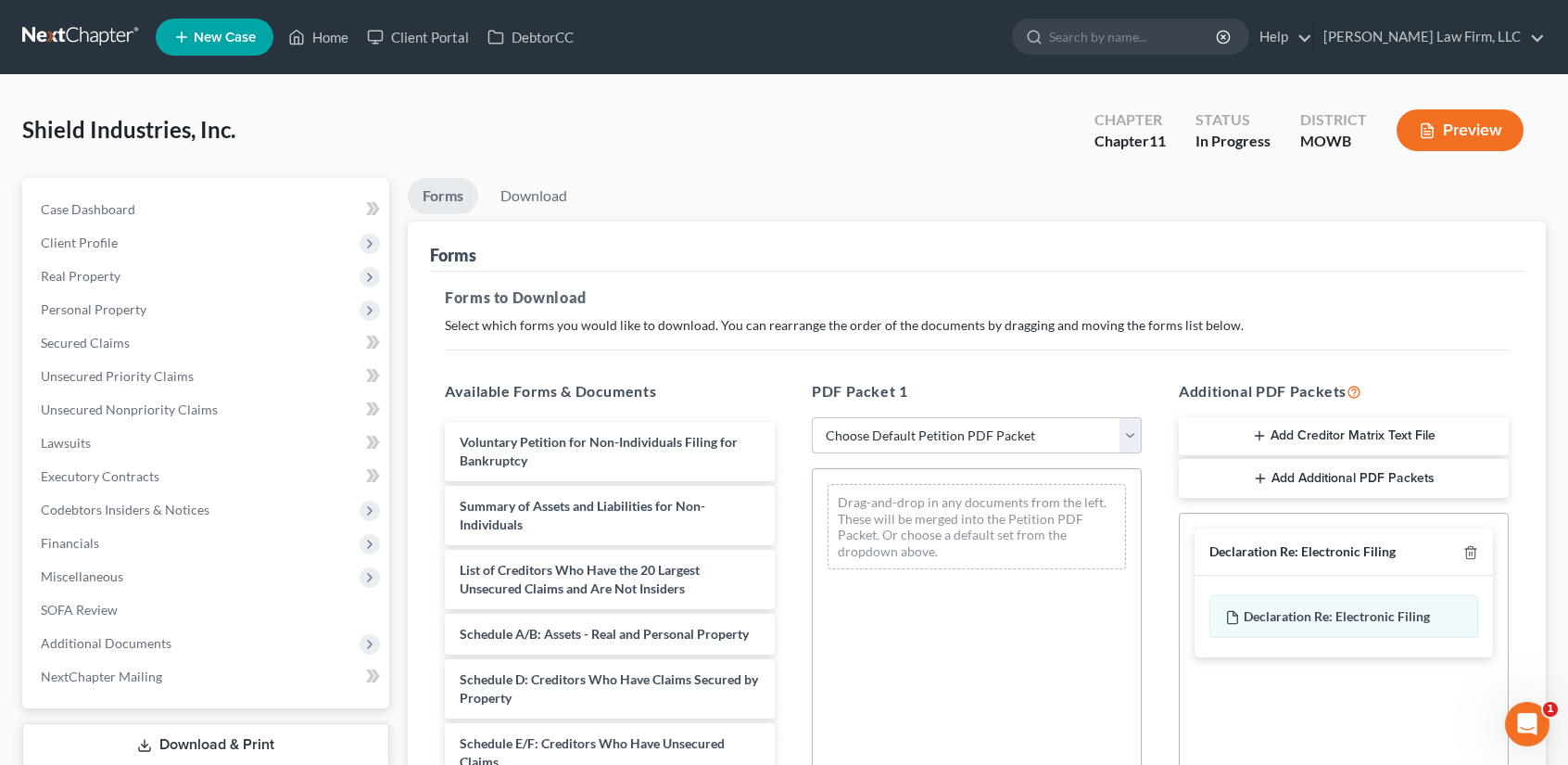
click at [1125, 429] on select "Choose Default Petition PDF Packet Complete Bankruptcy Petition (all forms and …" at bounding box center [976, 436] width 330 height 37
select select "0"
click at [818, 418] on select "Choose Default Petition PDF Packet Complete Bankruptcy Petition (all forms and …" at bounding box center [976, 436] width 330 height 37
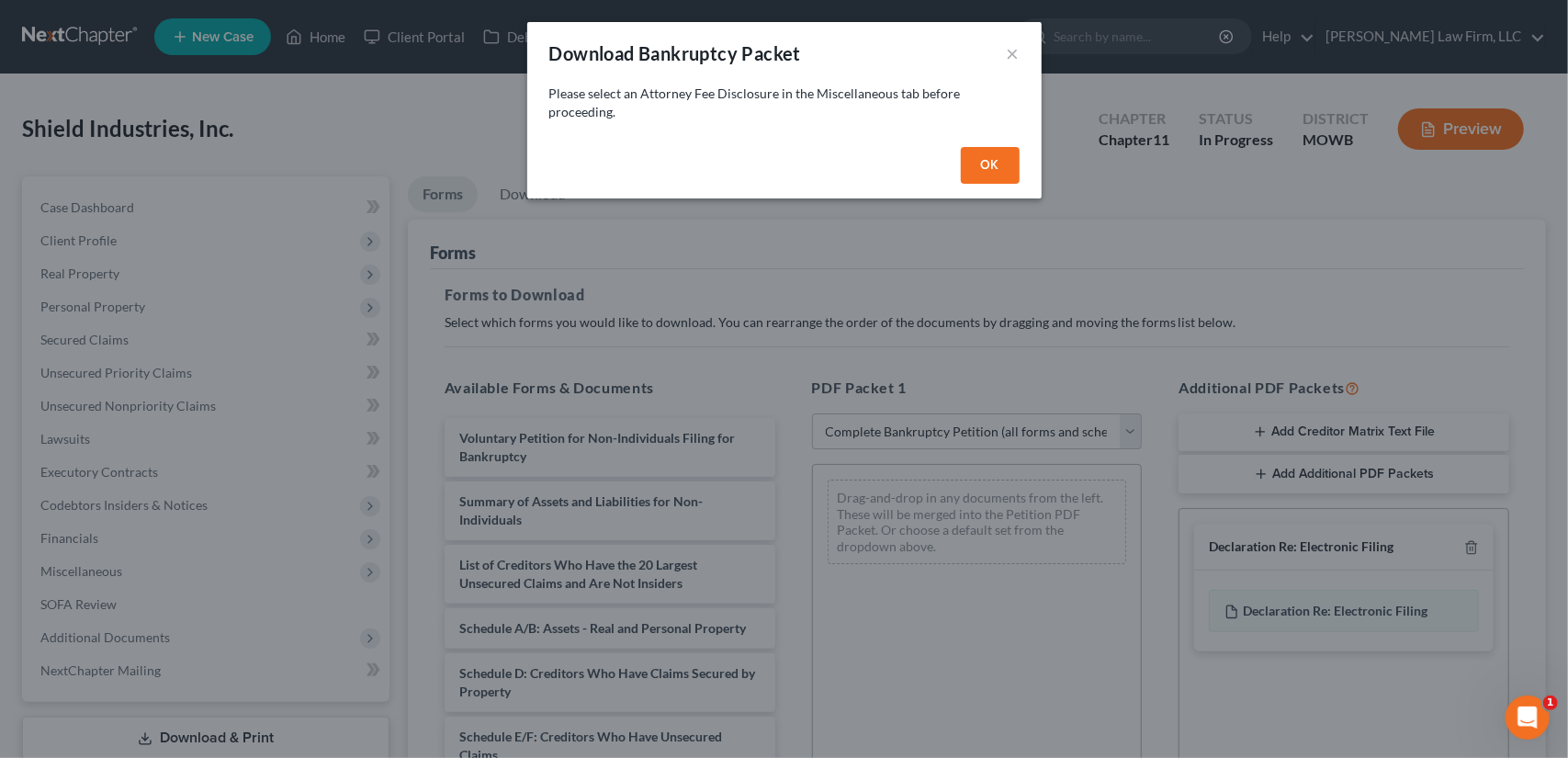
click at [986, 168] on button "OK" at bounding box center [990, 166] width 59 height 37
select select
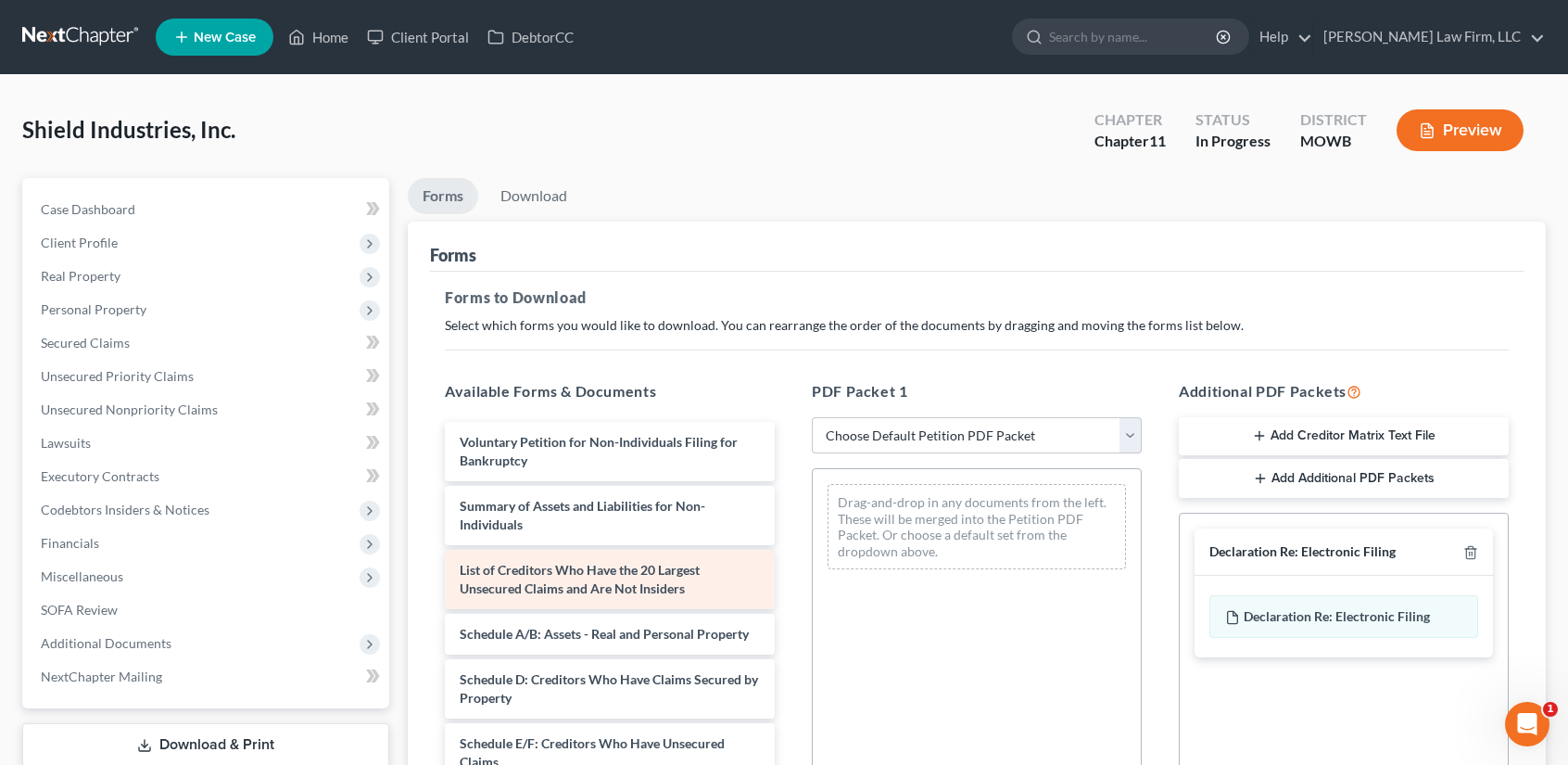
drag, startPoint x: 113, startPoint y: 570, endPoint x: 486, endPoint y: 551, distance: 373.5
click at [116, 570] on span "Miscellaneous" at bounding box center [82, 575] width 82 height 16
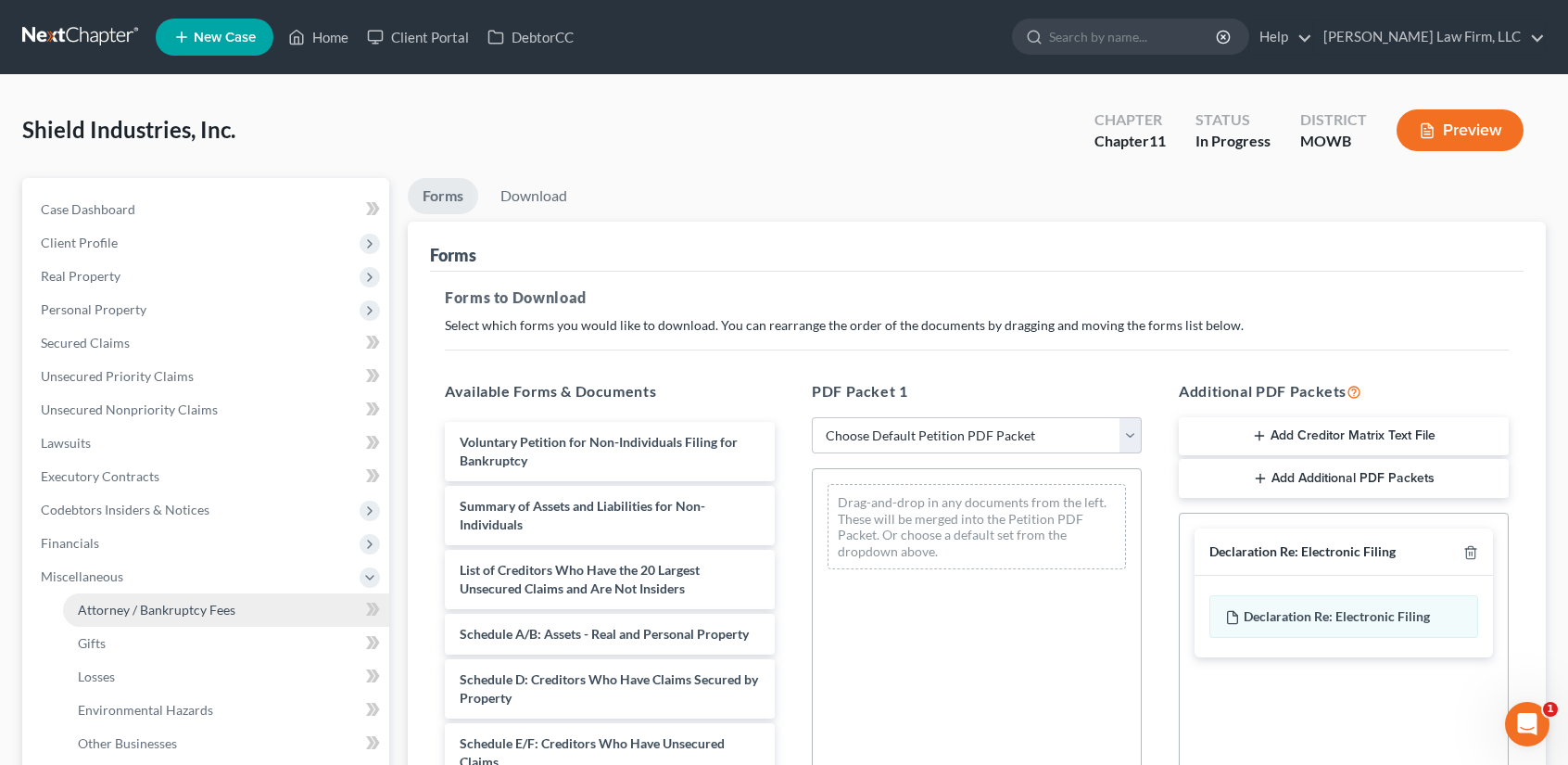
drag, startPoint x: 158, startPoint y: 613, endPoint x: 228, endPoint y: 599, distance: 71.4
click at [159, 613] on span "Attorney / Bankruptcy Fees" at bounding box center [156, 609] width 158 height 16
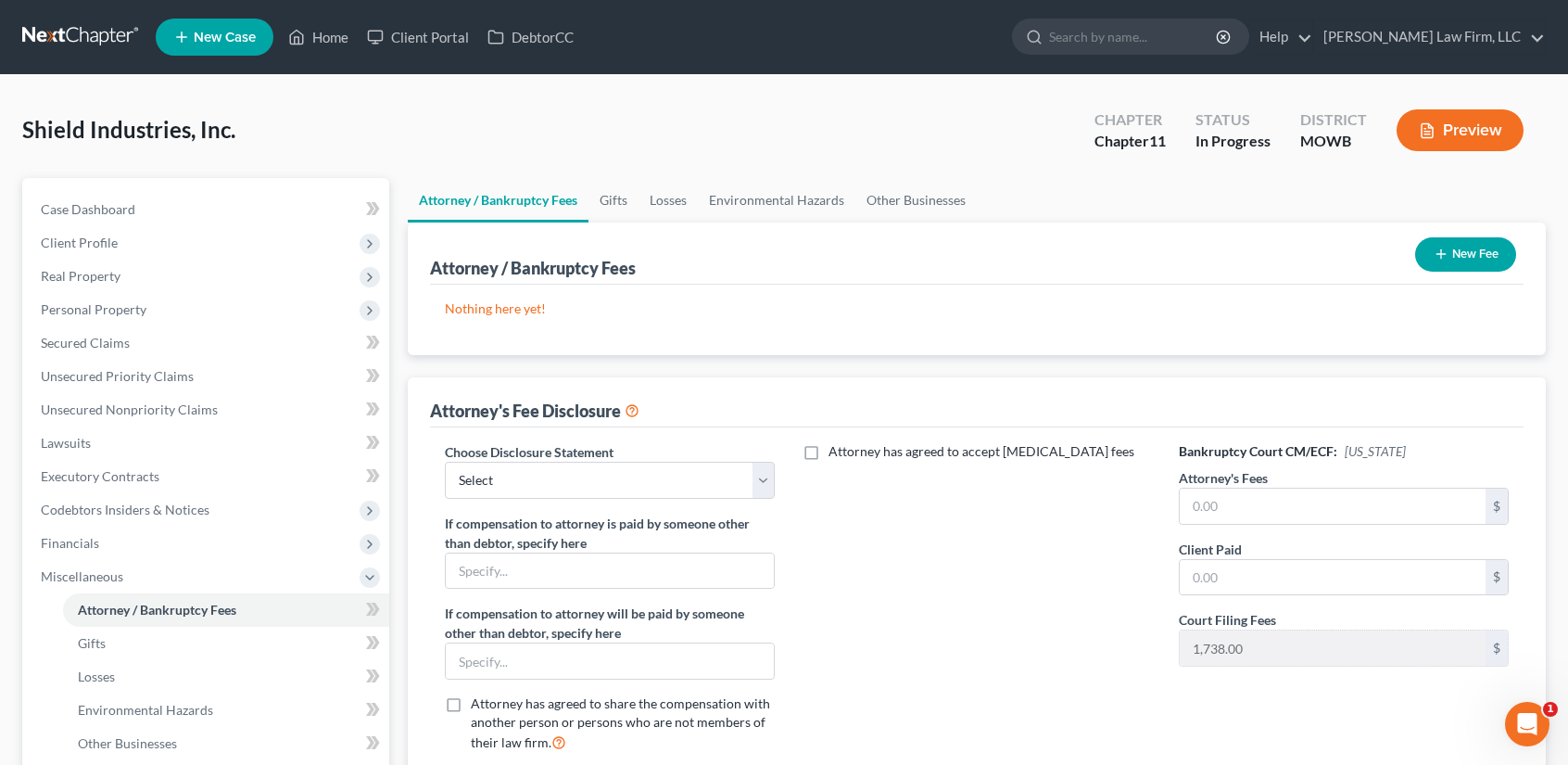
click at [1462, 255] on button "New Fee" at bounding box center [1465, 254] width 101 height 35
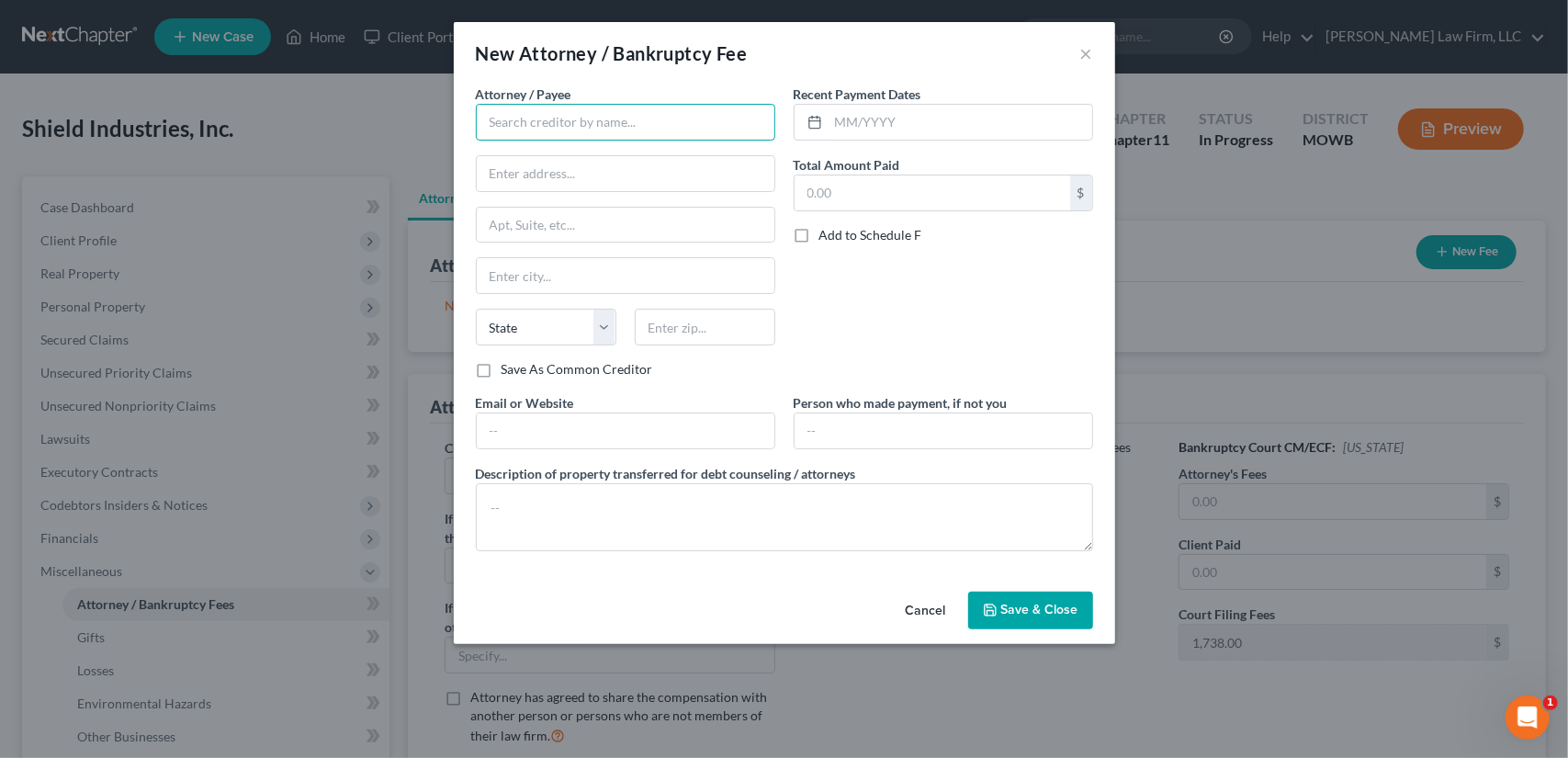
click at [609, 118] on input "text" at bounding box center [625, 122] width 299 height 37
type input "SADER LAW FIRM, LLC"
type input "2345 Grand Blvd"
type input "2345 Grand Blvd., Suite 2150"
type input "KANSAS CITY"
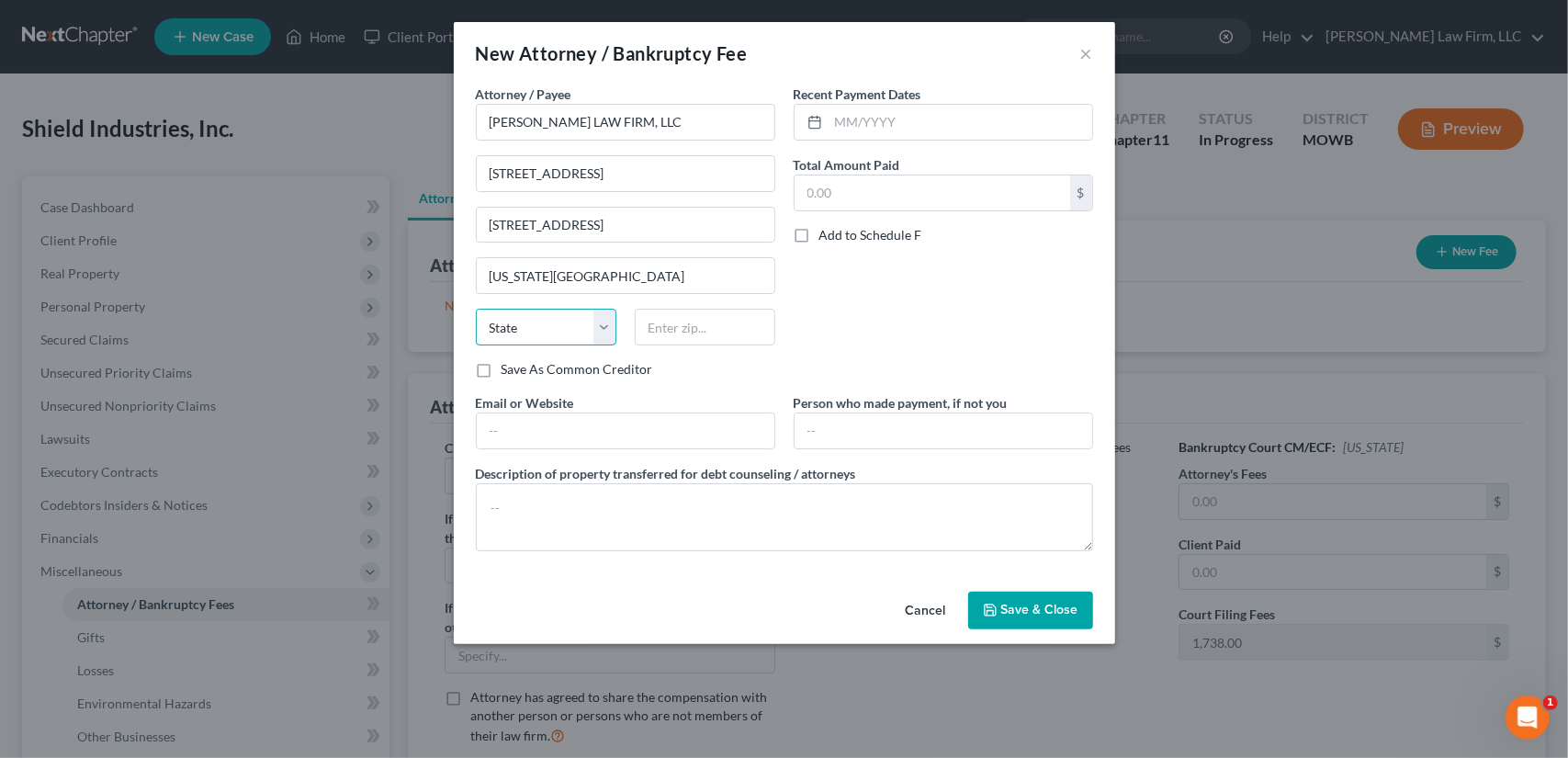
select select "26"
type input "64108"
type input "irish709102@gmail.com"
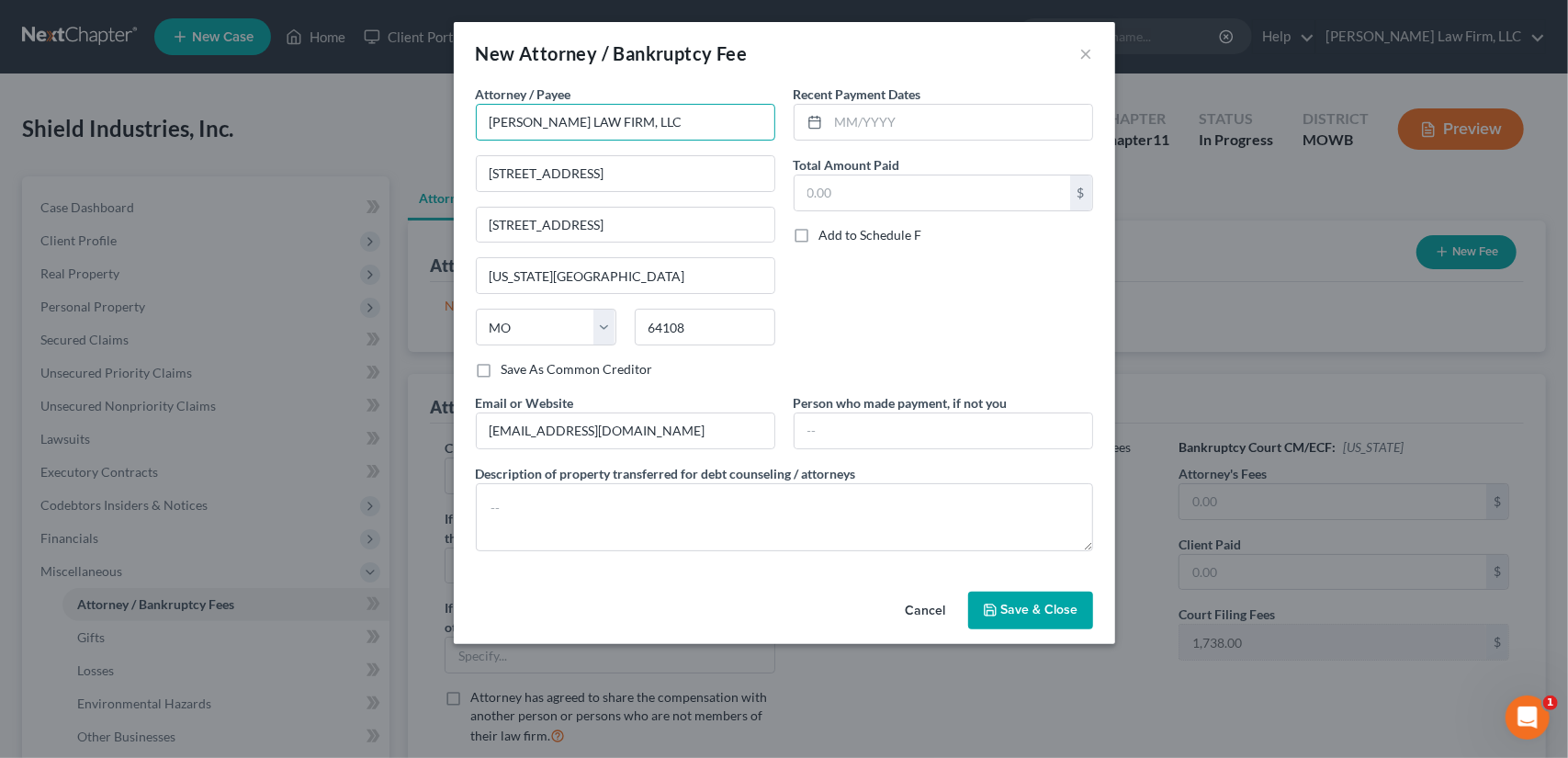
type input "Kansas City"
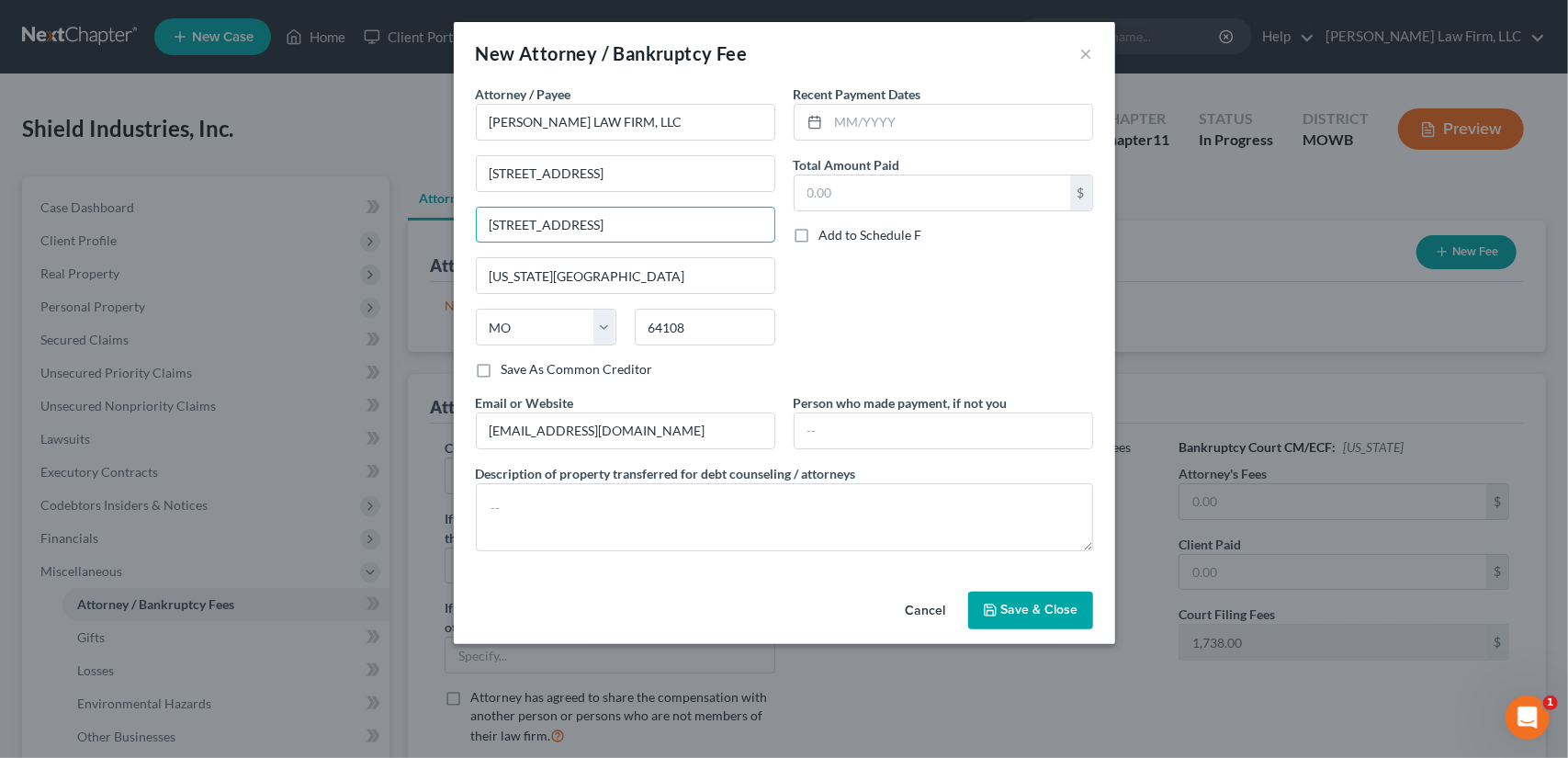
drag, startPoint x: 591, startPoint y: 223, endPoint x: 408, endPoint y: 217, distance: 183.1
click at [408, 217] on div "New Attorney / Bankruptcy Fee × Attorney / Payee * SADER LAW FIRM, LLC 2345 Gra…" at bounding box center [784, 379] width 1568 height 758
type input "Suite 2150"
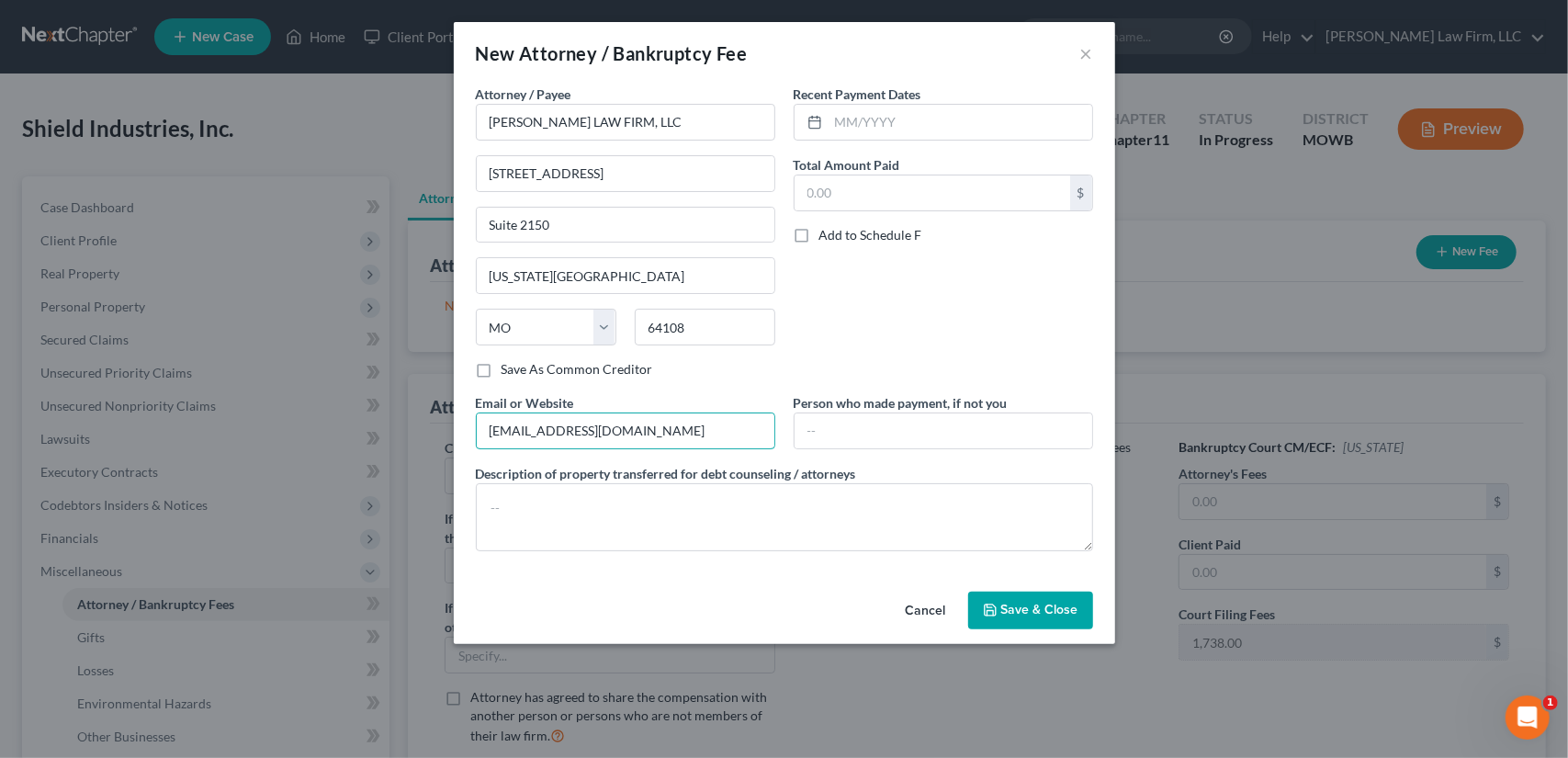
drag, startPoint x: 634, startPoint y: 434, endPoint x: 340, endPoint y: 433, distance: 294.0
click at [340, 433] on div "New Attorney / Bankruptcy Fee × Attorney / Payee * SADER LAW FIRM, LLC 2345 Gra…" at bounding box center [784, 379] width 1568 height 758
type input "s"
type input "www.saderlawfirm.com"
click at [1076, 605] on span "Save & Close" at bounding box center [1039, 610] width 77 height 16
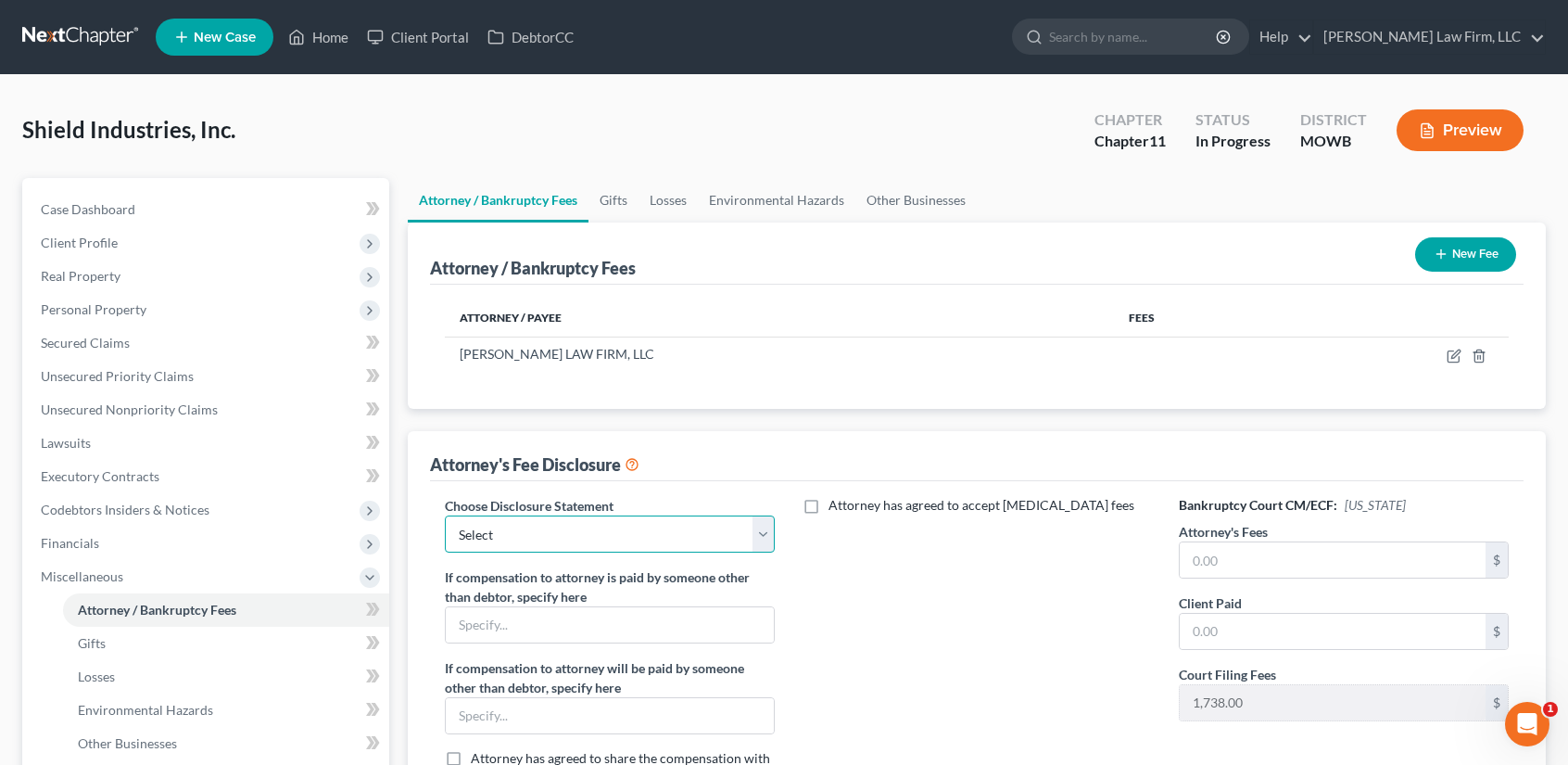
click at [762, 535] on select "Select Kansas Chapter 13 Kansas Chapter 7 Missouri Chapter 13 Missouri Chapter 7" at bounding box center [609, 534] width 330 height 37
select select "0"
click at [445, 516] on select "Select Kansas Chapter 13 Kansas Chapter 7 Missouri Chapter 13 Missouri Chapter 7" at bounding box center [609, 534] width 330 height 37
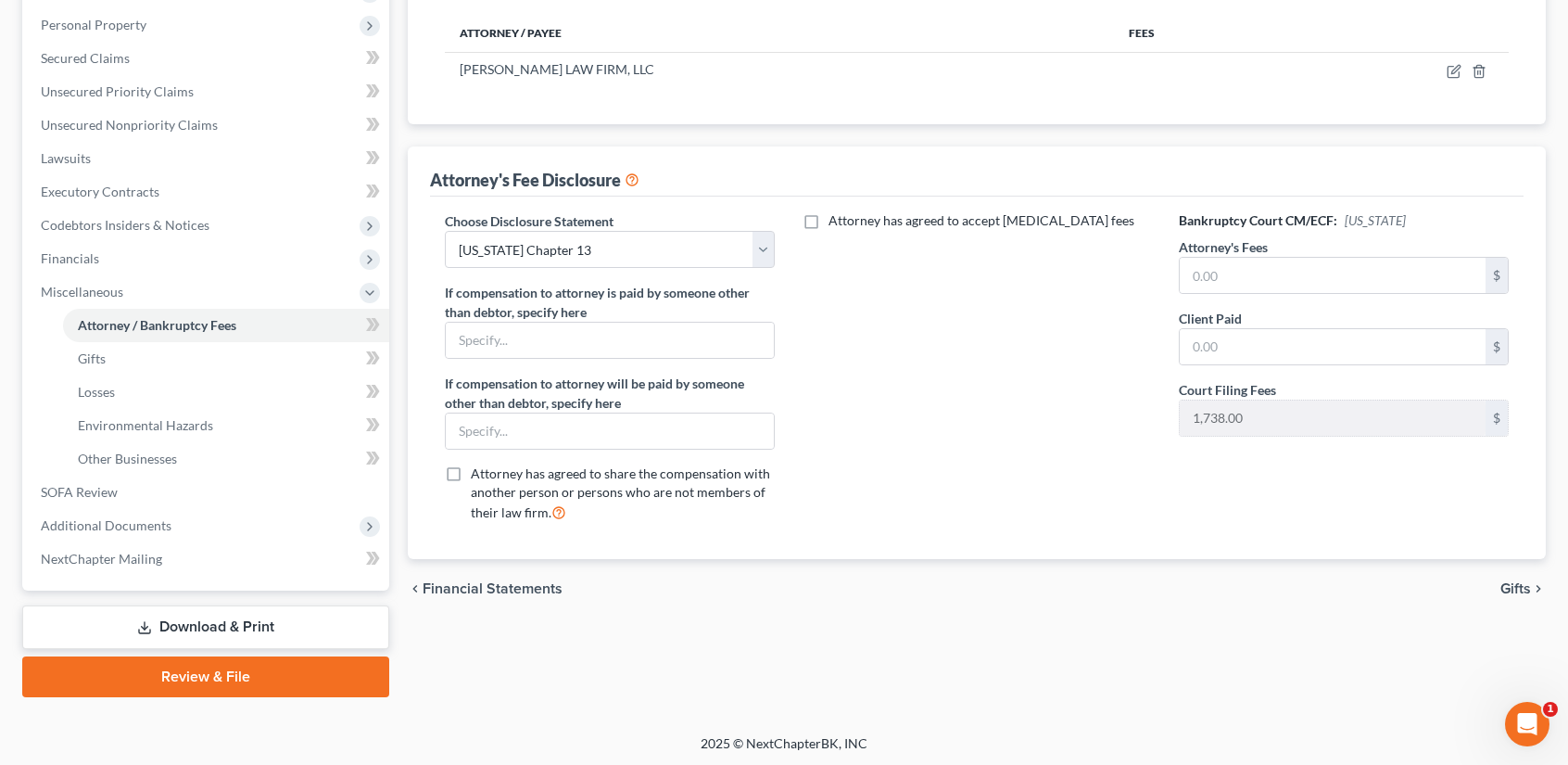
click at [1511, 589] on span "Gifts" at bounding box center [1515, 588] width 31 height 15
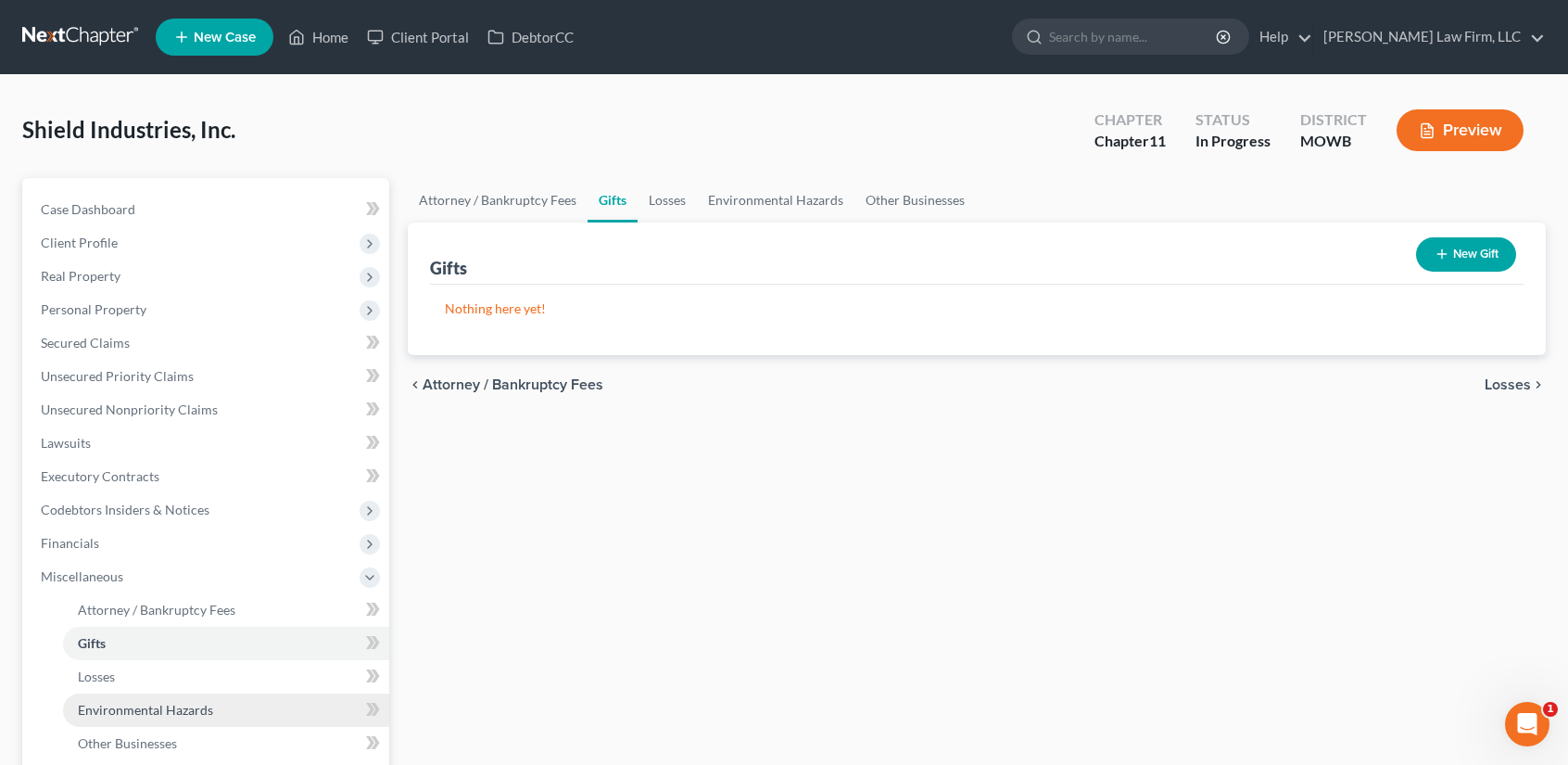
scroll to position [285, 0]
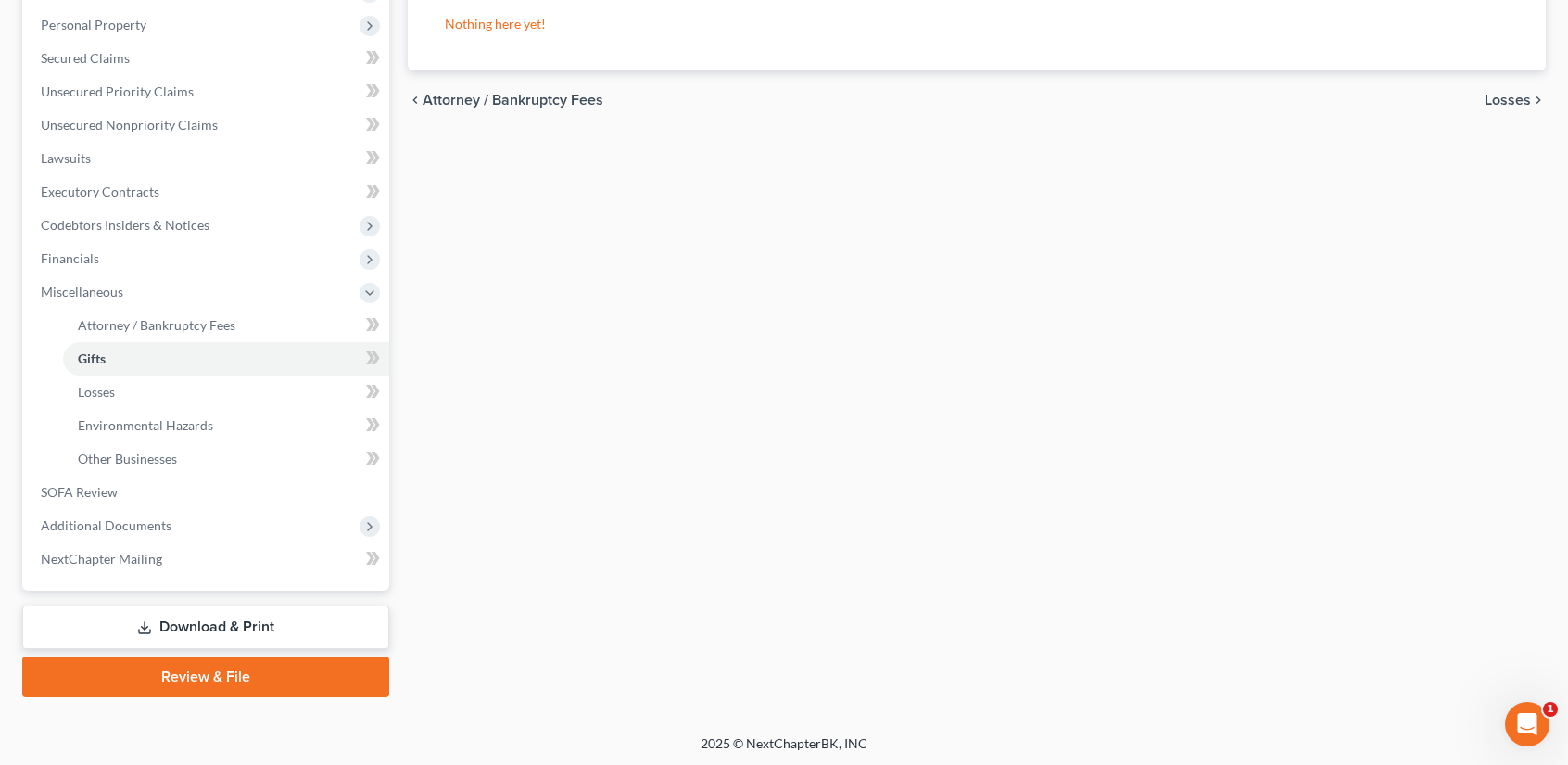
click at [219, 628] on link "Download & Print" at bounding box center [205, 627] width 367 height 44
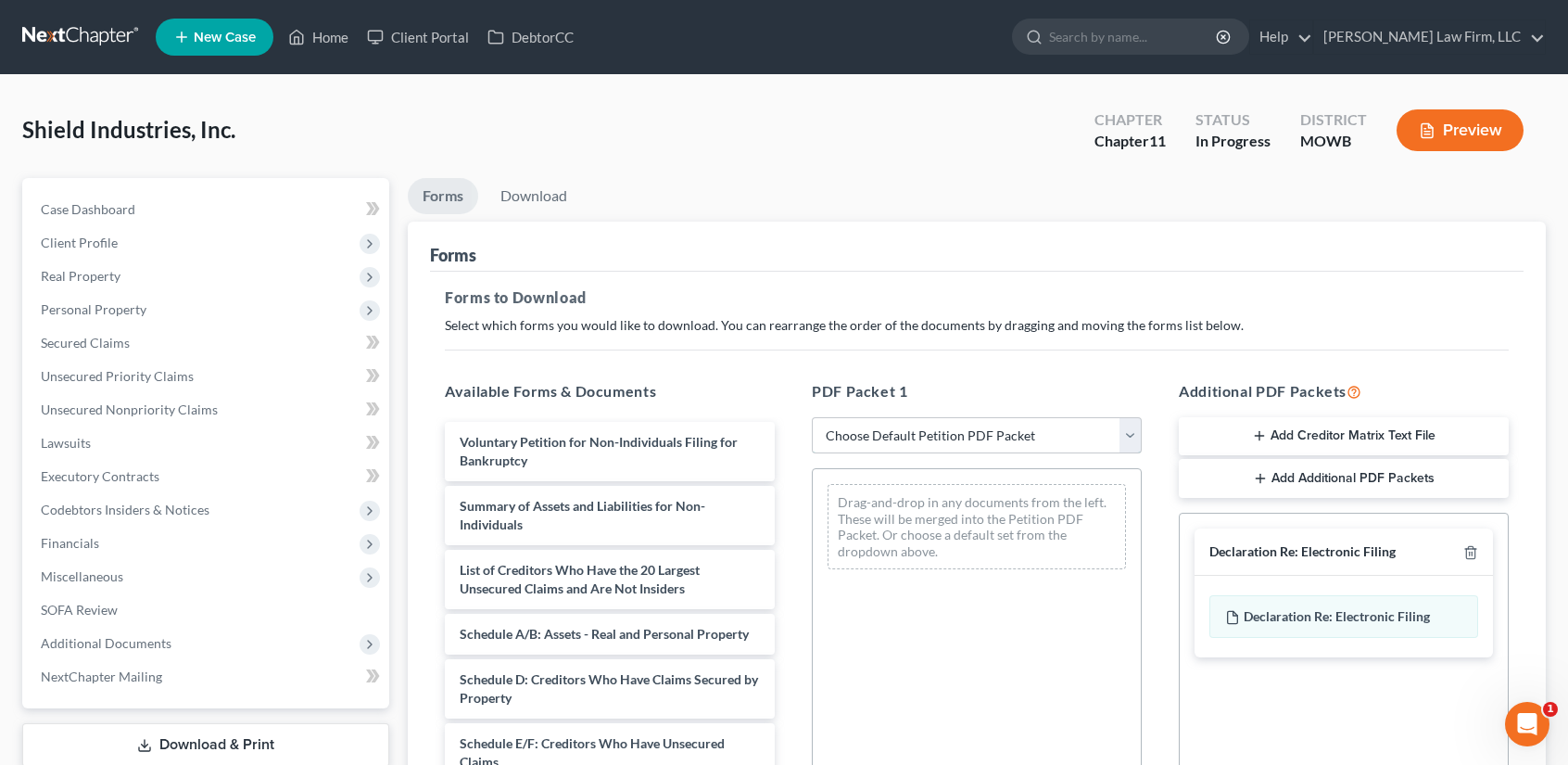
click at [1133, 434] on select "Choose Default Petition PDF Packet Complete Bankruptcy Petition (all forms and …" at bounding box center [976, 436] width 330 height 37
select select "0"
click at [812, 418] on select "Choose Default Petition PDF Packet Complete Bankruptcy Petition (all forms and …" at bounding box center [976, 436] width 330 height 37
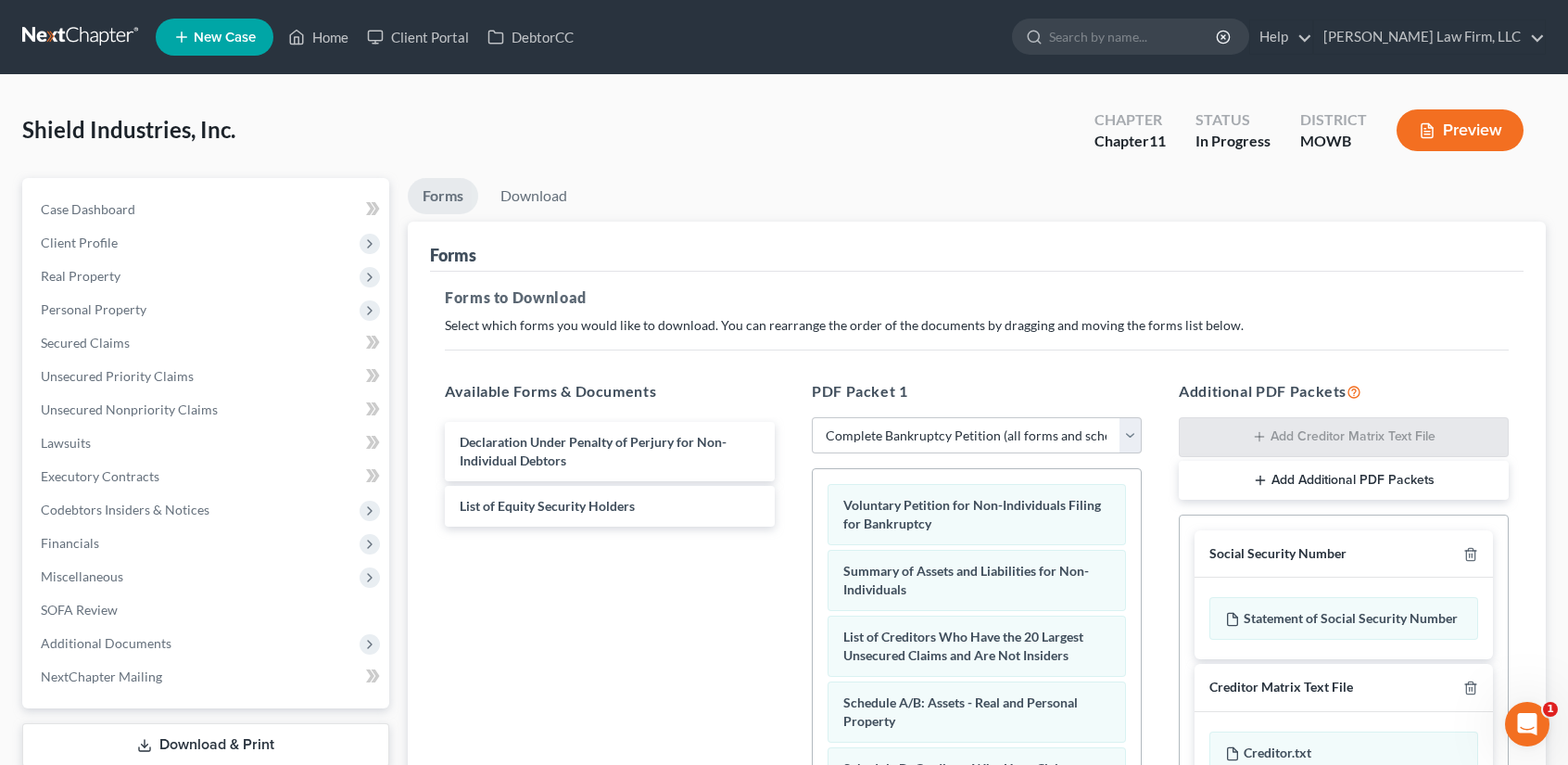
click at [1472, 549] on div "Social Security Number" at bounding box center [1344, 555] width 299 height 49
click at [1463, 555] on icon "button" at bounding box center [1471, 554] width 15 height 15
click at [1468, 553] on icon "button" at bounding box center [1471, 554] width 15 height 15
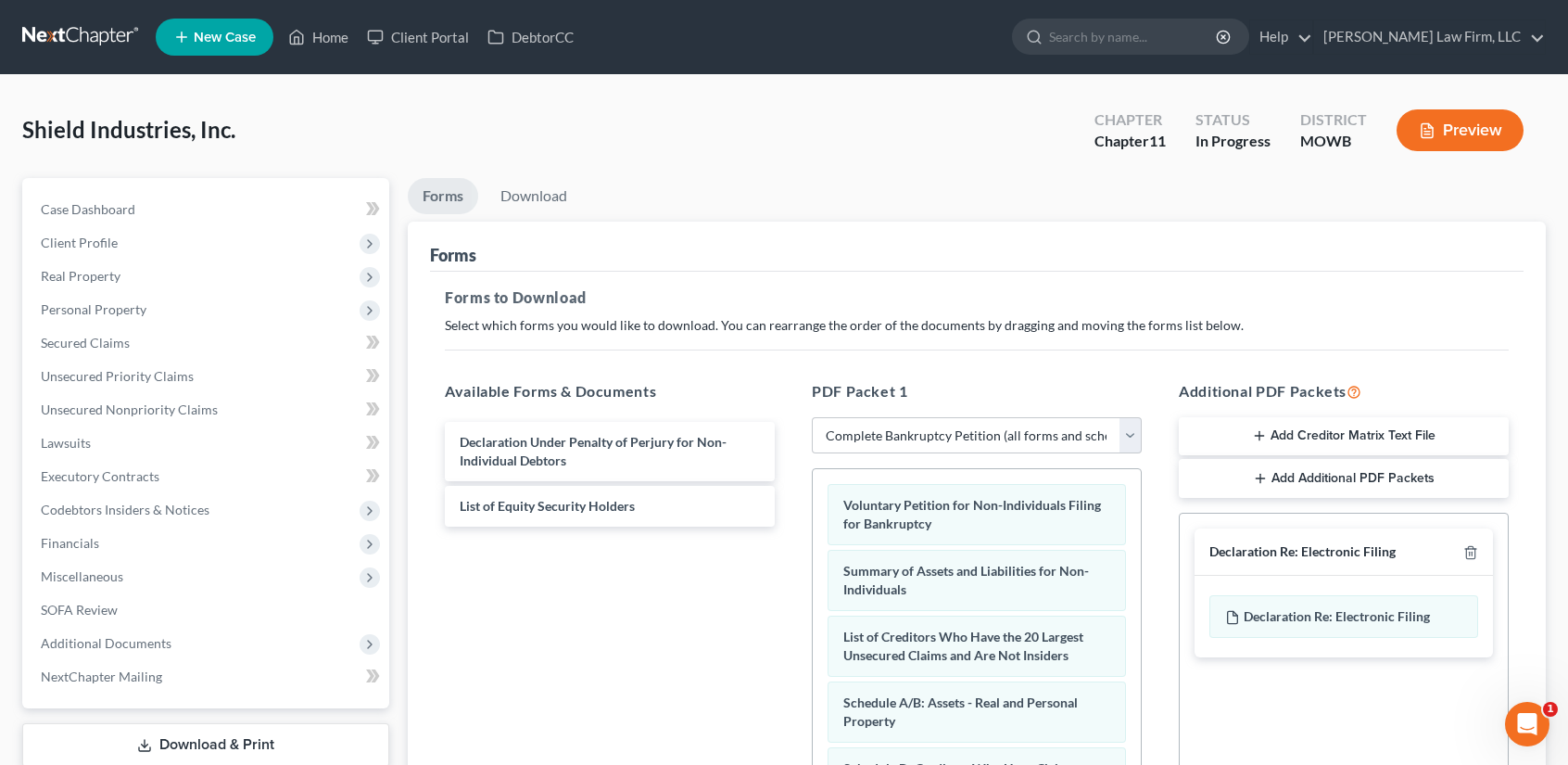
scroll to position [378, 0]
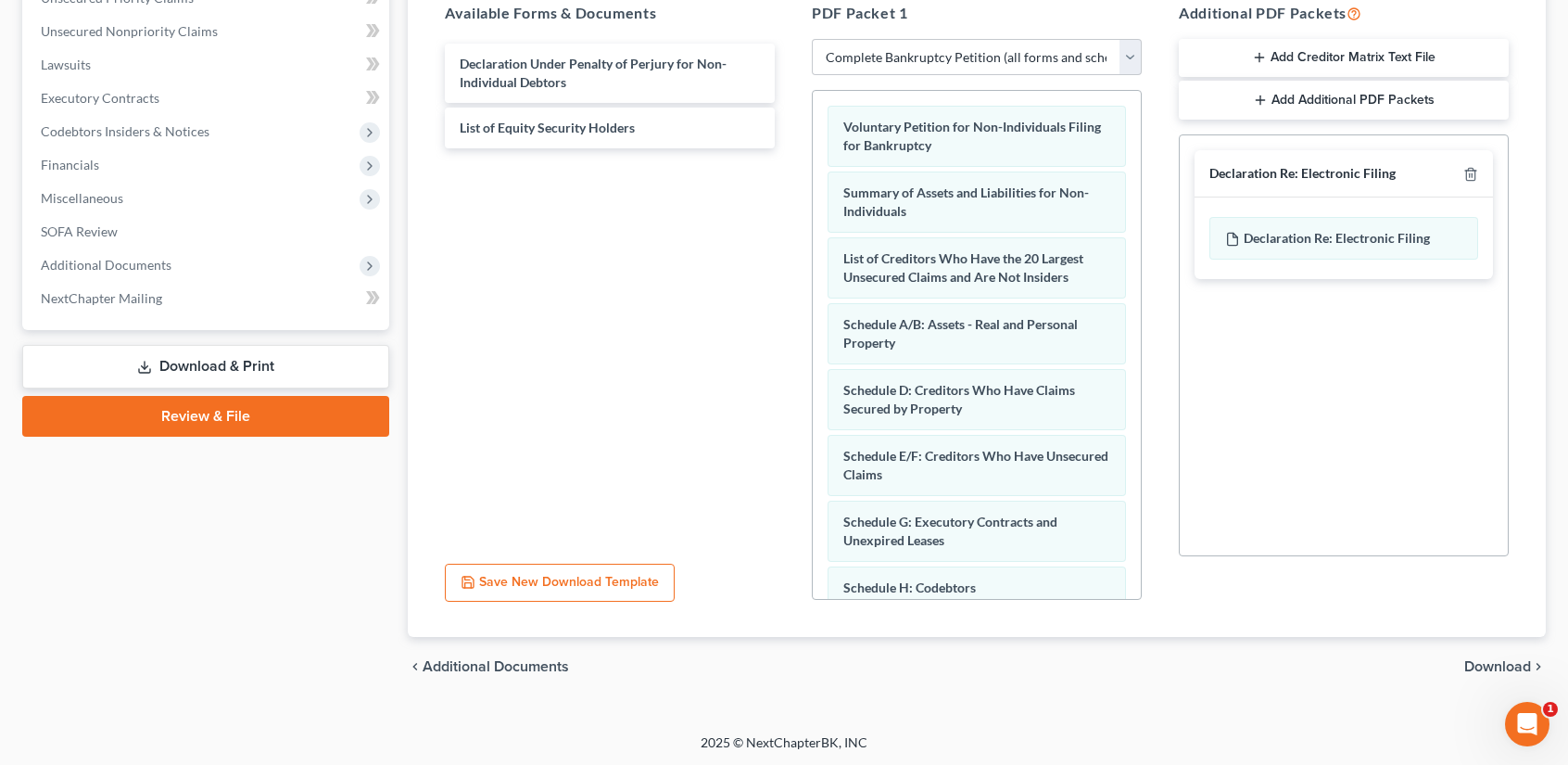
click at [1514, 659] on span "Download" at bounding box center [1497, 667] width 66 height 15
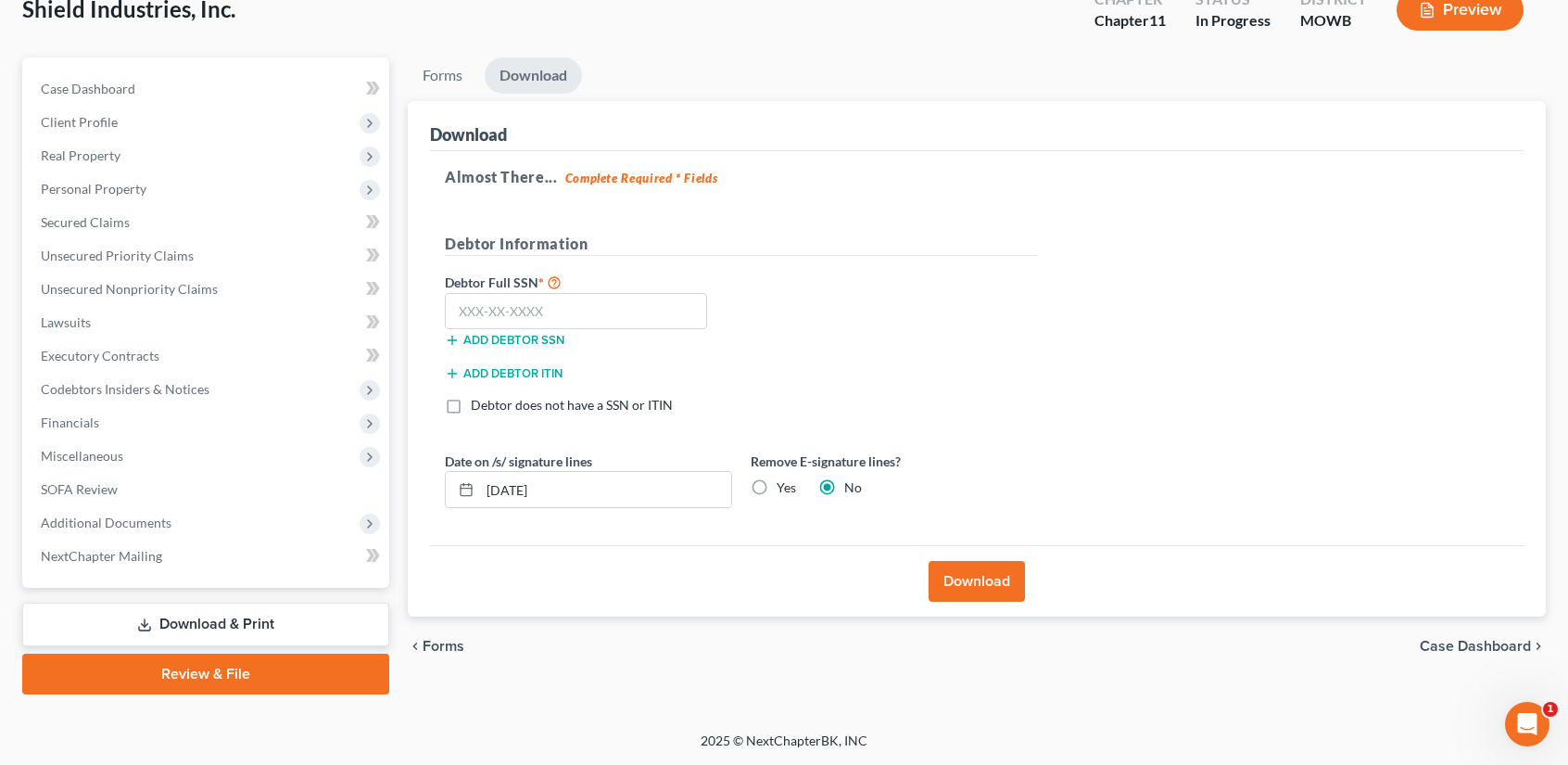
scroll to position [118, 0]
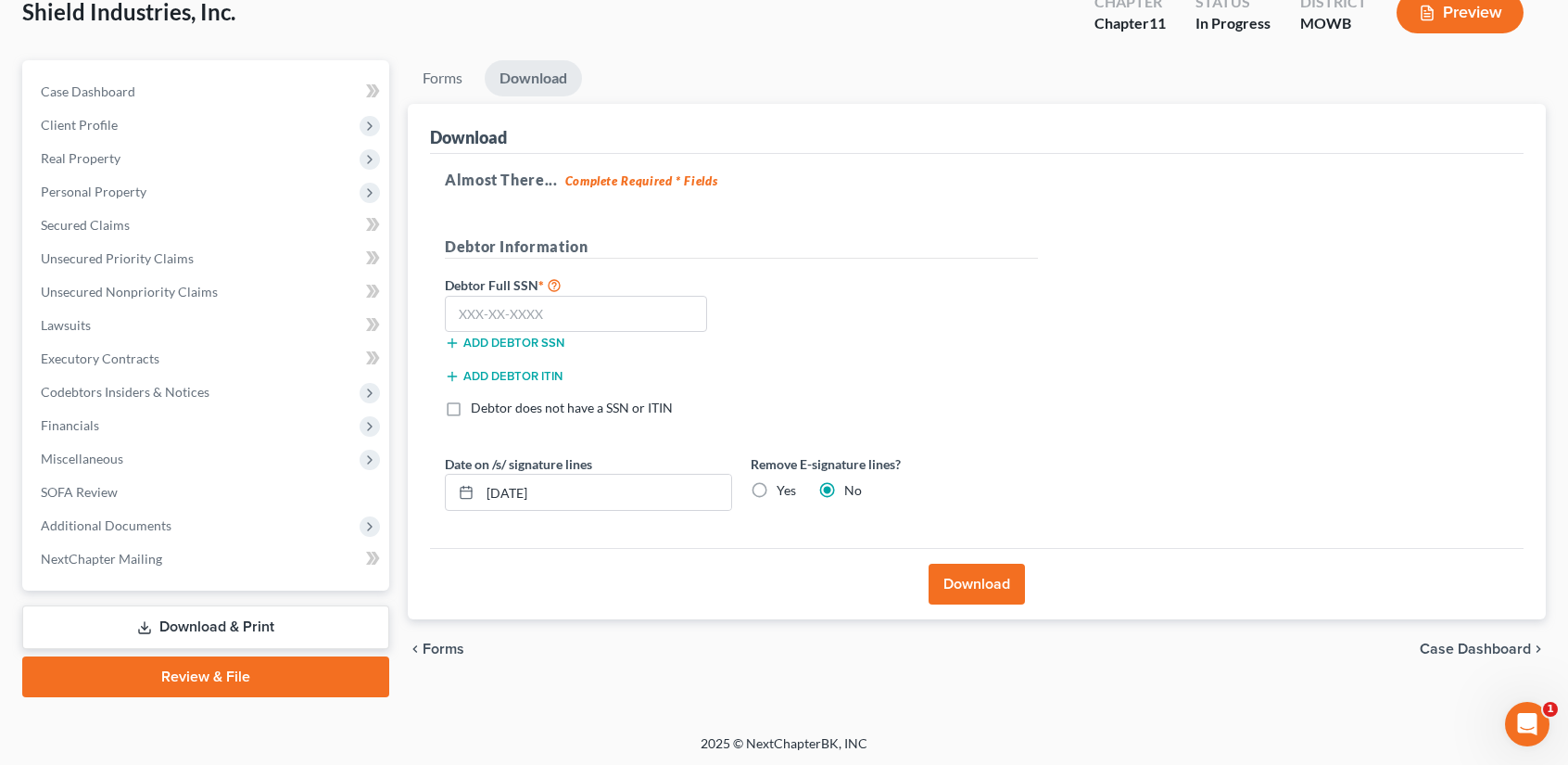
click at [777, 483] on label "Yes" at bounding box center [786, 490] width 20 height 19
click at [784, 483] on input "Yes" at bounding box center [789, 487] width 12 height 12
radio input "true"
radio input "false"
click at [963, 581] on button "Download" at bounding box center [976, 584] width 96 height 41
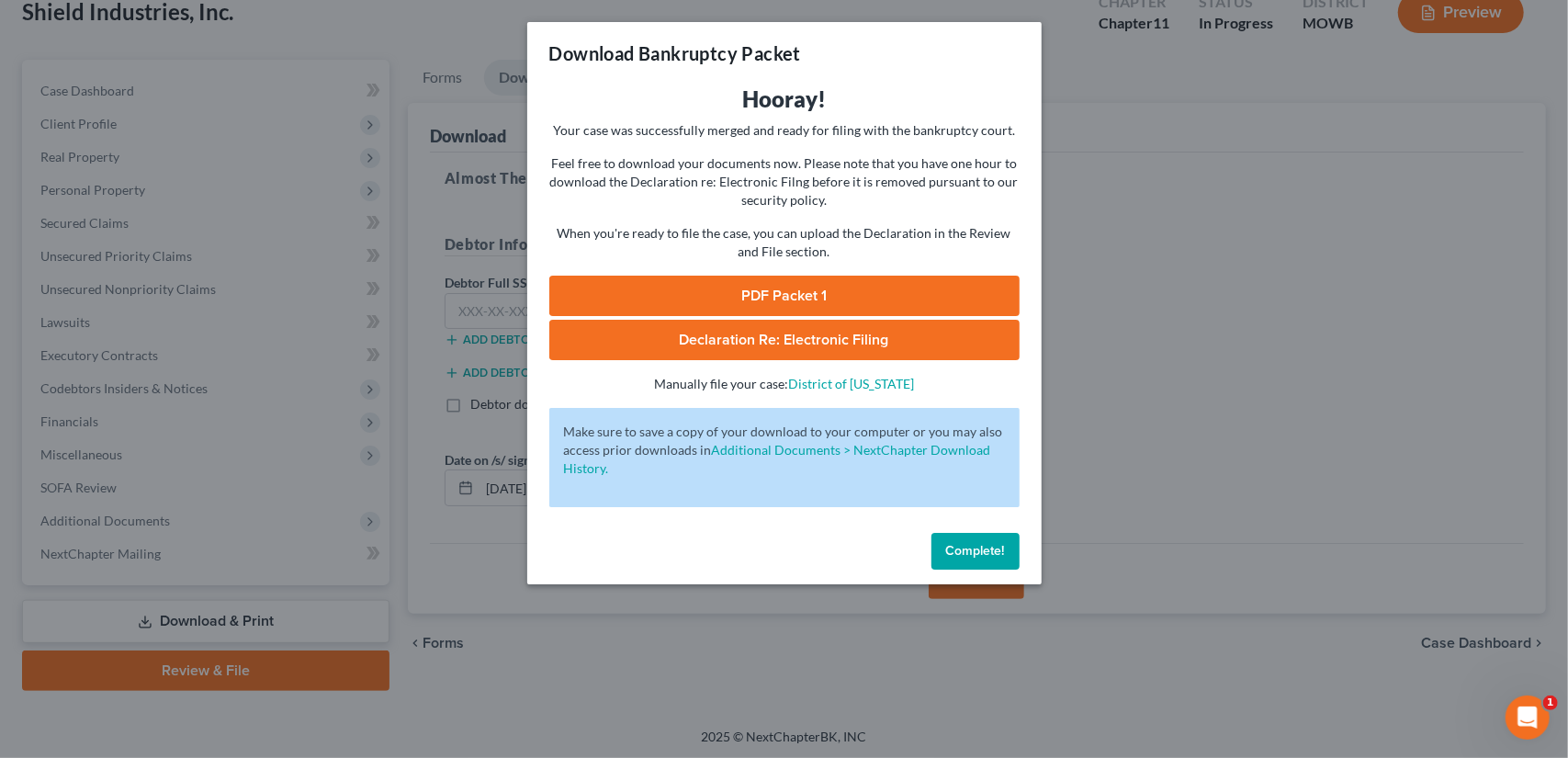
click at [713, 336] on span "Declaration Re: Electronic Filing" at bounding box center [784, 340] width 209 height 19
click at [800, 297] on link "PDF Packet 1" at bounding box center [784, 296] width 470 height 41
click at [966, 537] on button "Complete!" at bounding box center [975, 552] width 88 height 37
